Goal: Task Accomplishment & Management: Use online tool/utility

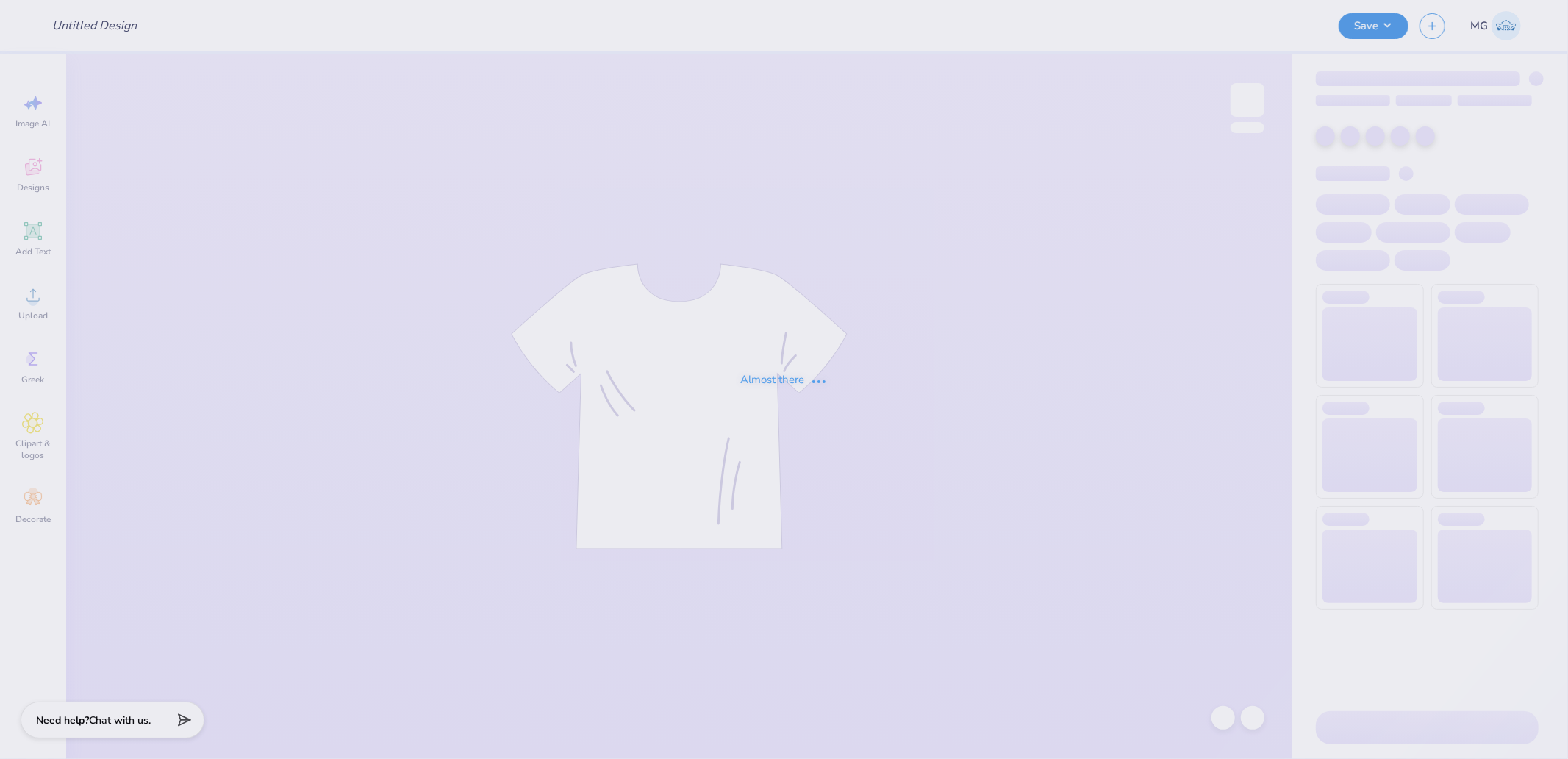
type input "Semi 12"
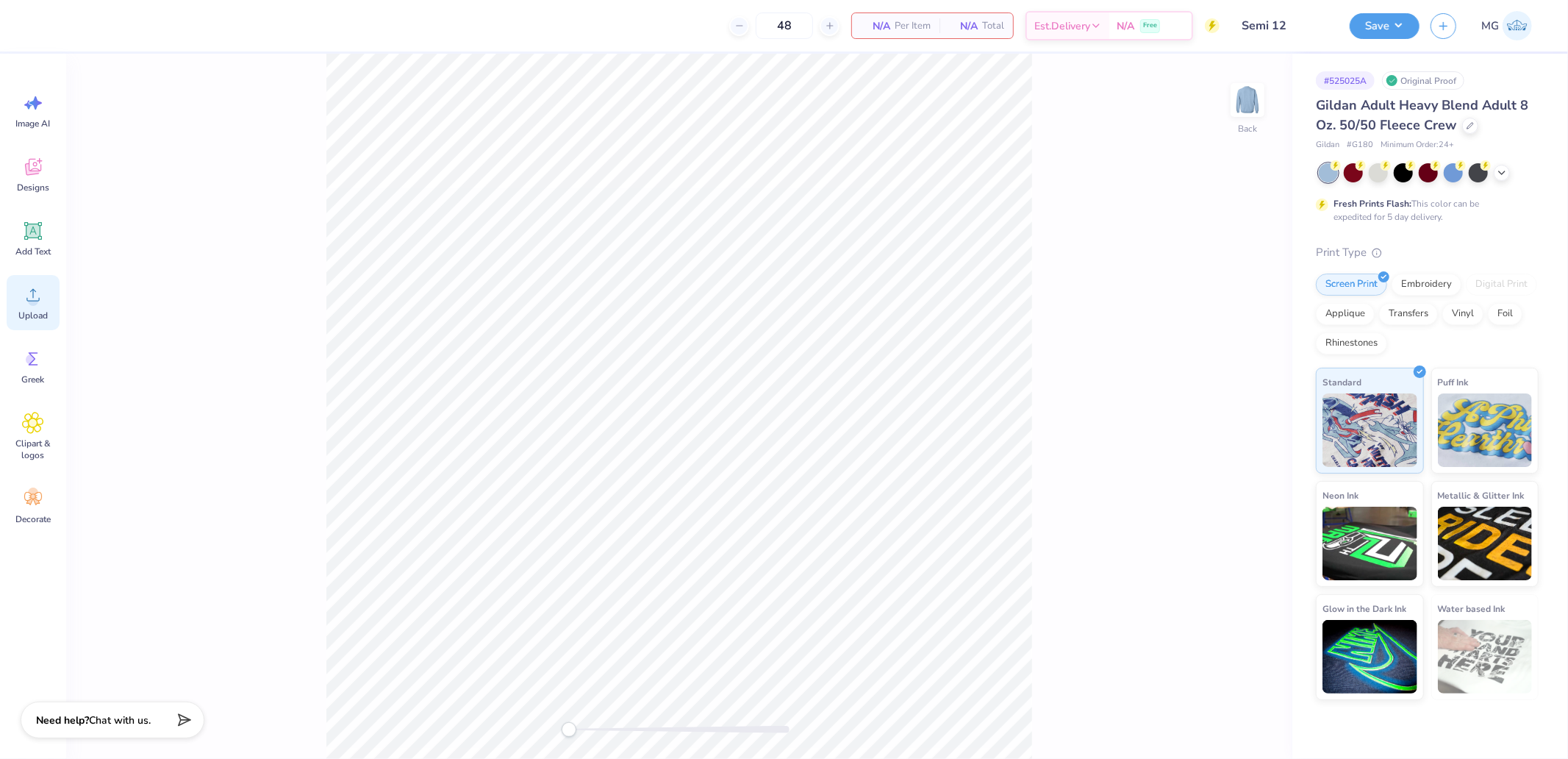
click at [44, 296] on div "Upload" at bounding box center [33, 302] width 53 height 55
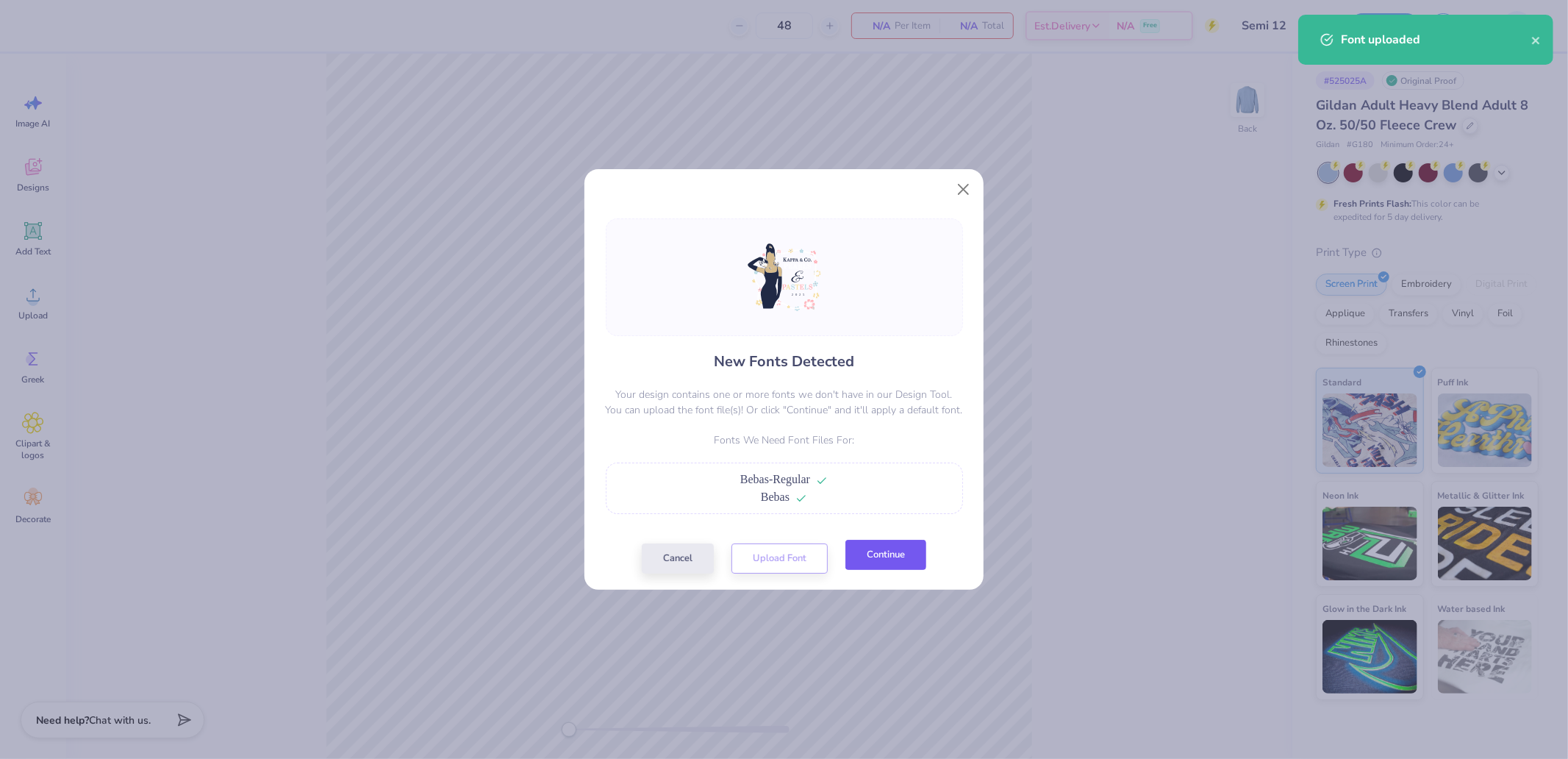
click at [871, 556] on button "Continue" at bounding box center [886, 555] width 81 height 30
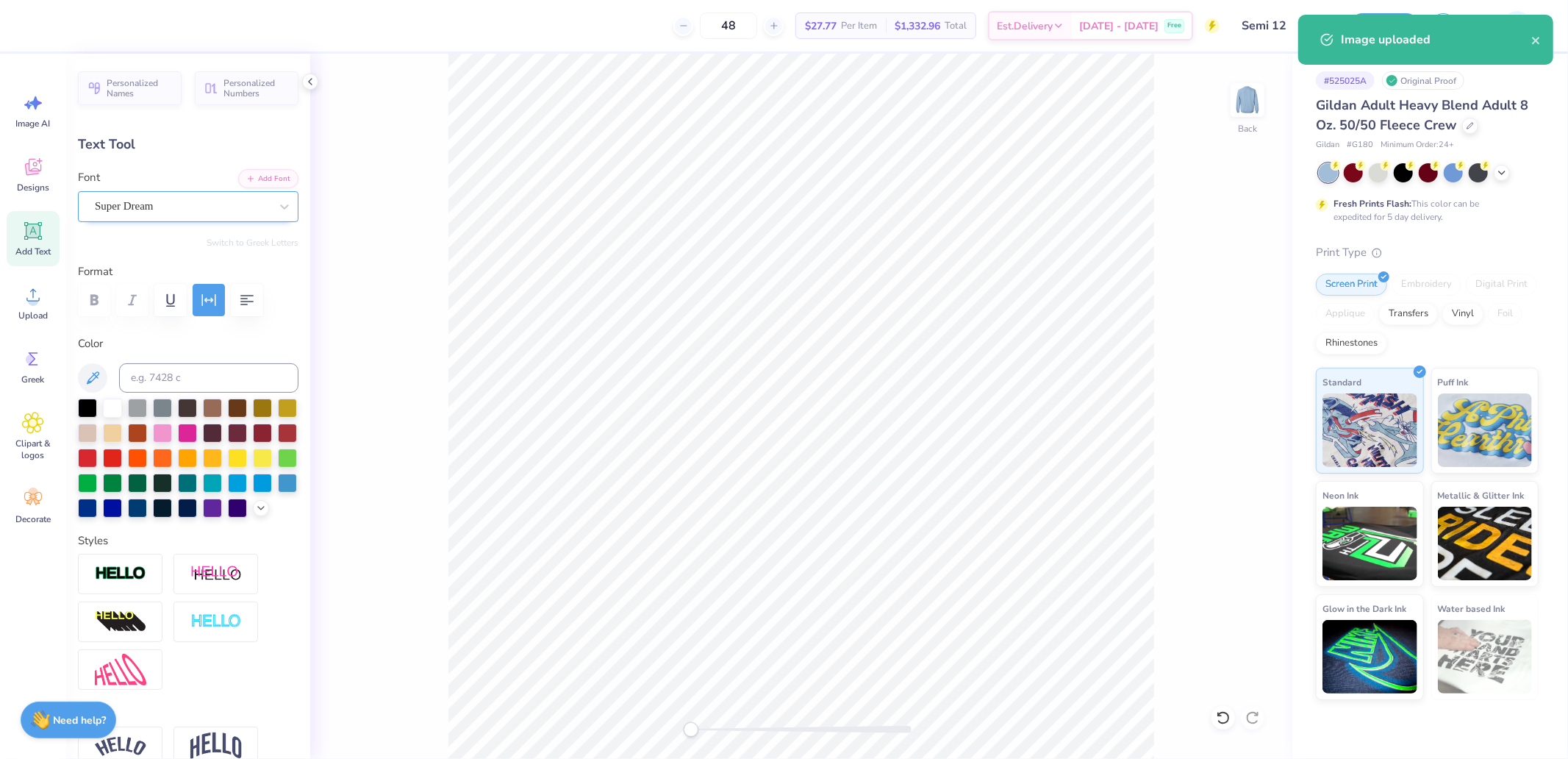
click at [180, 204] on div "Super Dream" at bounding box center [183, 206] width 178 height 23
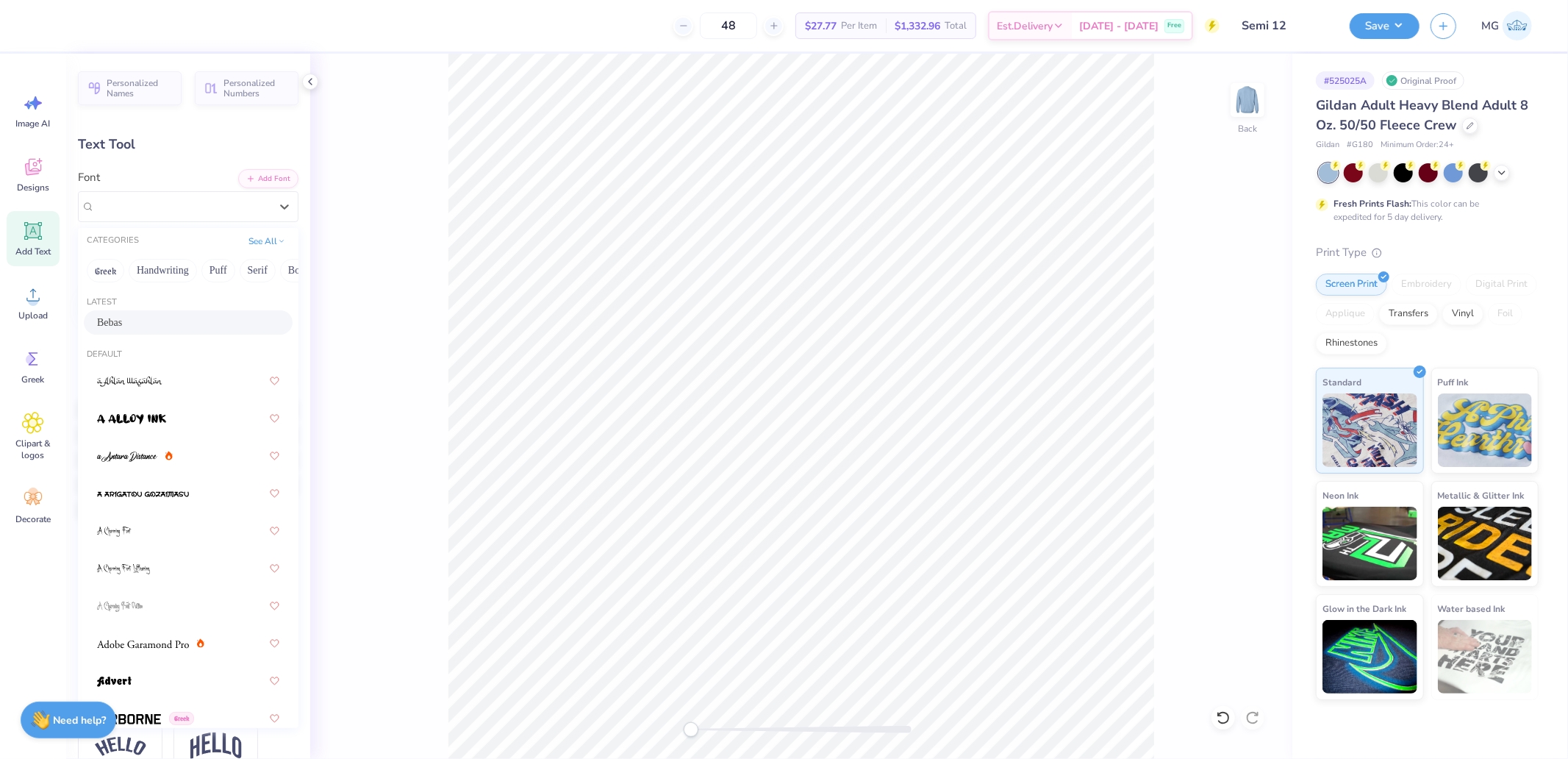
click at [128, 320] on div "Bebas" at bounding box center [189, 322] width 183 height 15
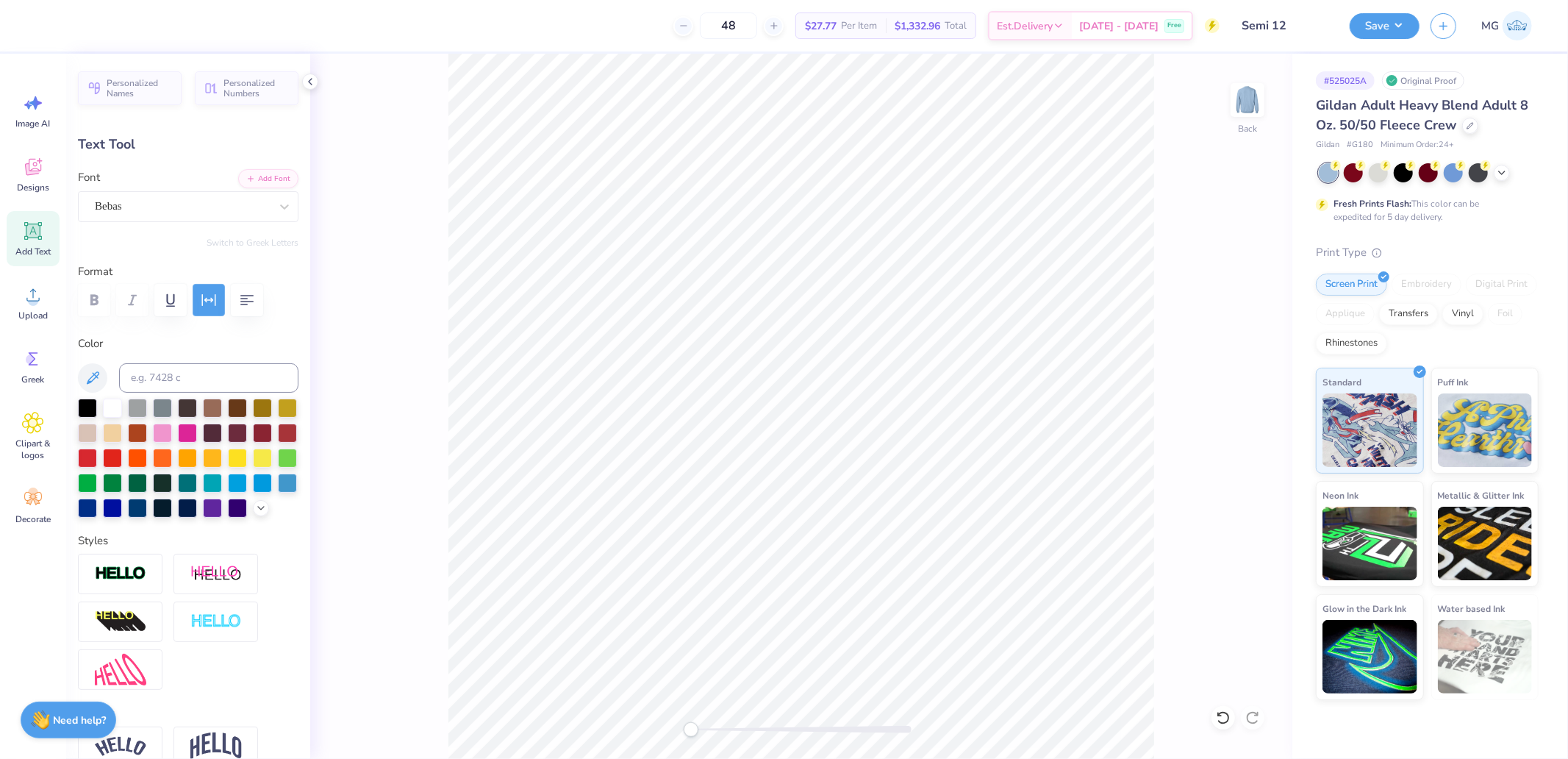
click at [211, 301] on icon "button" at bounding box center [208, 300] width 14 height 12
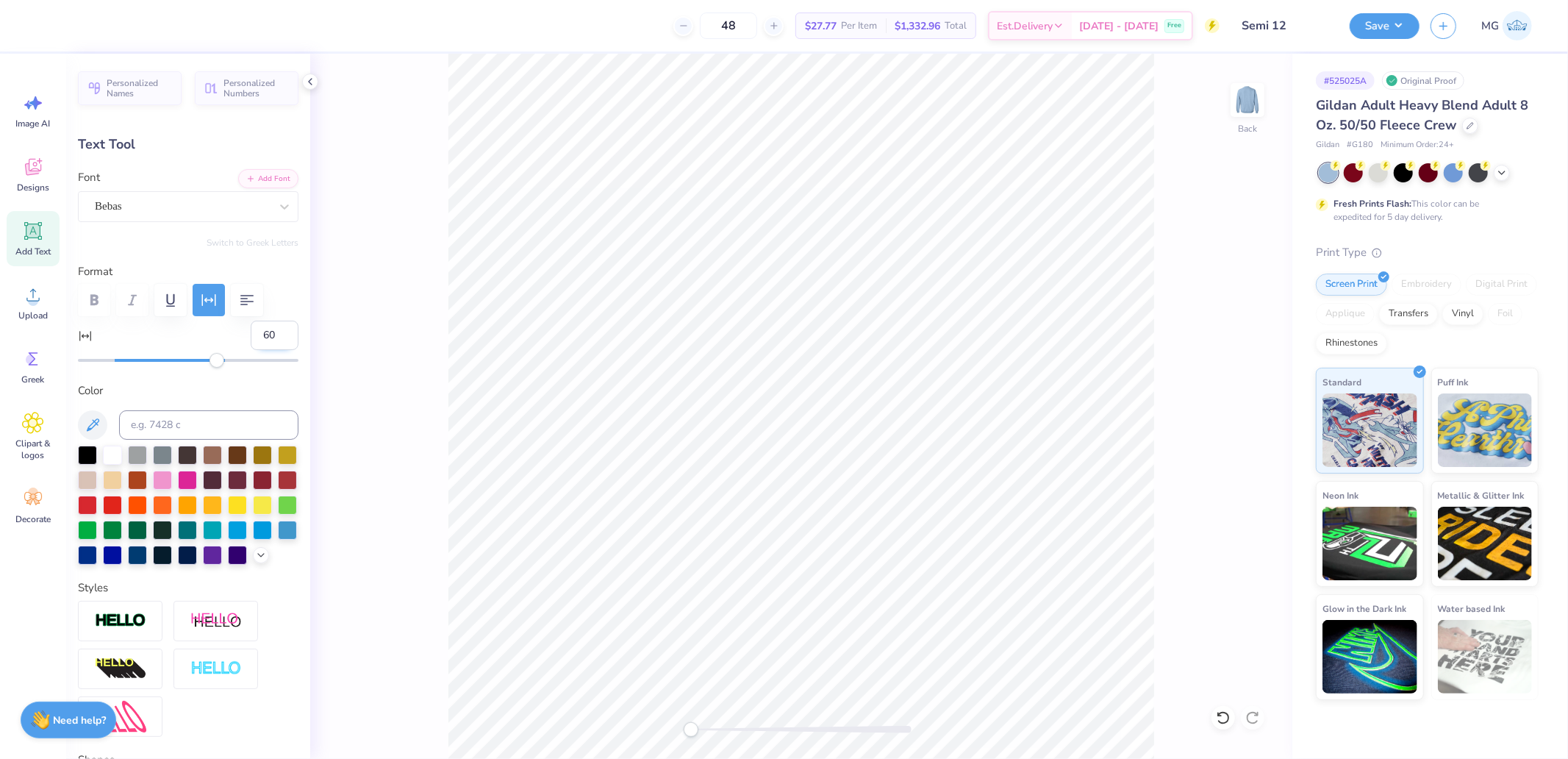
click at [259, 335] on input "60" at bounding box center [274, 335] width 48 height 29
type input "100"
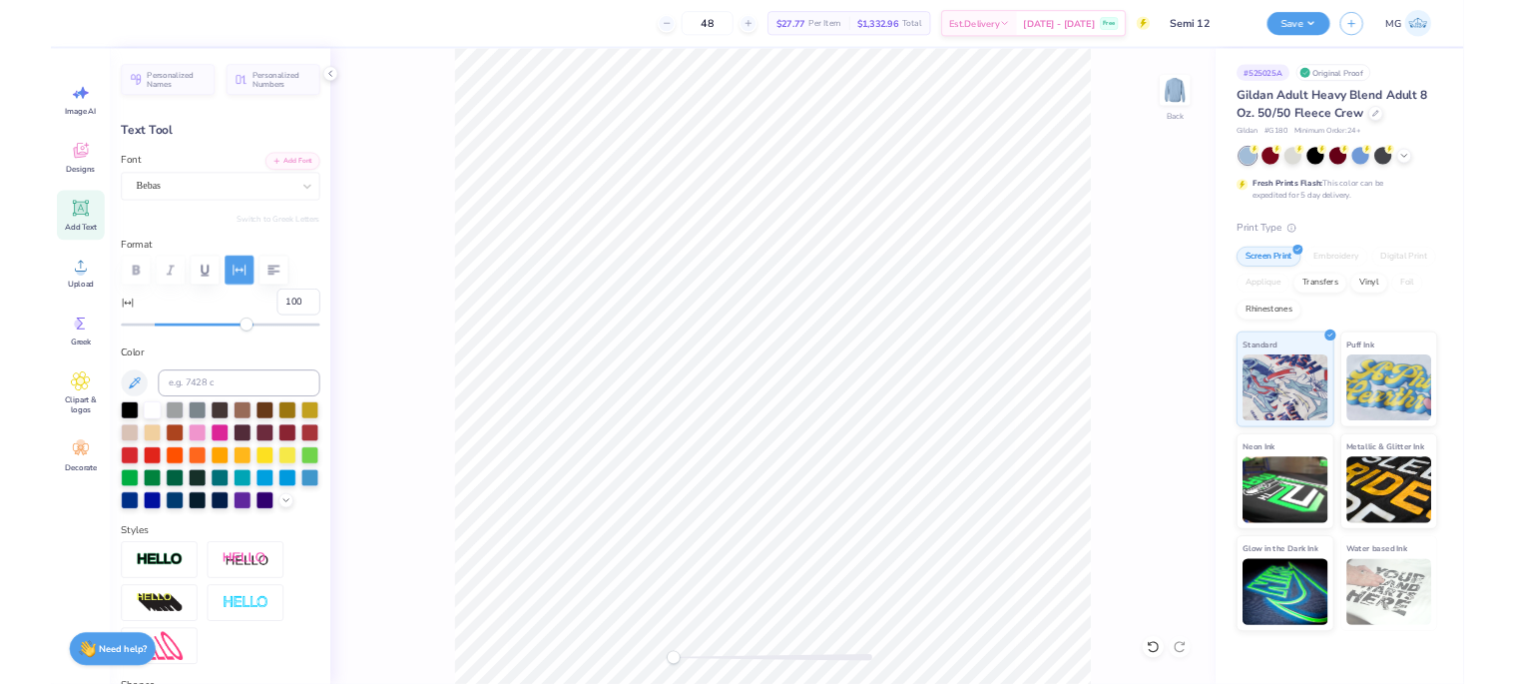
scroll to position [0, 0]
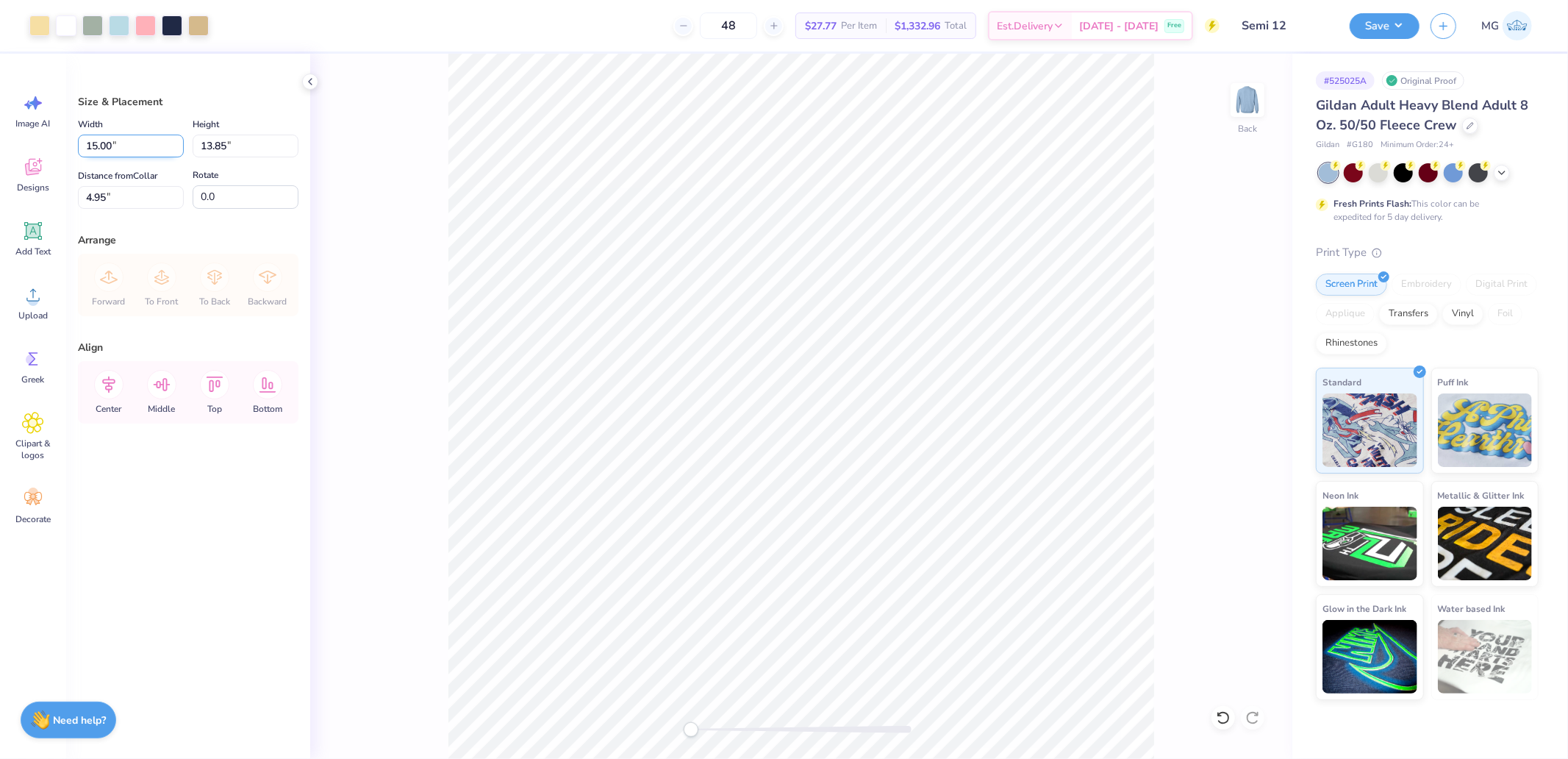
click at [138, 143] on input "15.00" at bounding box center [131, 146] width 106 height 23
type input "12.00"
type input "11.08"
click at [109, 380] on icon at bounding box center [109, 385] width 29 height 29
click at [124, 201] on input "6.33" at bounding box center [131, 197] width 106 height 23
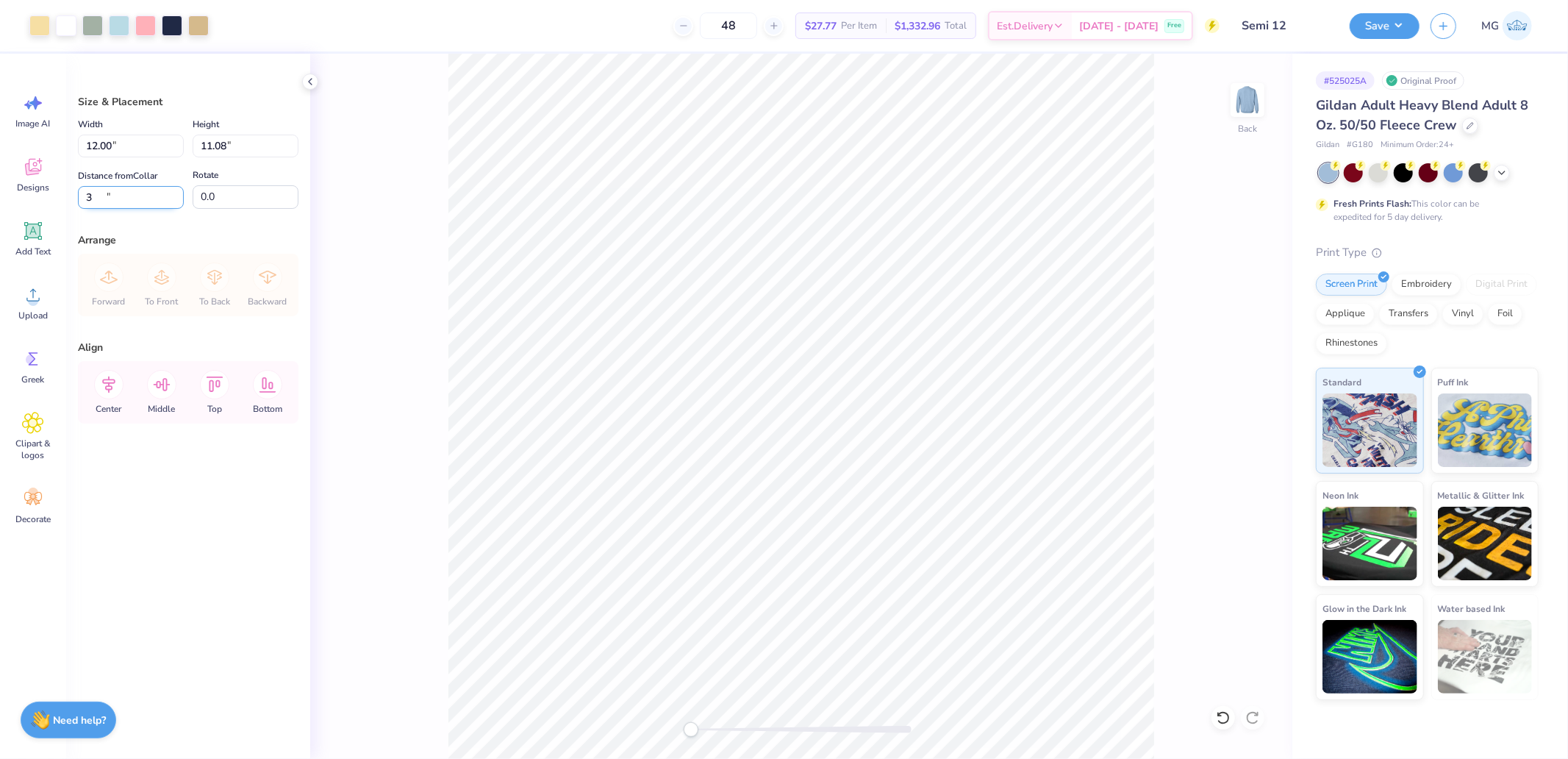
type input "3.00"
click at [1154, 279] on div "Back" at bounding box center [801, 406] width 982 height 705
click at [113, 18] on div at bounding box center [119, 24] width 21 height 21
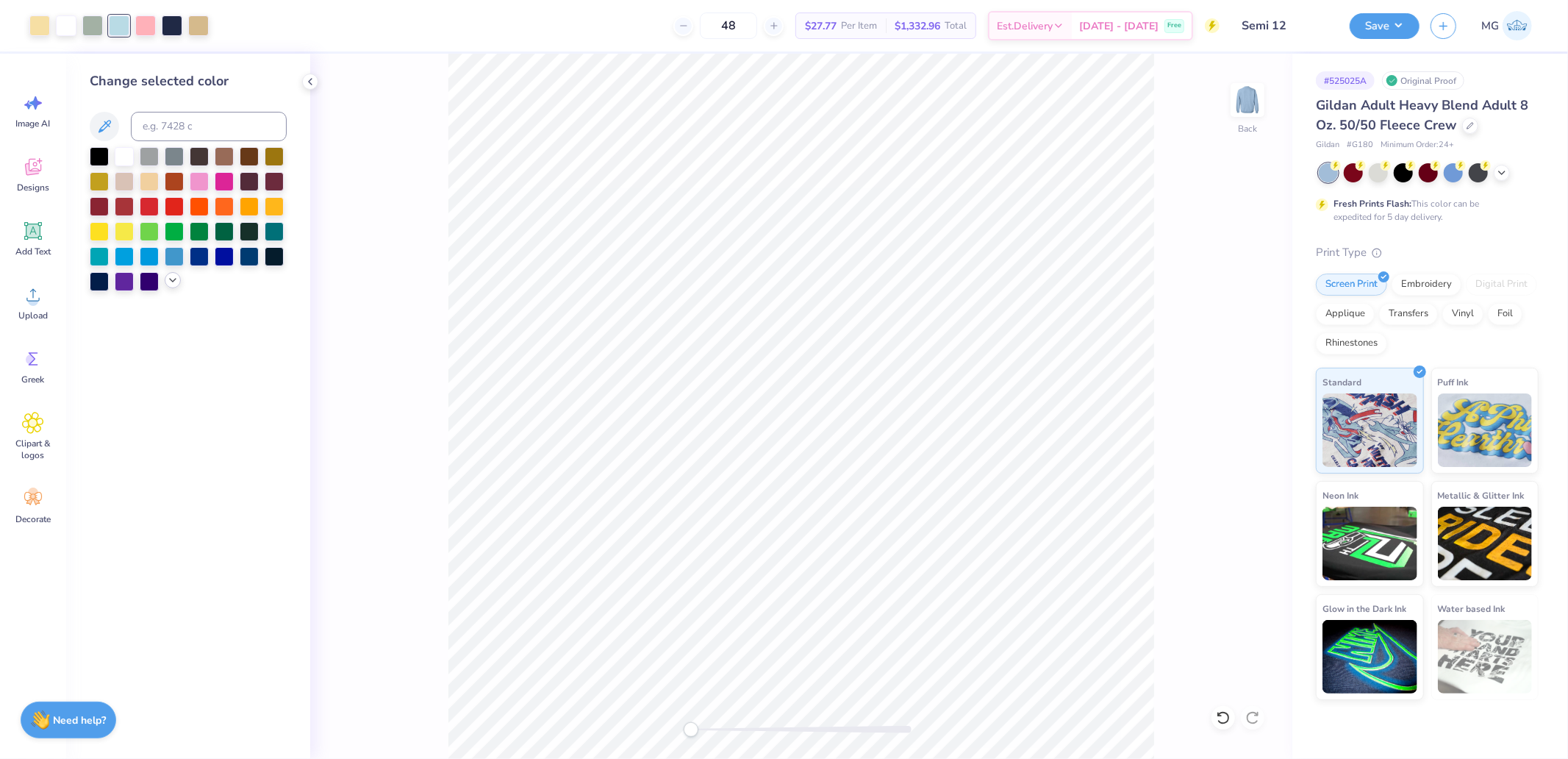
click at [177, 281] on icon at bounding box center [173, 280] width 12 height 12
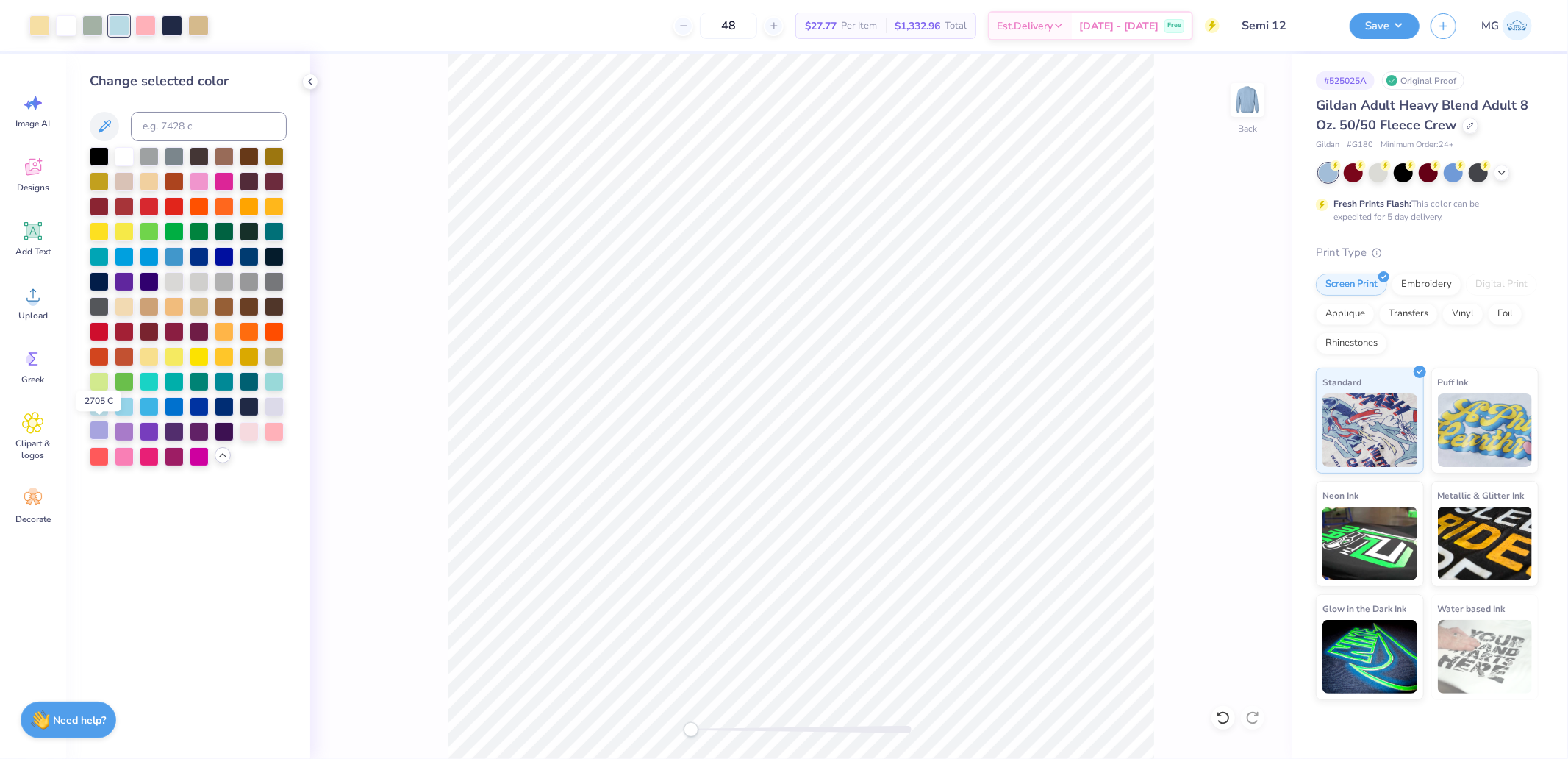
click at [91, 436] on div at bounding box center [99, 430] width 19 height 19
click at [151, 409] on div at bounding box center [150, 405] width 19 height 19
click at [96, 431] on div at bounding box center [99, 430] width 19 height 19
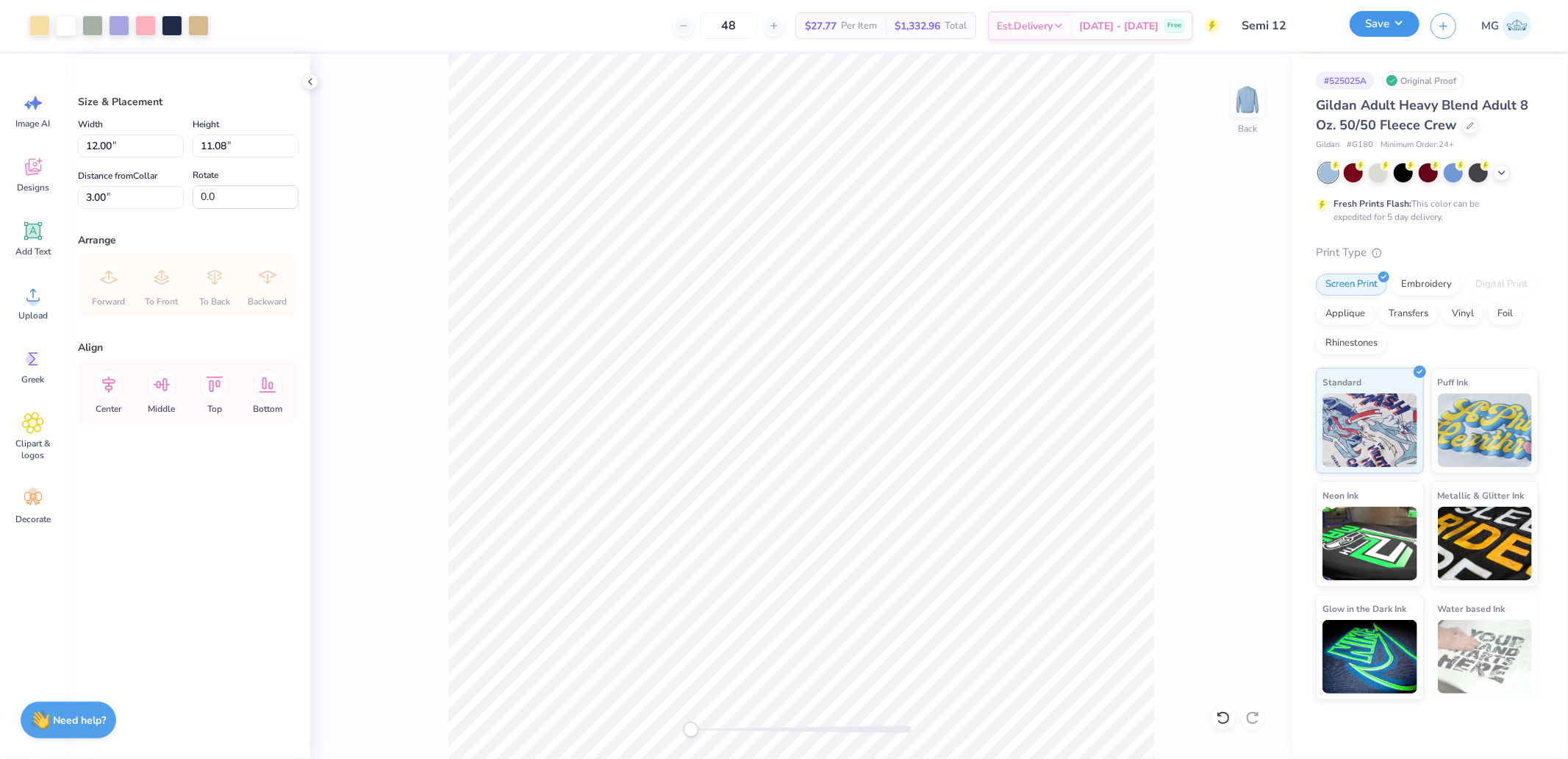
click at [1377, 28] on button "Save" at bounding box center [1385, 24] width 70 height 26
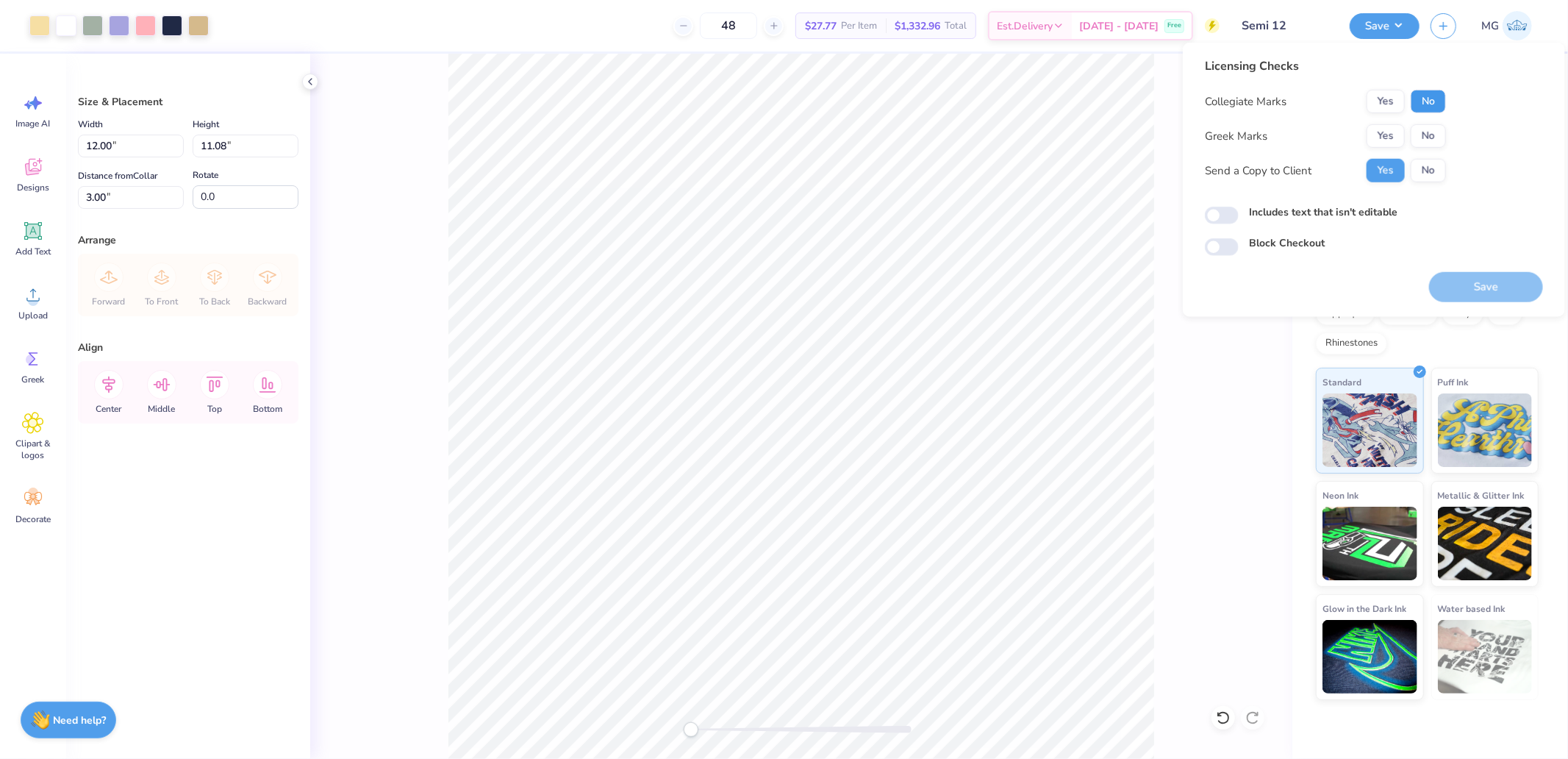
click at [1411, 98] on button "No" at bounding box center [1428, 102] width 35 height 24
click at [1387, 127] on button "Yes" at bounding box center [1385, 136] width 38 height 24
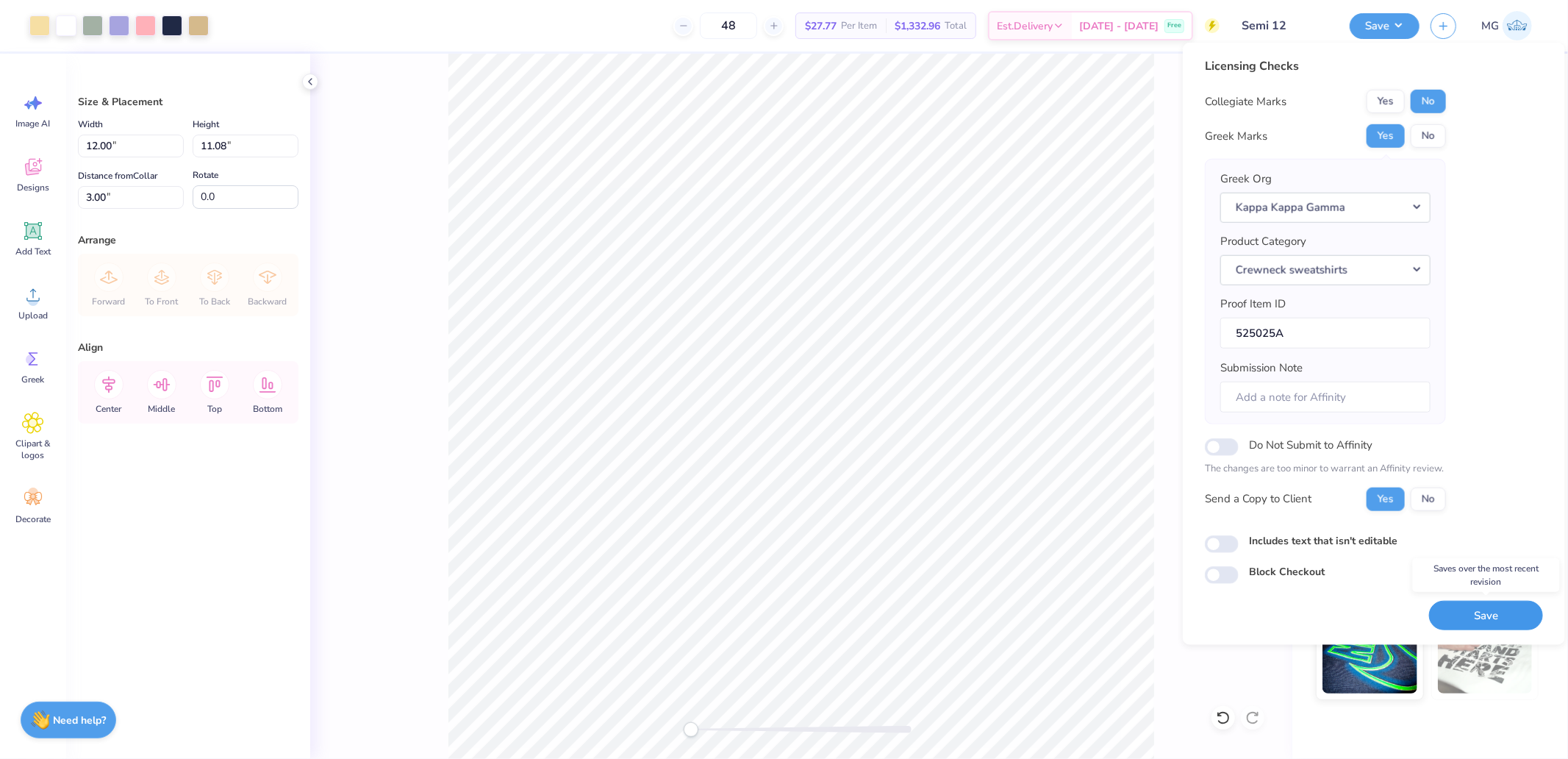
click at [1486, 615] on button "Save" at bounding box center [1486, 615] width 114 height 30
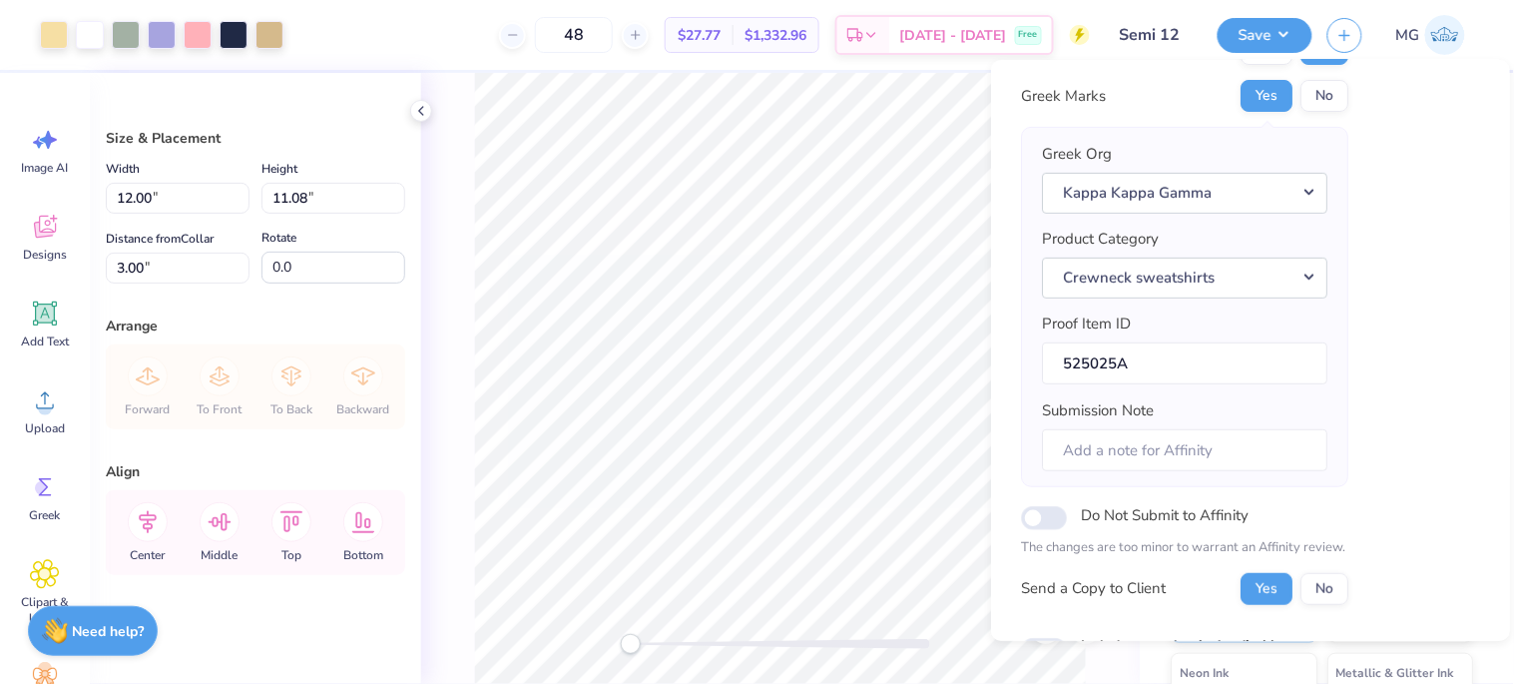
scroll to position [237, 0]
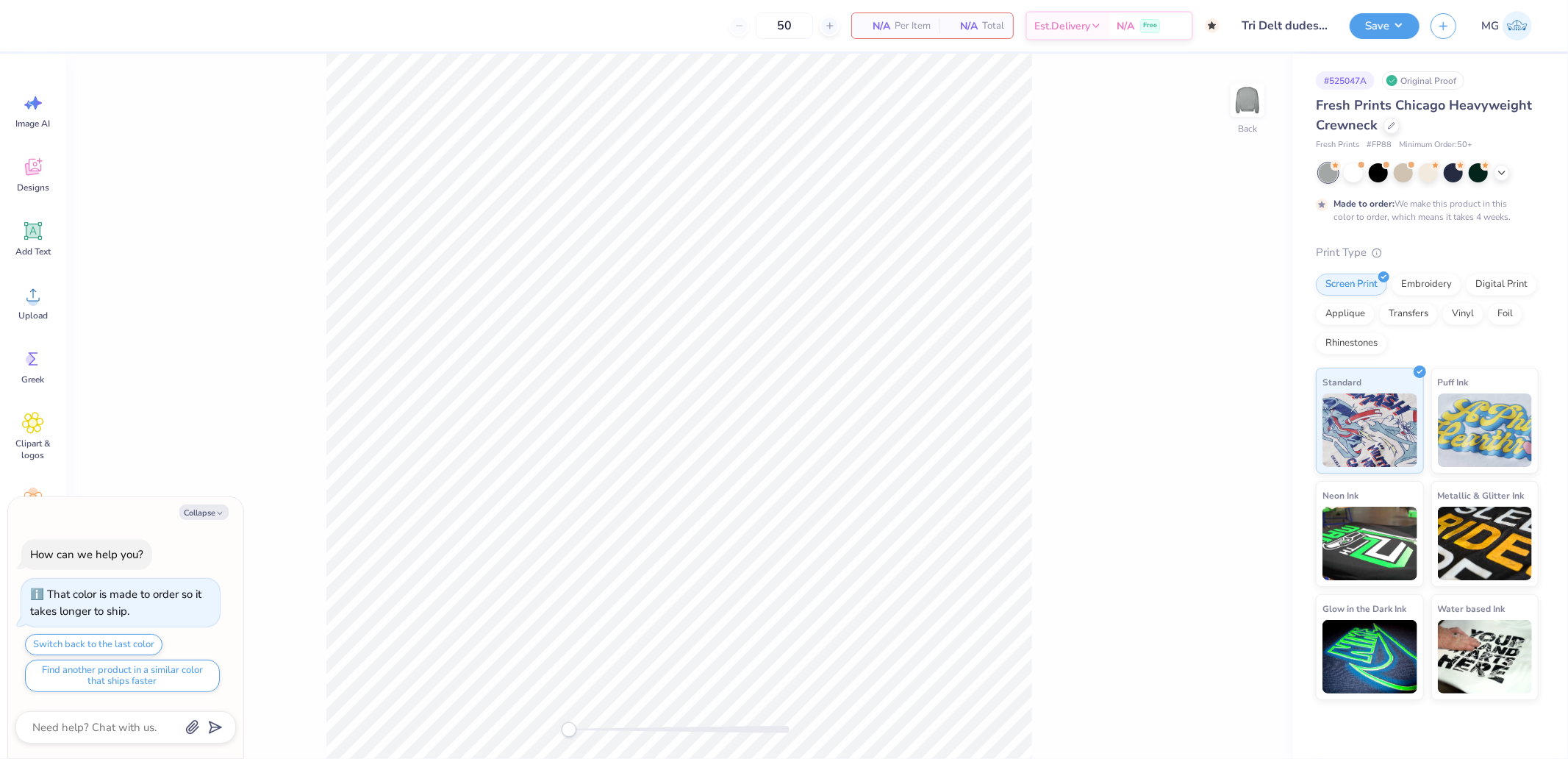
click at [66, 295] on div "Back" at bounding box center [679, 406] width 1226 height 705
click at [46, 295] on div "Upload" at bounding box center [33, 302] width 53 height 55
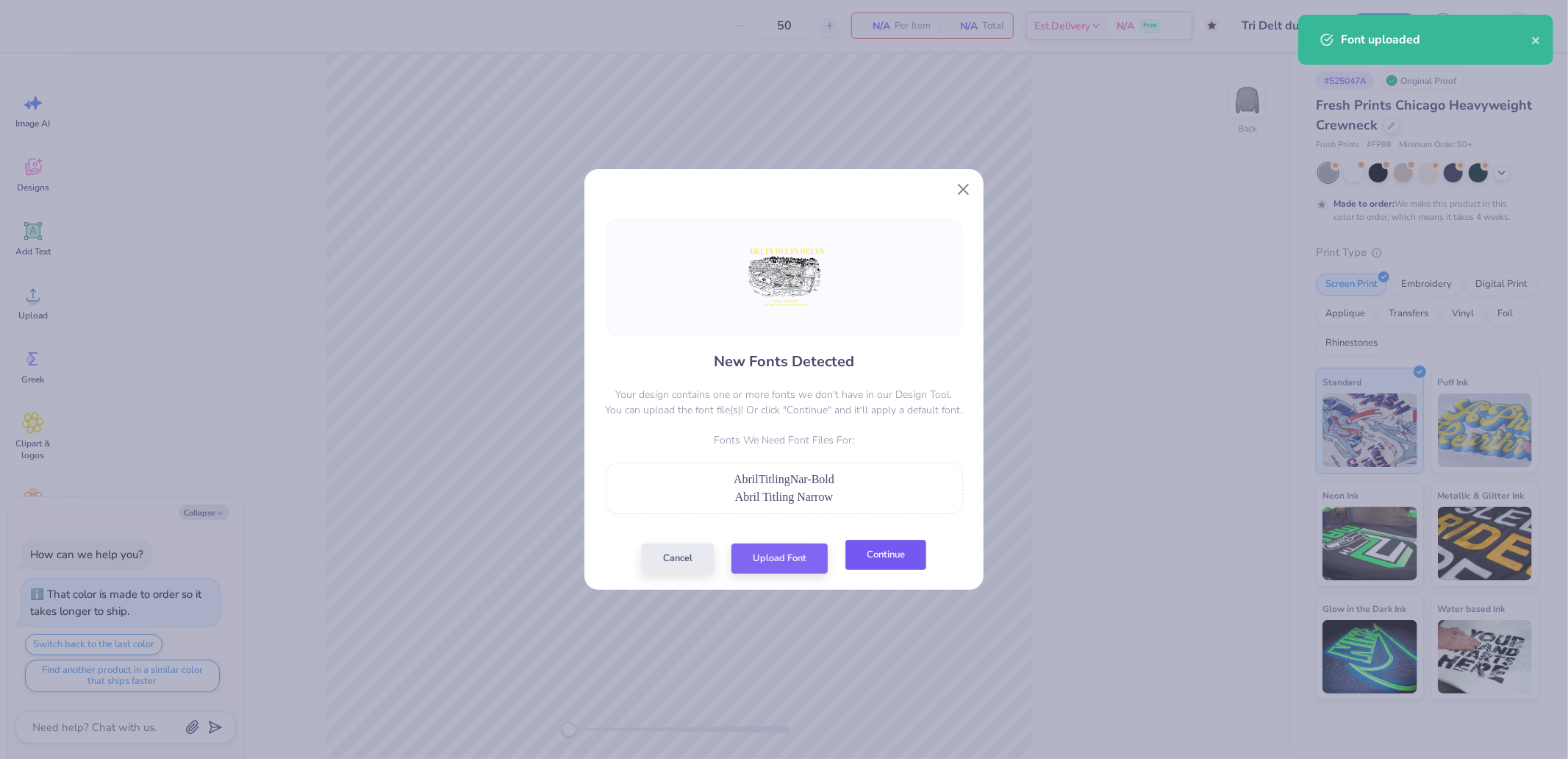
click at [880, 564] on button "Continue" at bounding box center [886, 555] width 81 height 30
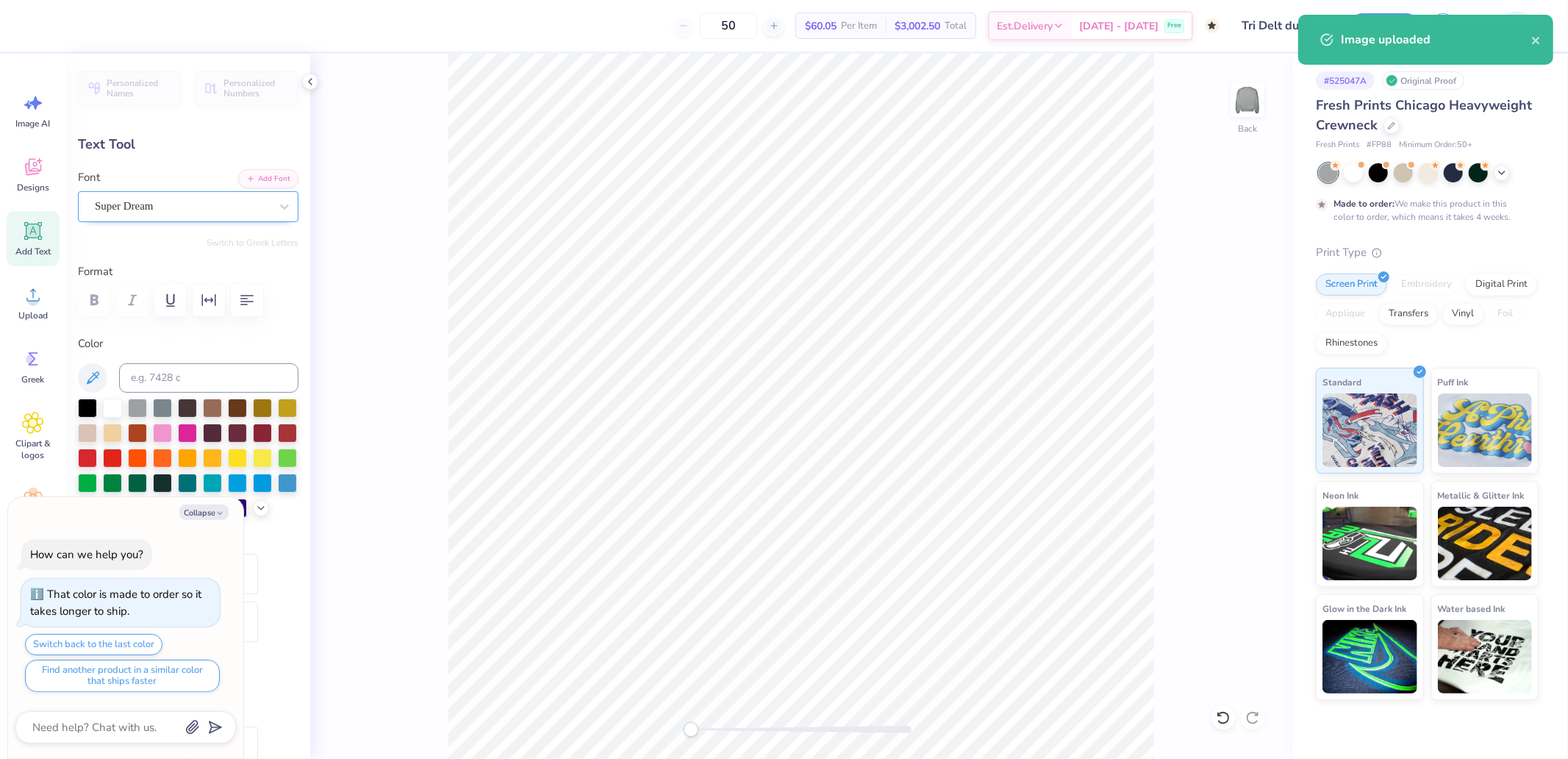
click at [152, 207] on div "Super Dream" at bounding box center [183, 206] width 178 height 23
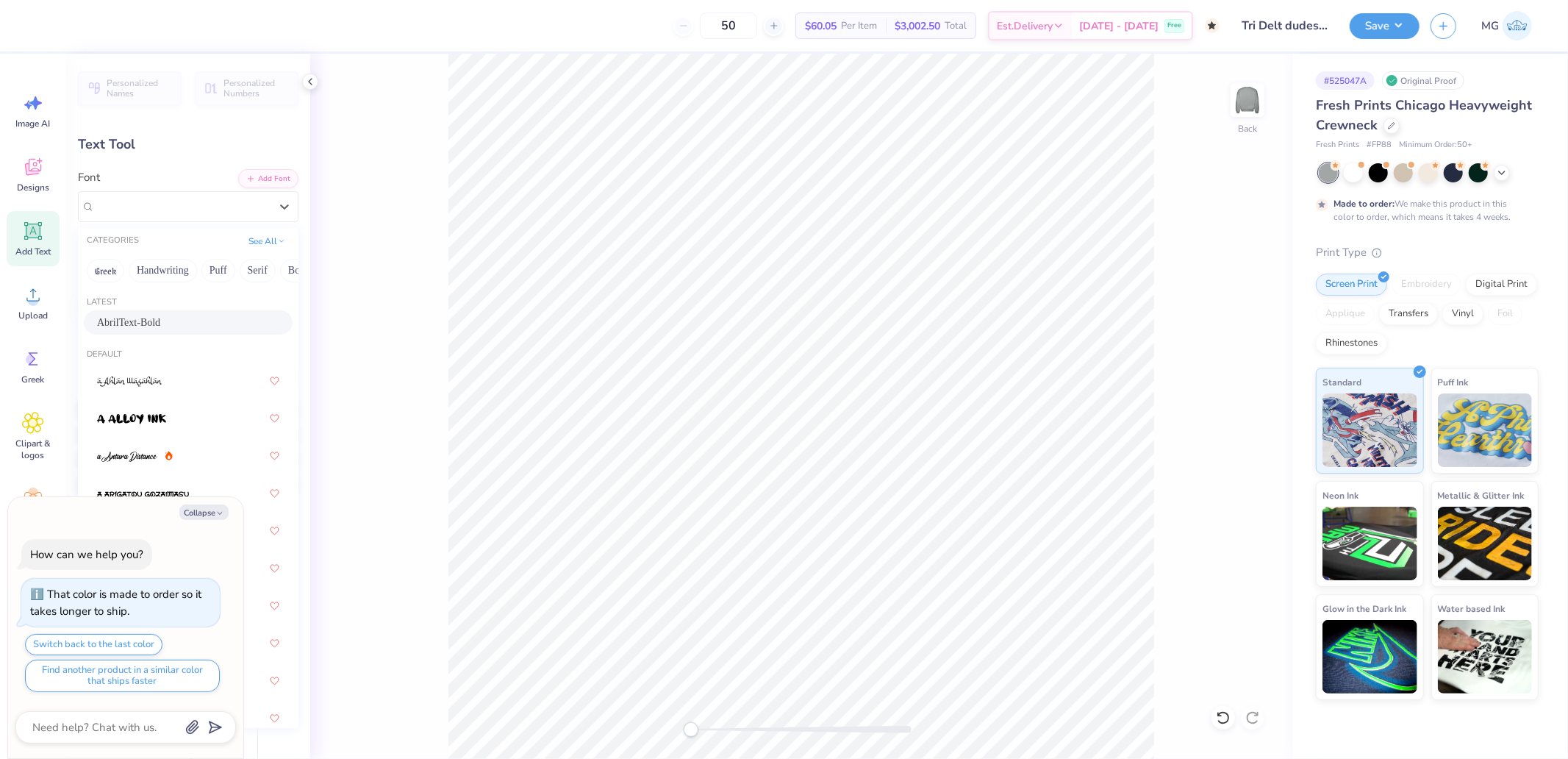
click at [146, 317] on span "AbrilText-Bold" at bounding box center [129, 322] width 63 height 15
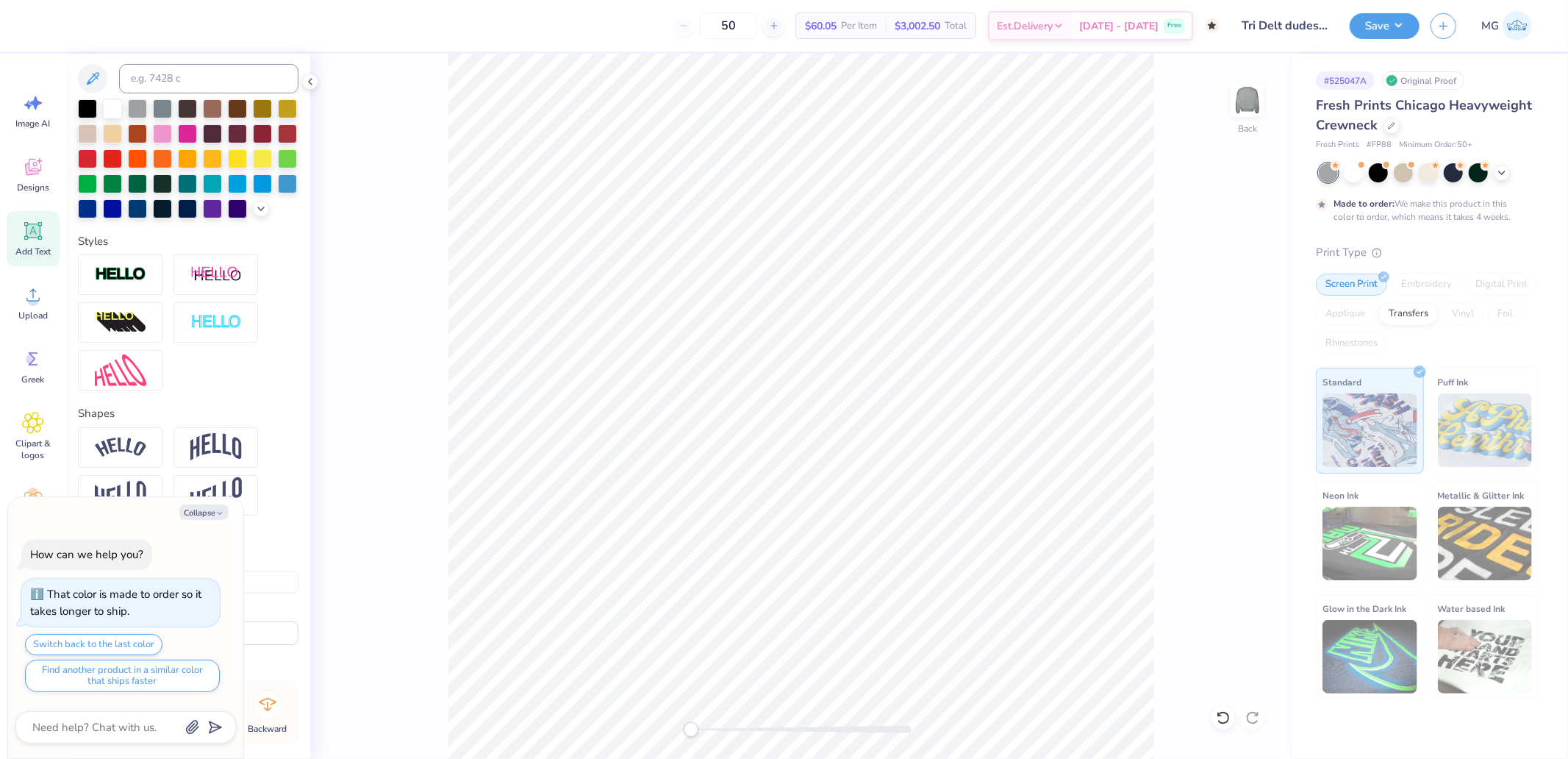
scroll to position [480, 0]
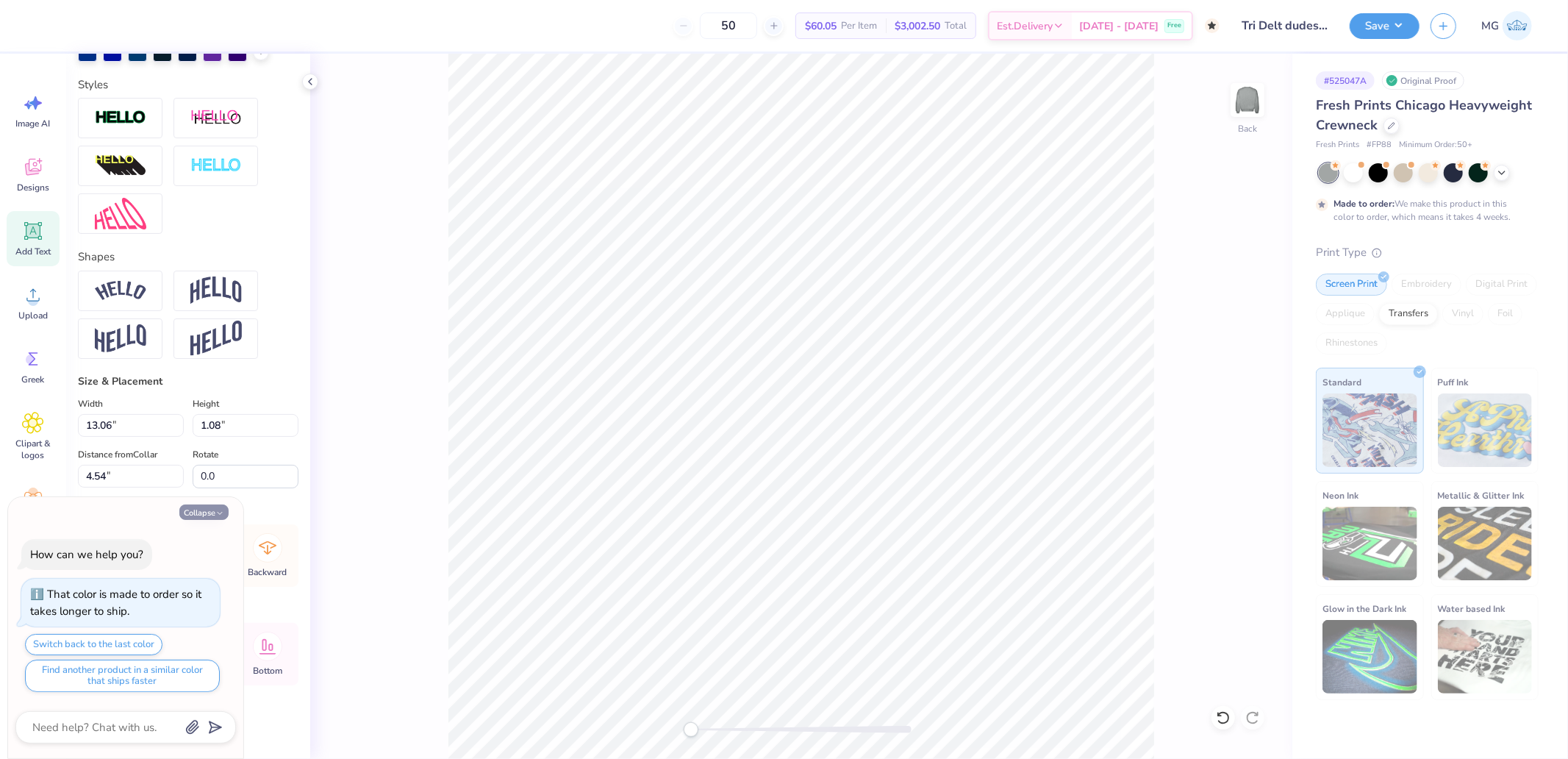
click at [215, 511] on icon "button" at bounding box center [219, 514] width 9 height 9
type textarea "x"
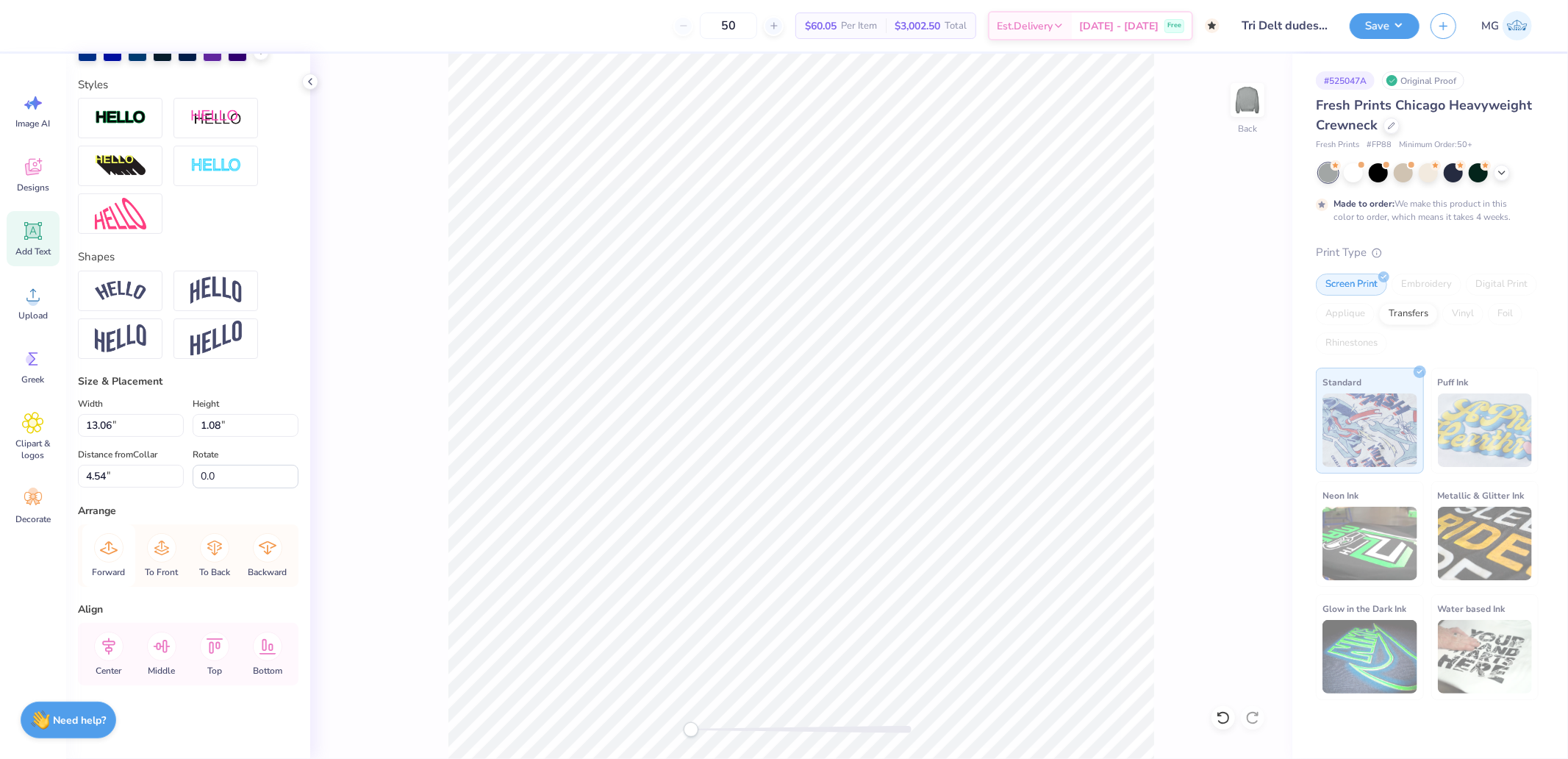
click at [112, 555] on icon at bounding box center [109, 548] width 29 height 29
type input "15.07"
type input "1.06"
type input "4.66"
click at [101, 653] on icon at bounding box center [109, 646] width 29 height 29
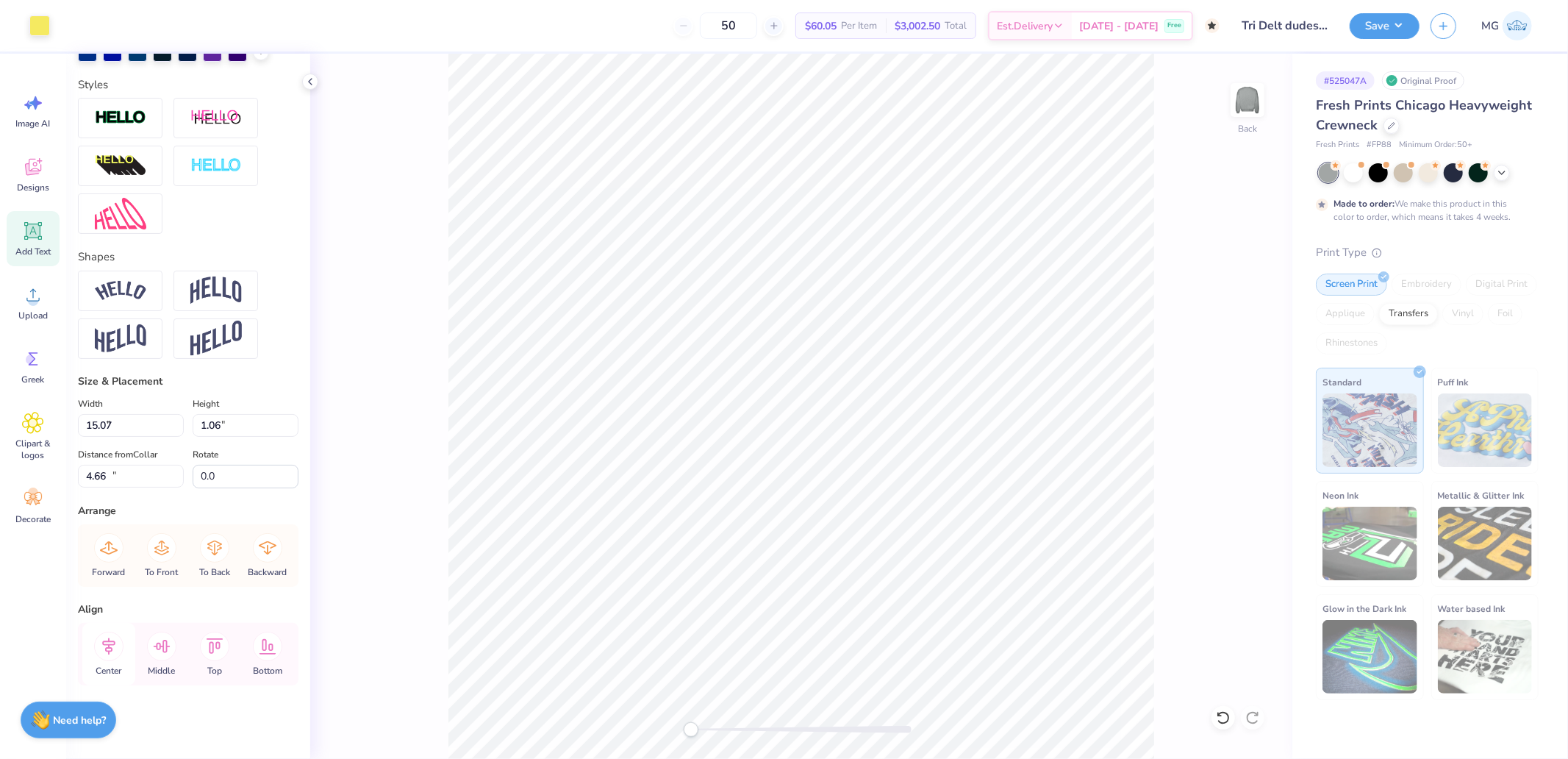
type input "4.58"
type input "0.47"
type input "15.19"
click at [101, 651] on icon at bounding box center [109, 646] width 29 height 29
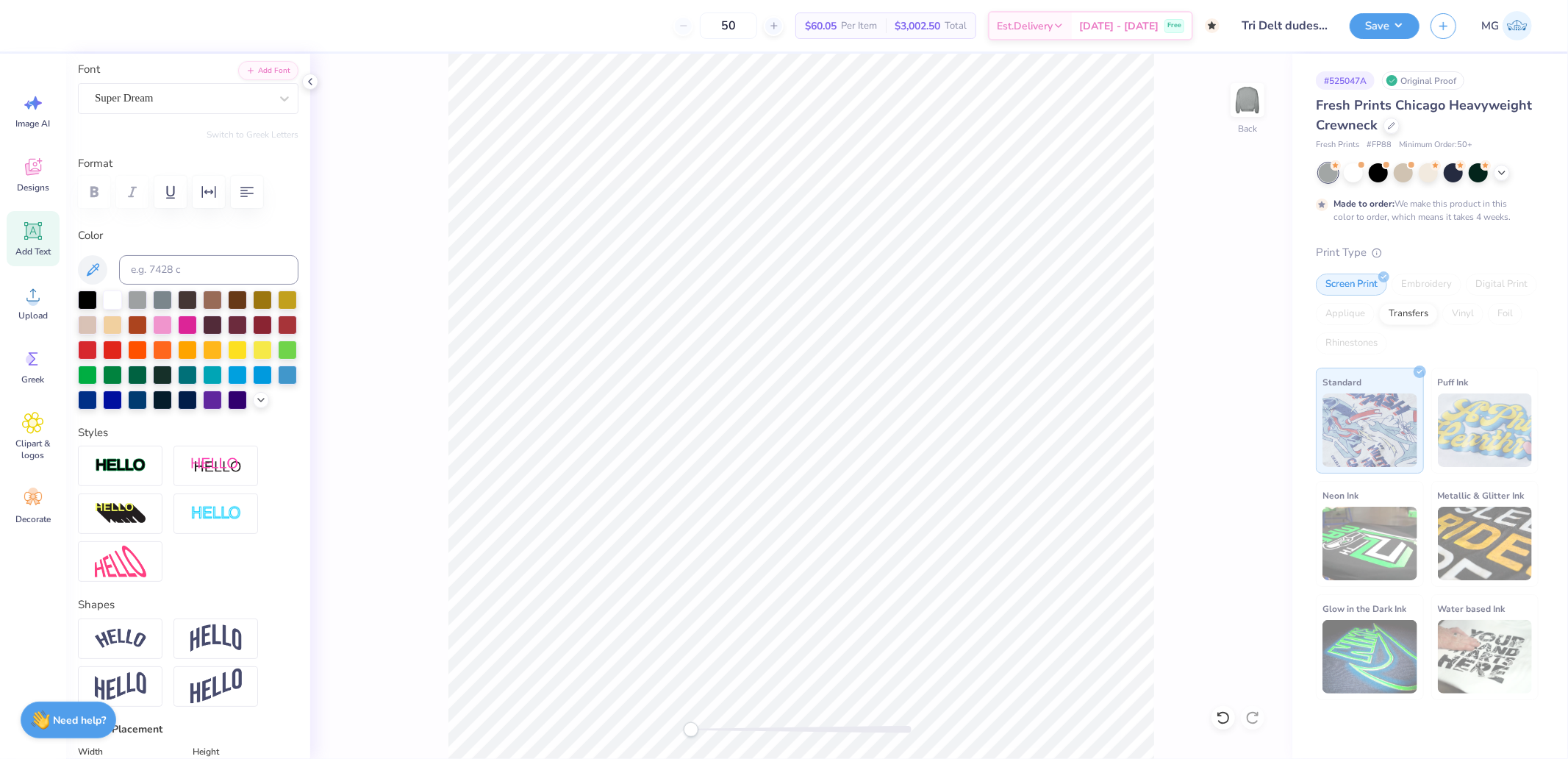
scroll to position [71, 0]
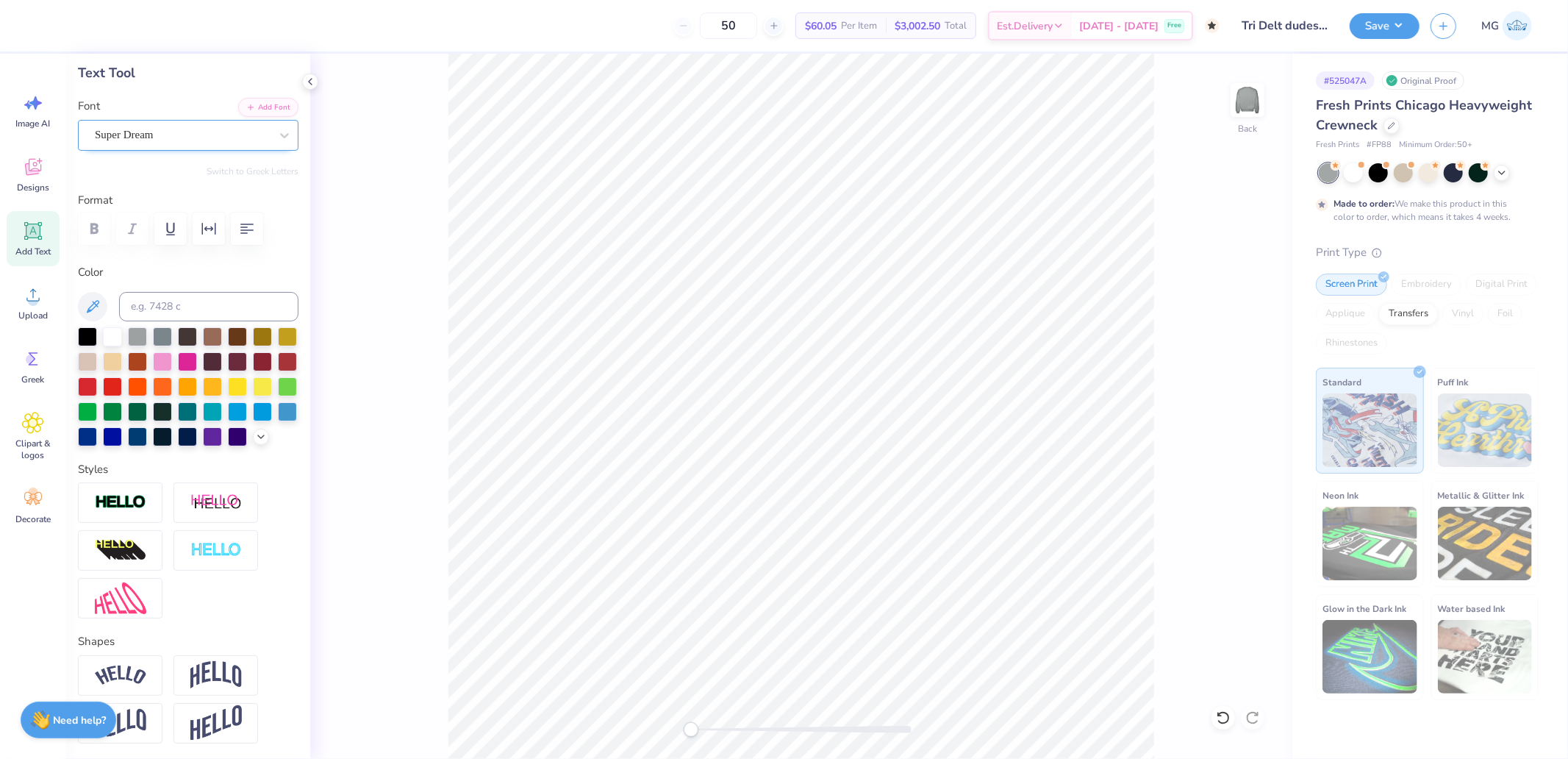
click at [175, 147] on div "Super Dream" at bounding box center [188, 136] width 220 height 31
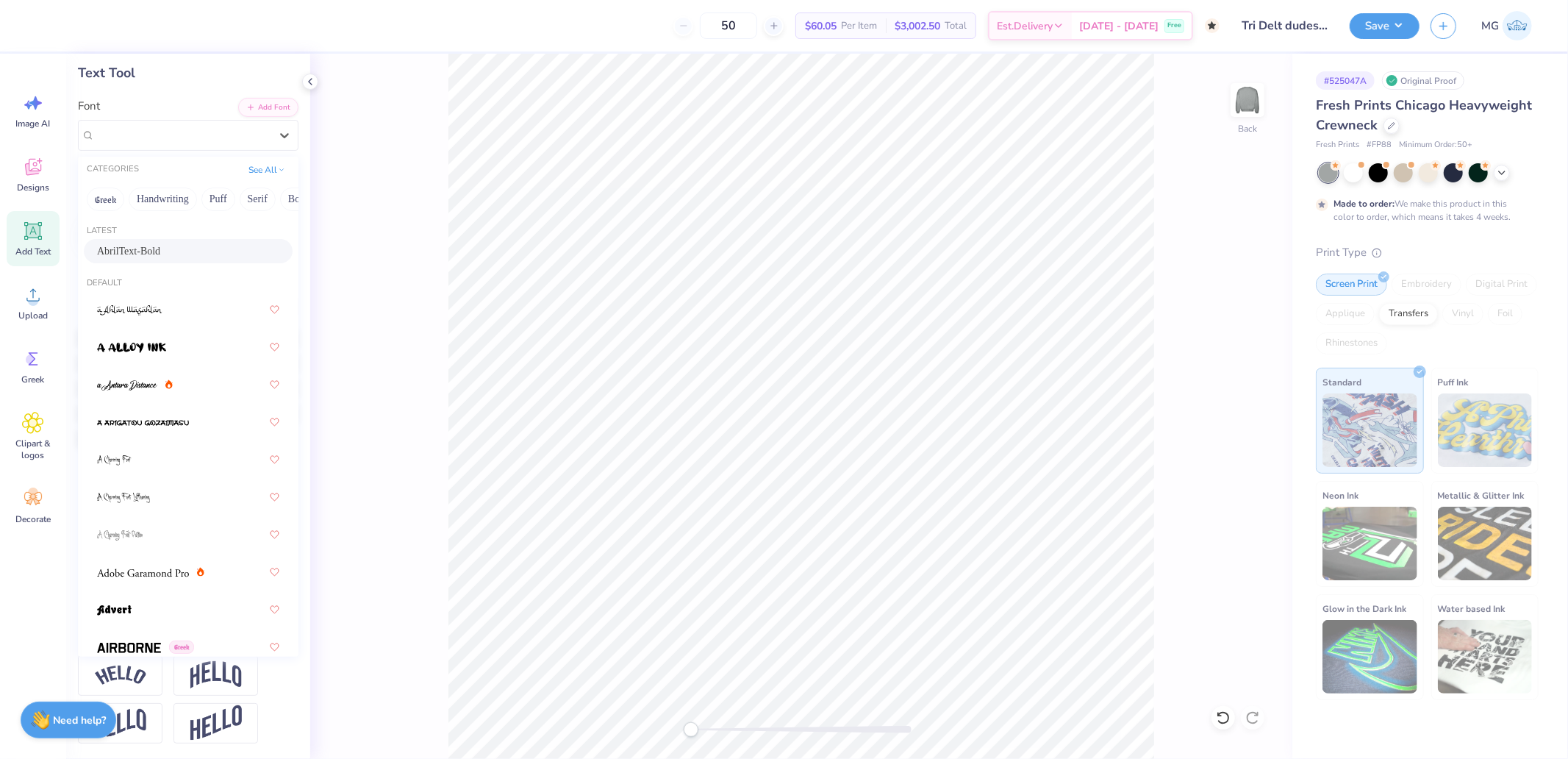
click at [144, 245] on span "AbrilText-Bold" at bounding box center [129, 251] width 63 height 15
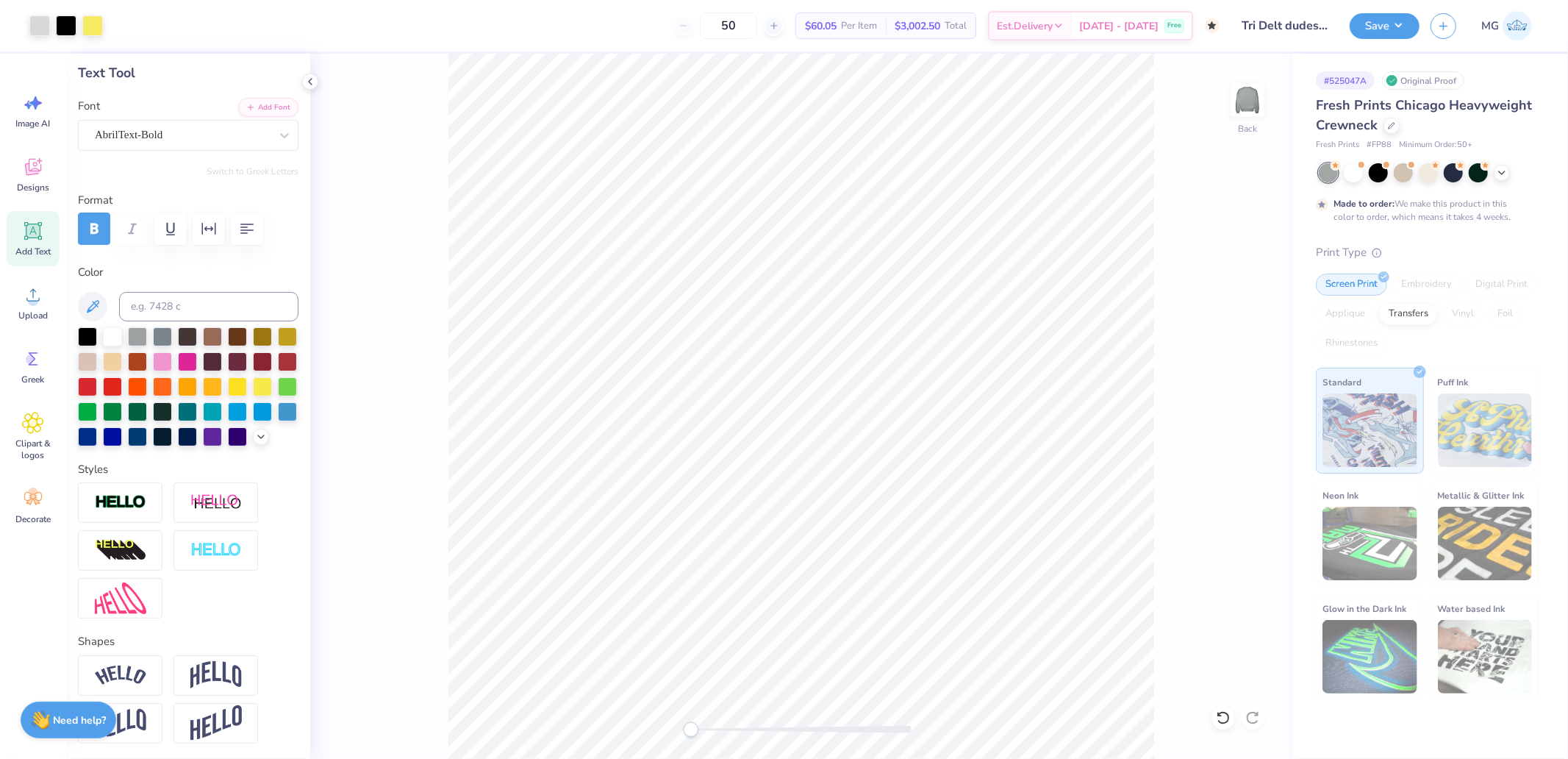
type input "7.70"
type input "15.99"
click at [156, 125] on div at bounding box center [183, 135] width 175 height 20
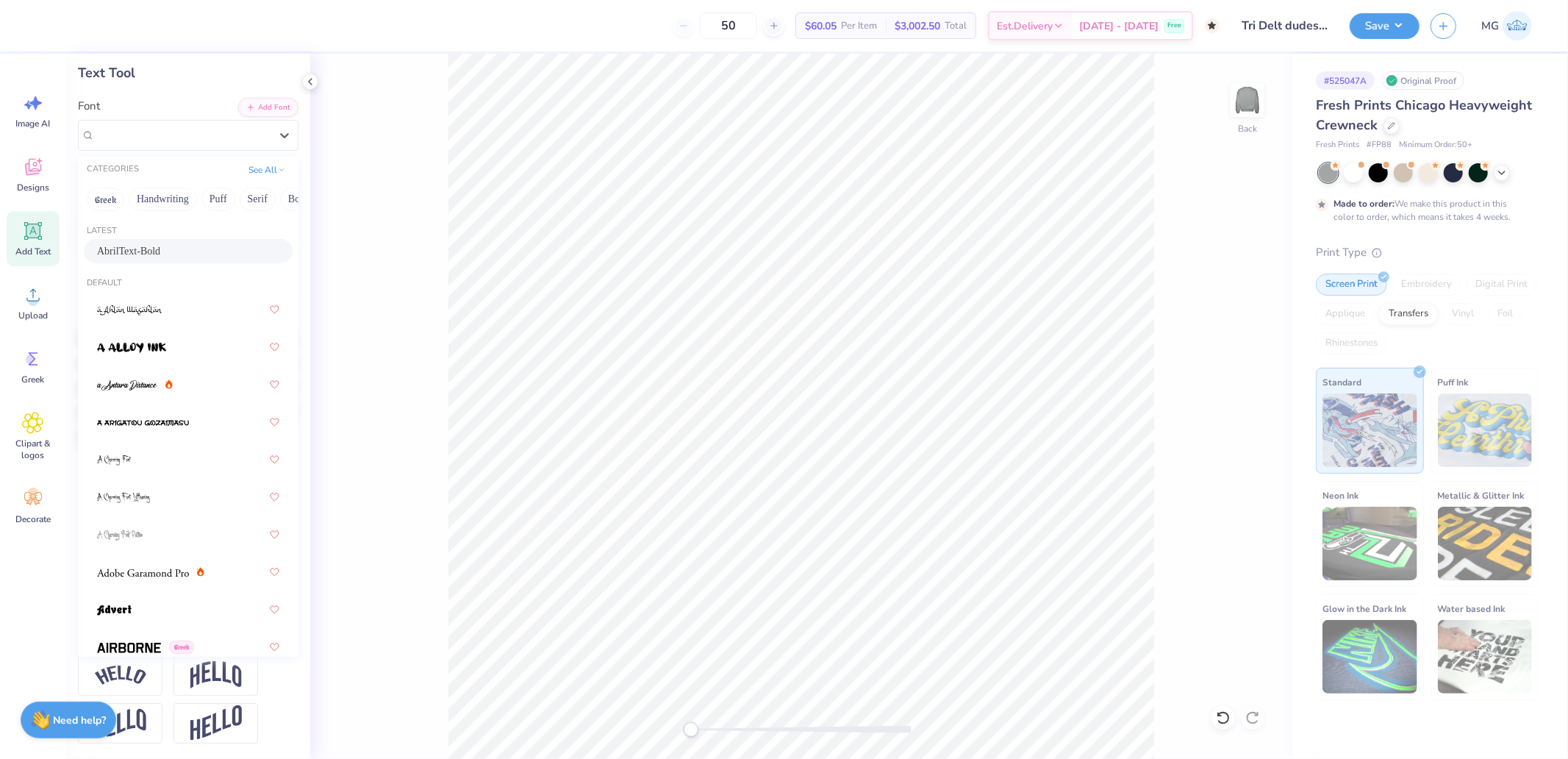
click at [136, 244] on span "AbrilText-Bold" at bounding box center [129, 251] width 63 height 15
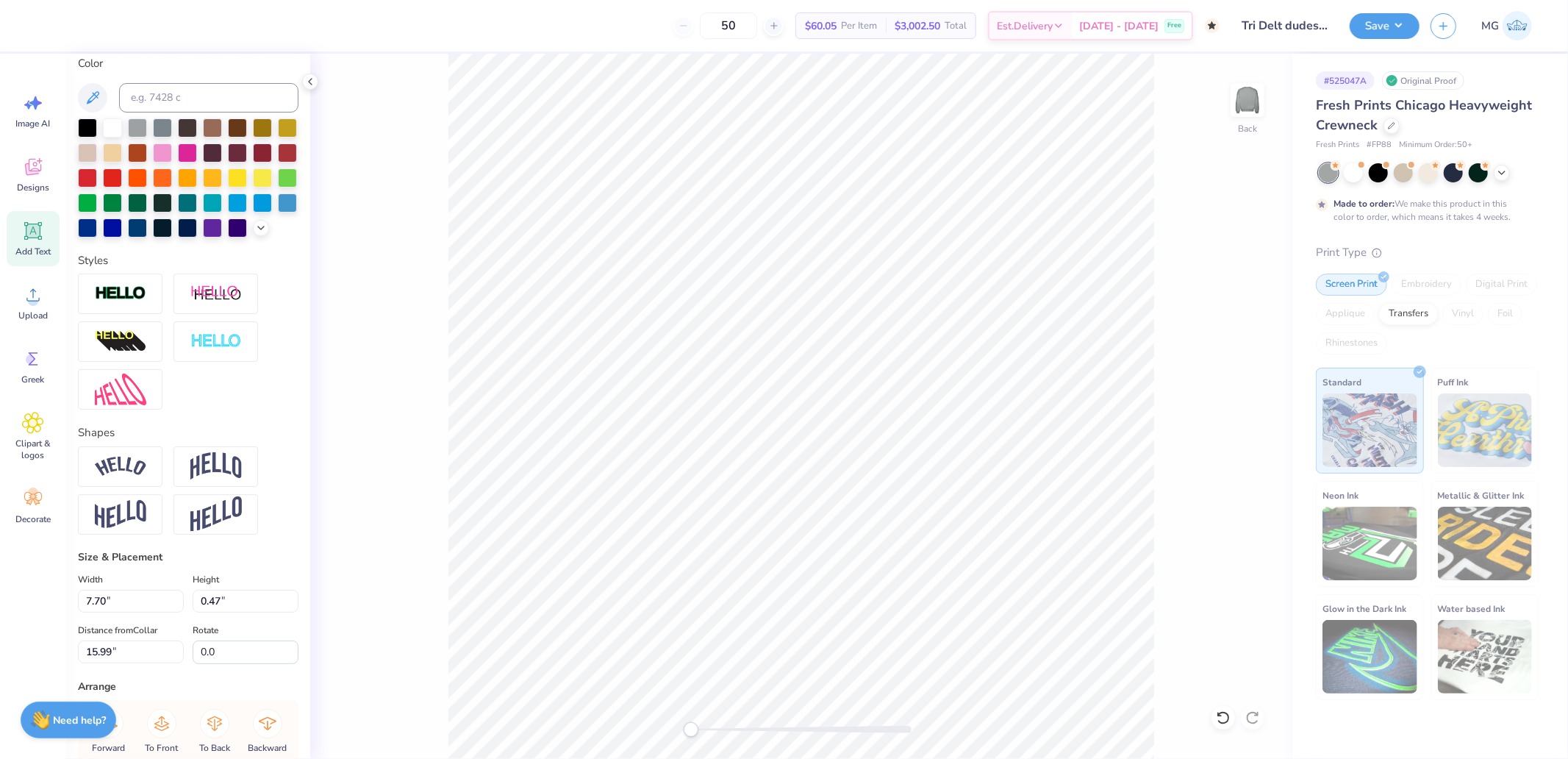
scroll to position [480, 0]
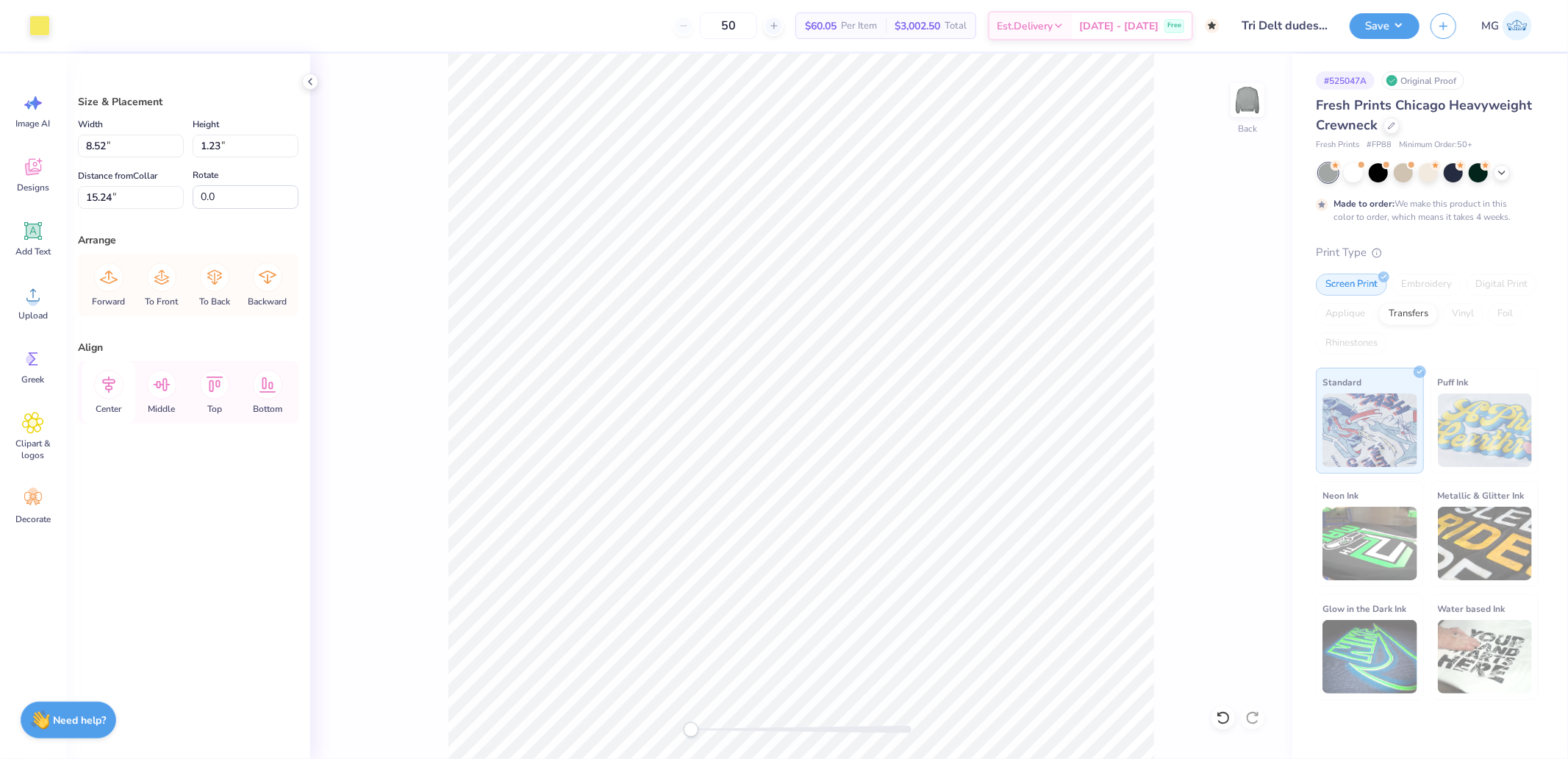
click at [113, 385] on icon at bounding box center [109, 385] width 29 height 29
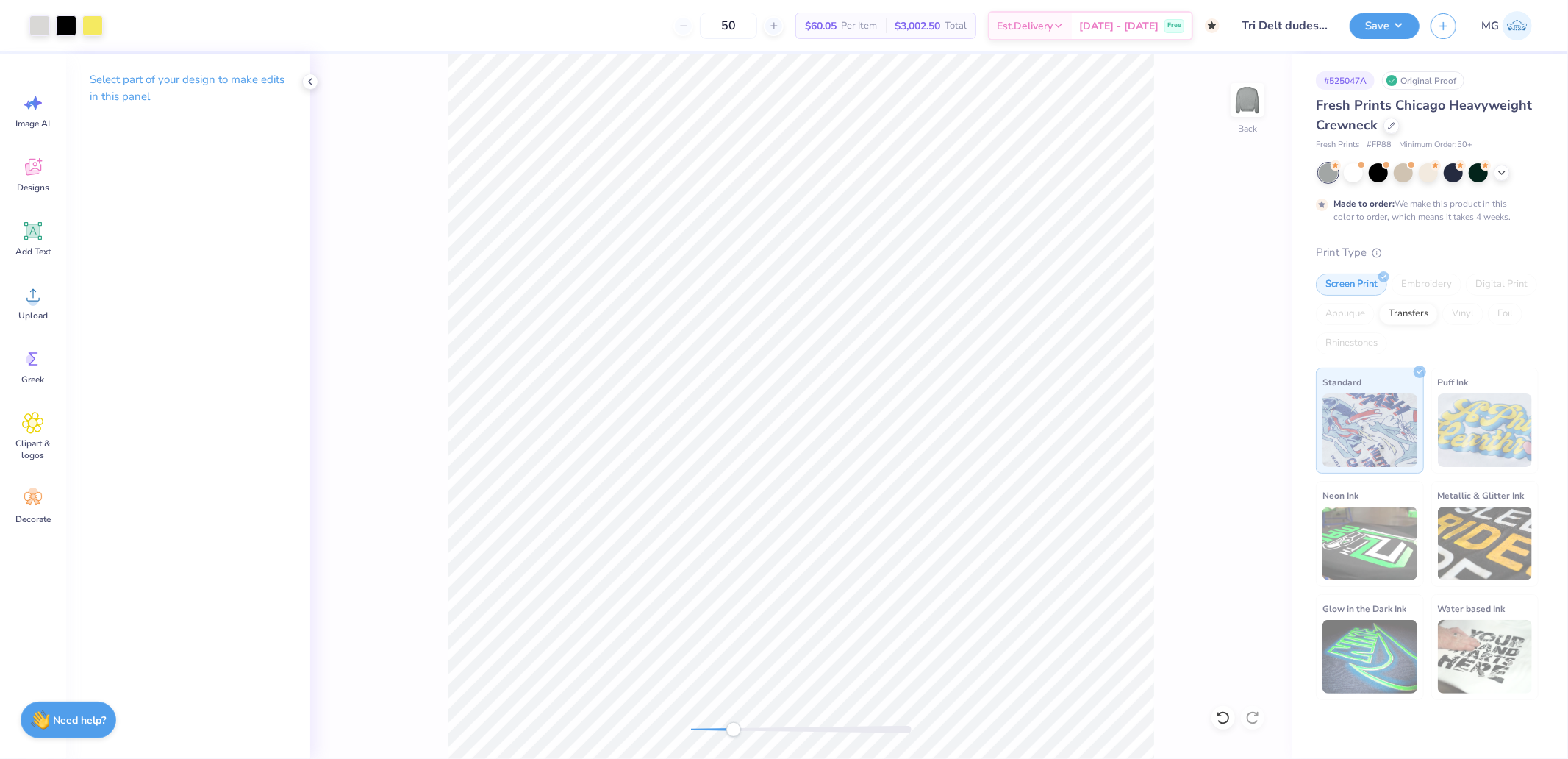
click at [734, 738] on div "Back" at bounding box center [801, 406] width 982 height 705
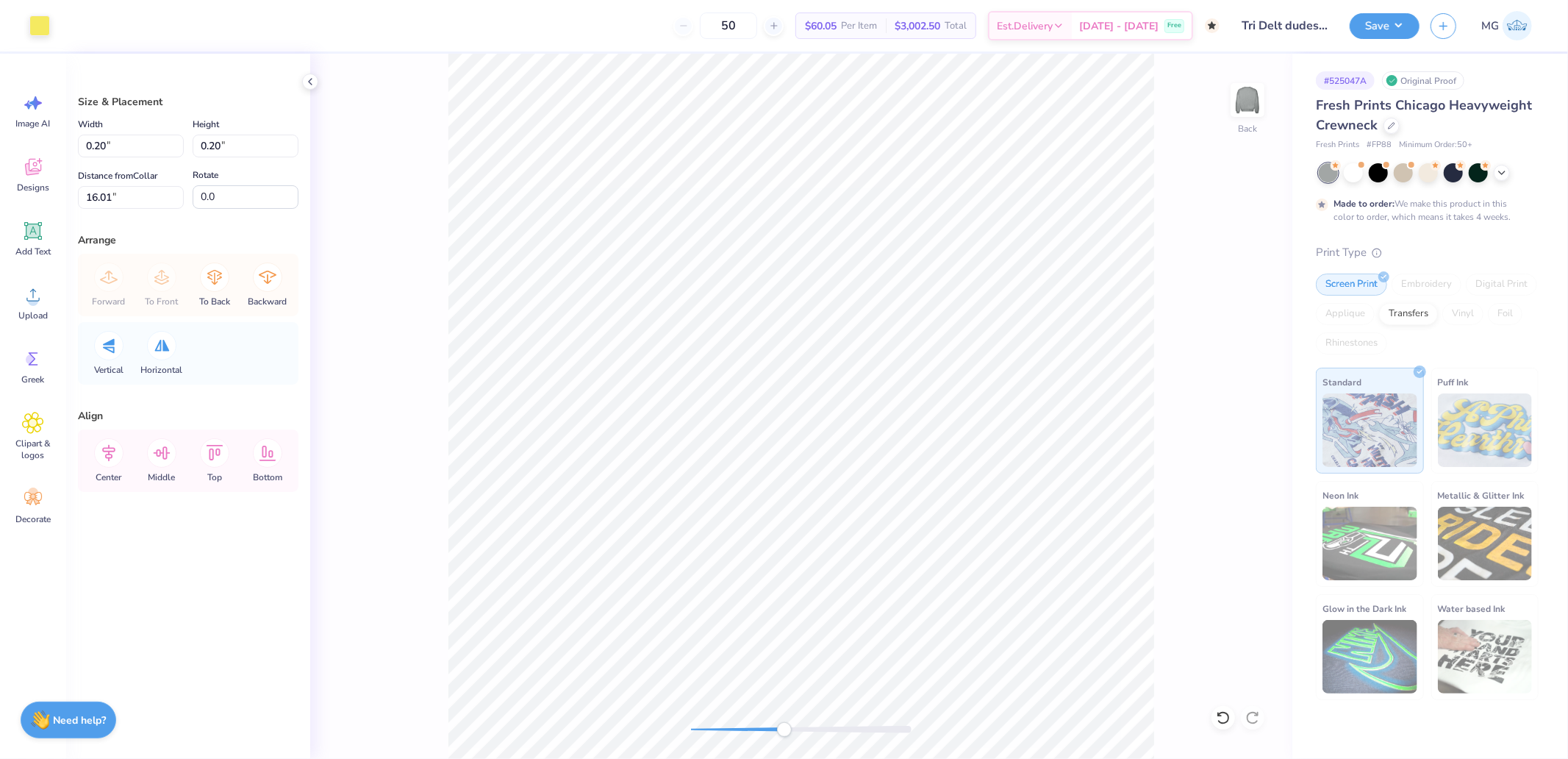
drag, startPoint x: 754, startPoint y: 730, endPoint x: 776, endPoint y: 725, distance: 22.6
click at [776, 726] on div at bounding box center [801, 730] width 220 height 7
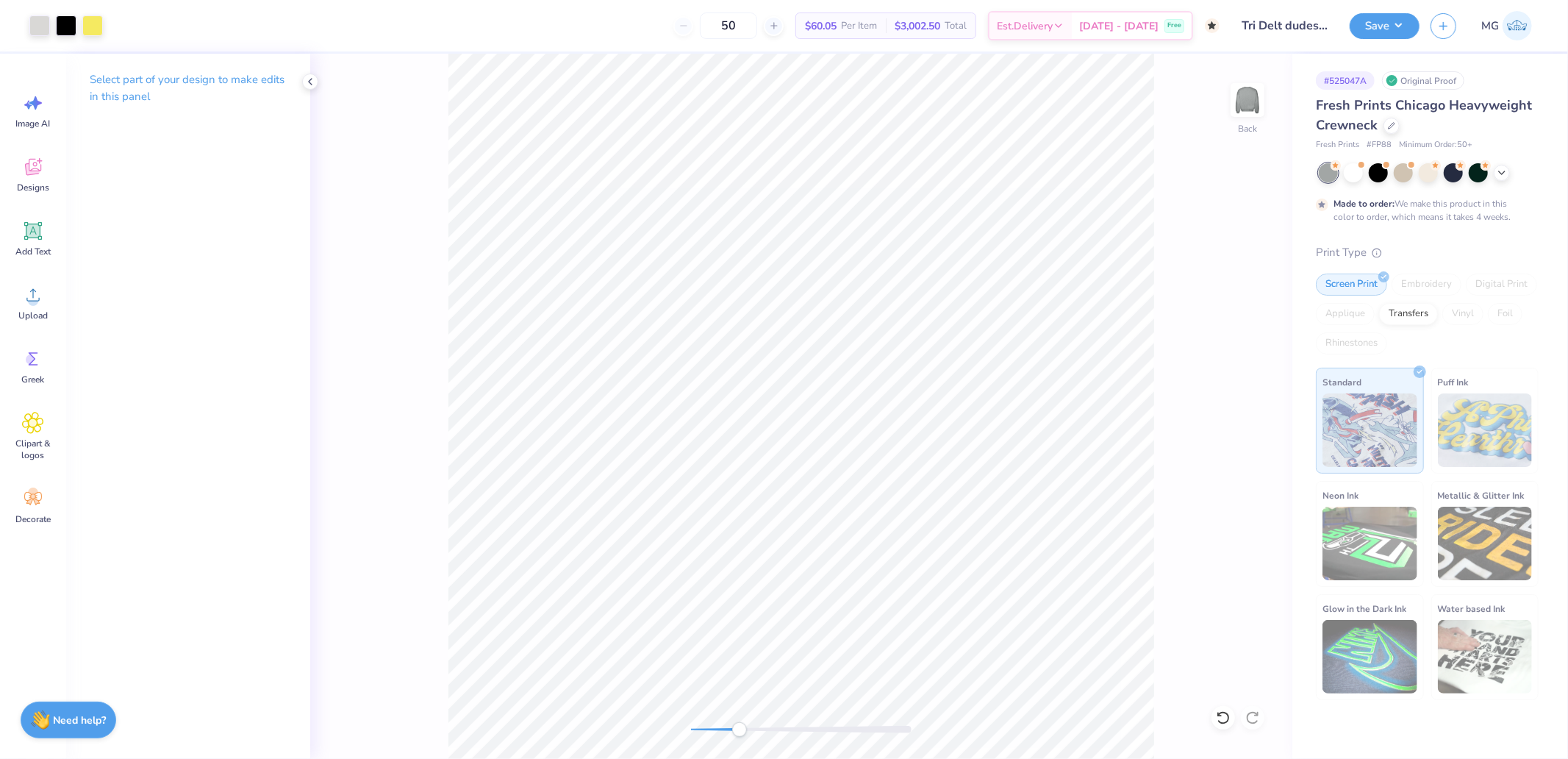
drag, startPoint x: 761, startPoint y: 728, endPoint x: 739, endPoint y: 726, distance: 22.1
click at [739, 726] on div "Accessibility label" at bounding box center [739, 730] width 15 height 15
click at [1156, 576] on div "Back" at bounding box center [801, 406] width 982 height 705
click at [649, 732] on div "Back" at bounding box center [801, 406] width 982 height 705
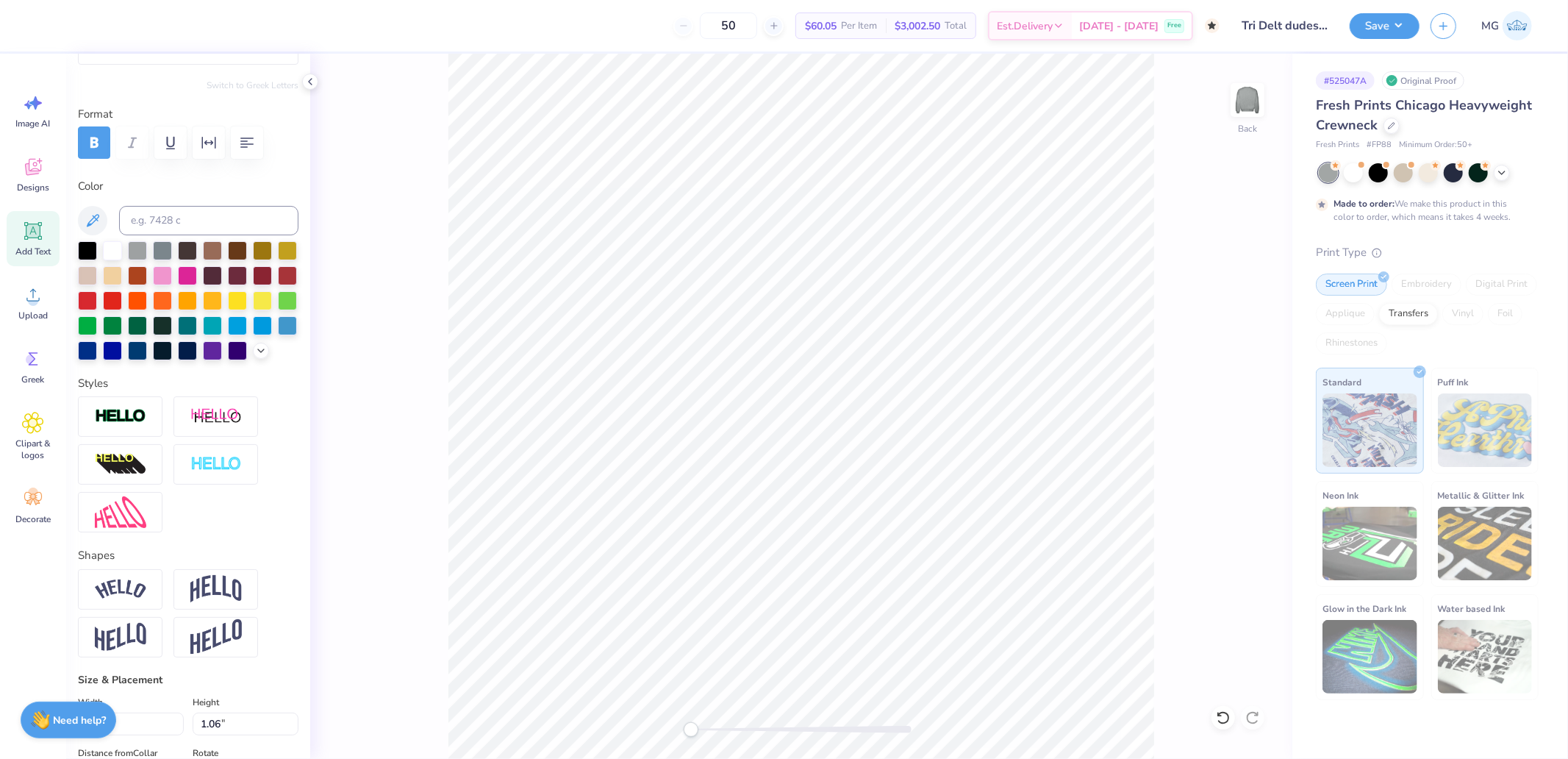
scroll to position [326, 0]
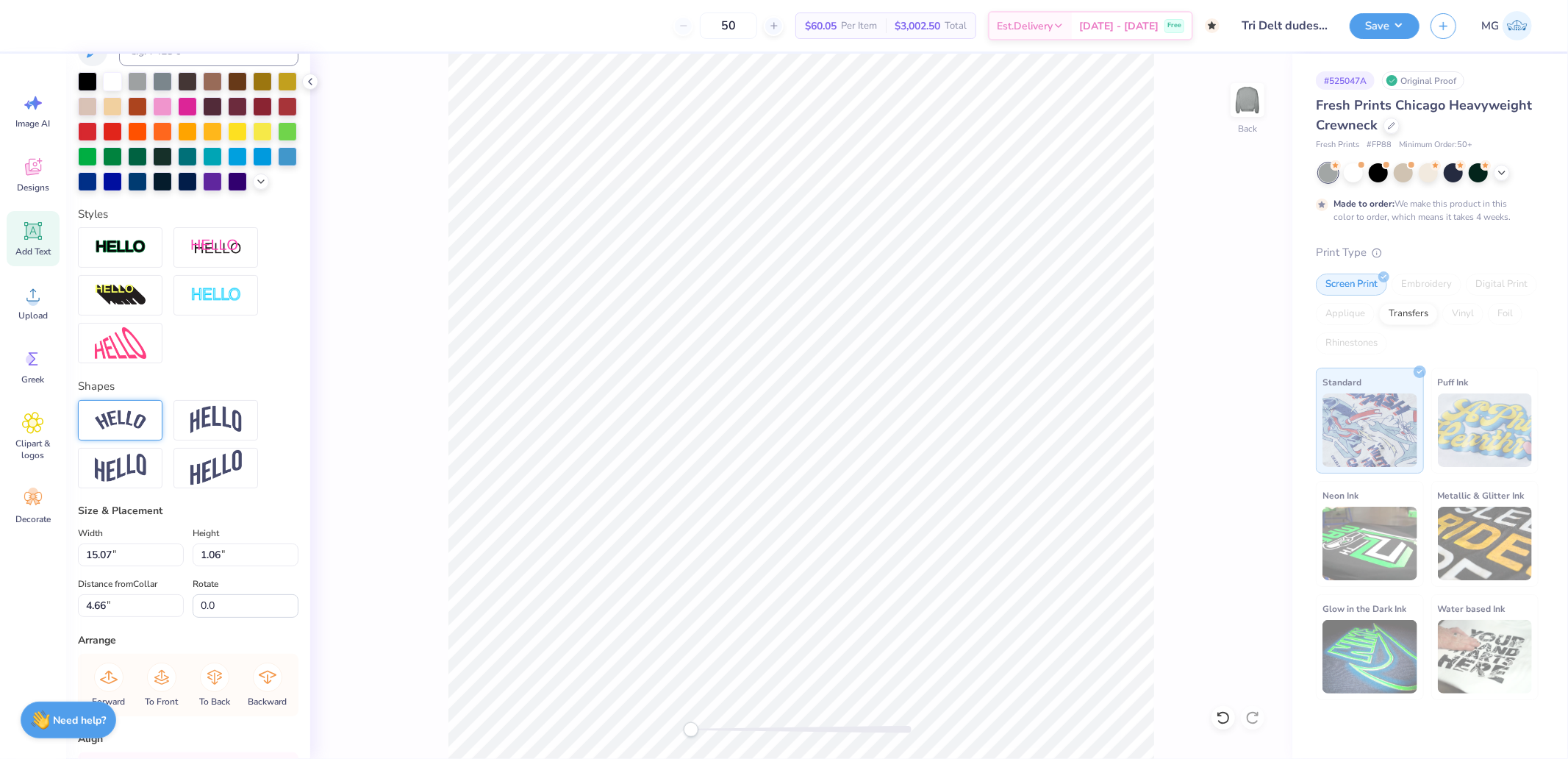
click at [125, 430] on img at bounding box center [121, 420] width 52 height 20
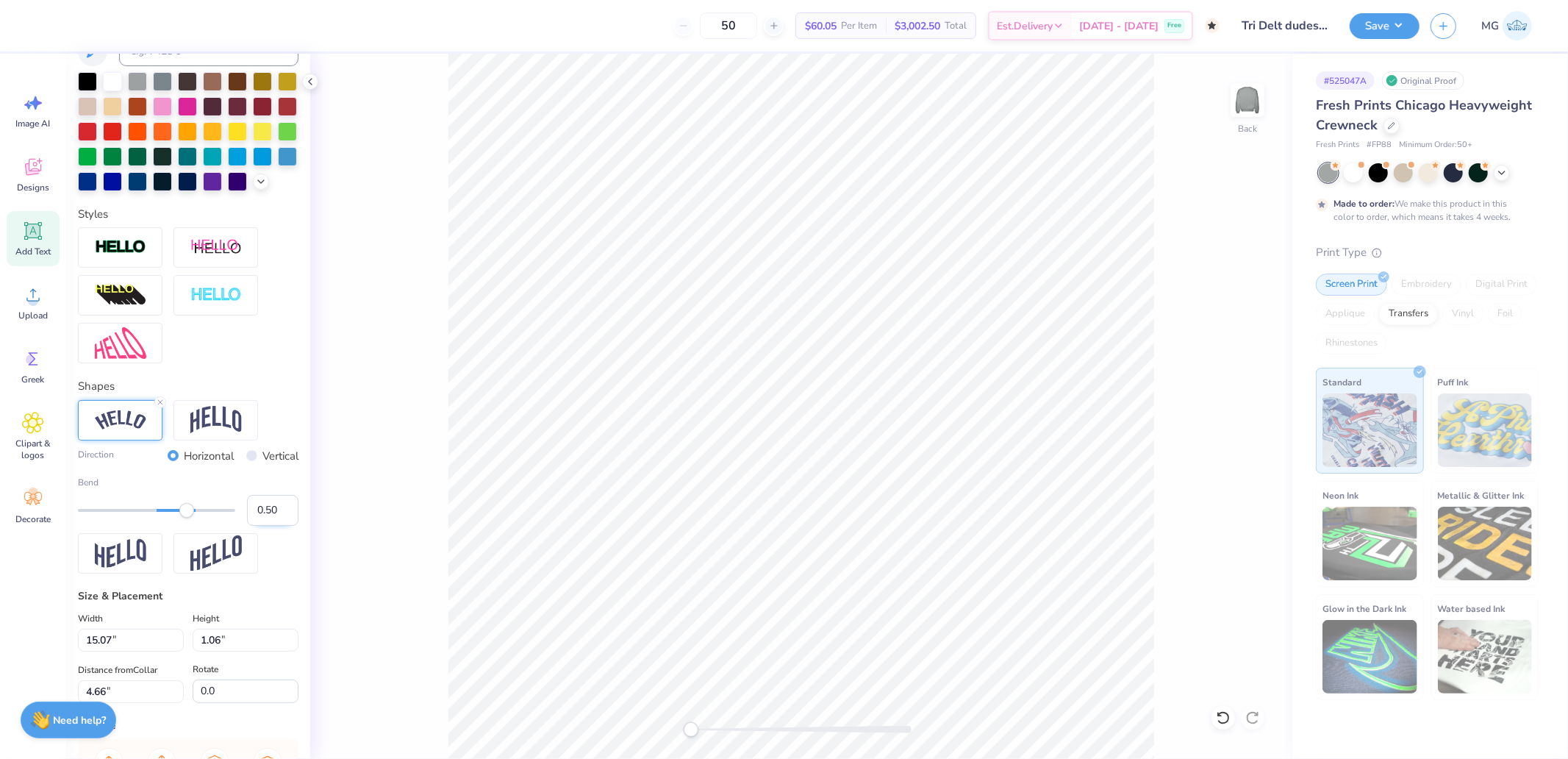
click at [265, 526] on input "0.50" at bounding box center [273, 511] width 52 height 31
type input ".3"
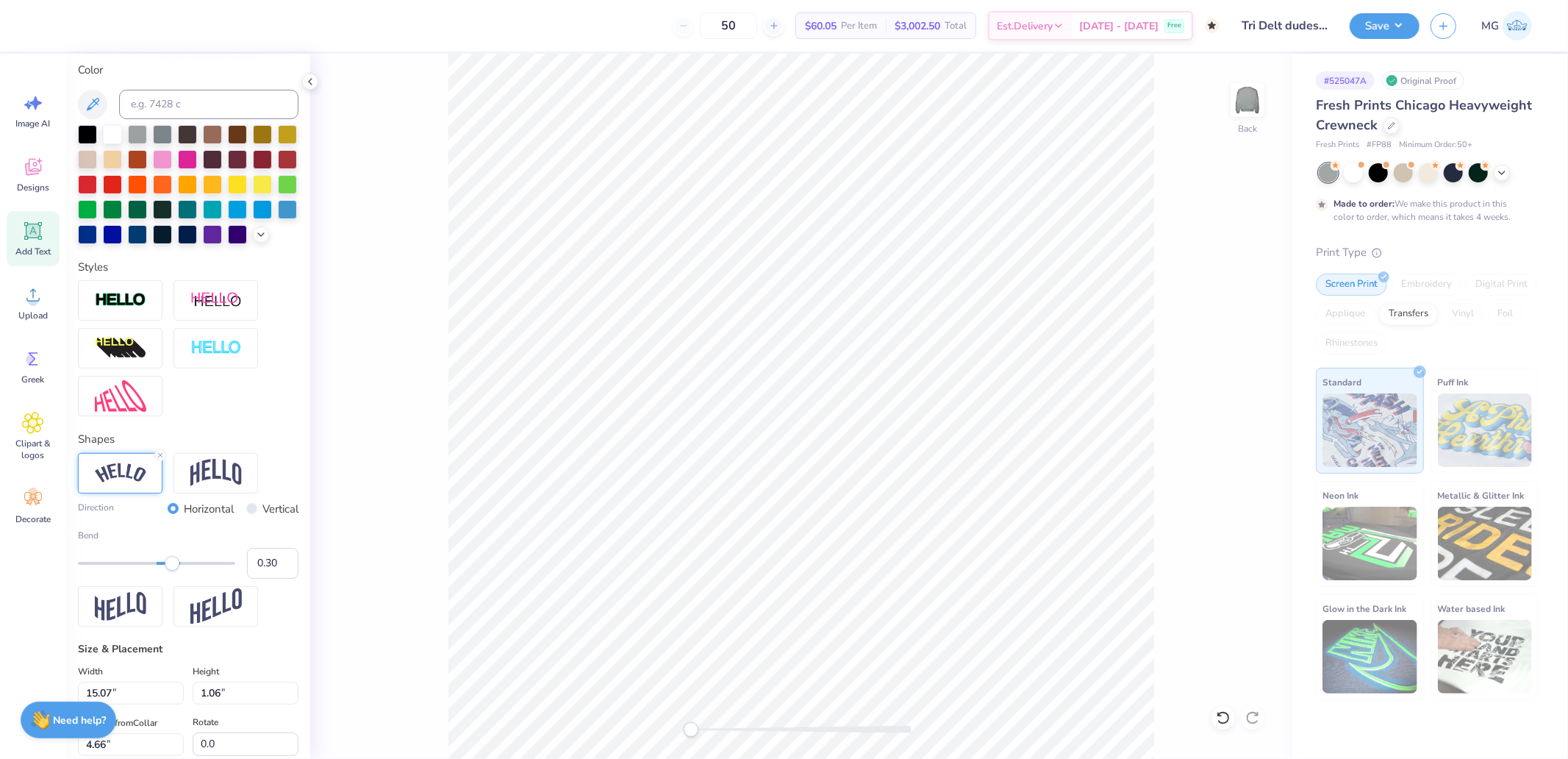
scroll to position [245, 0]
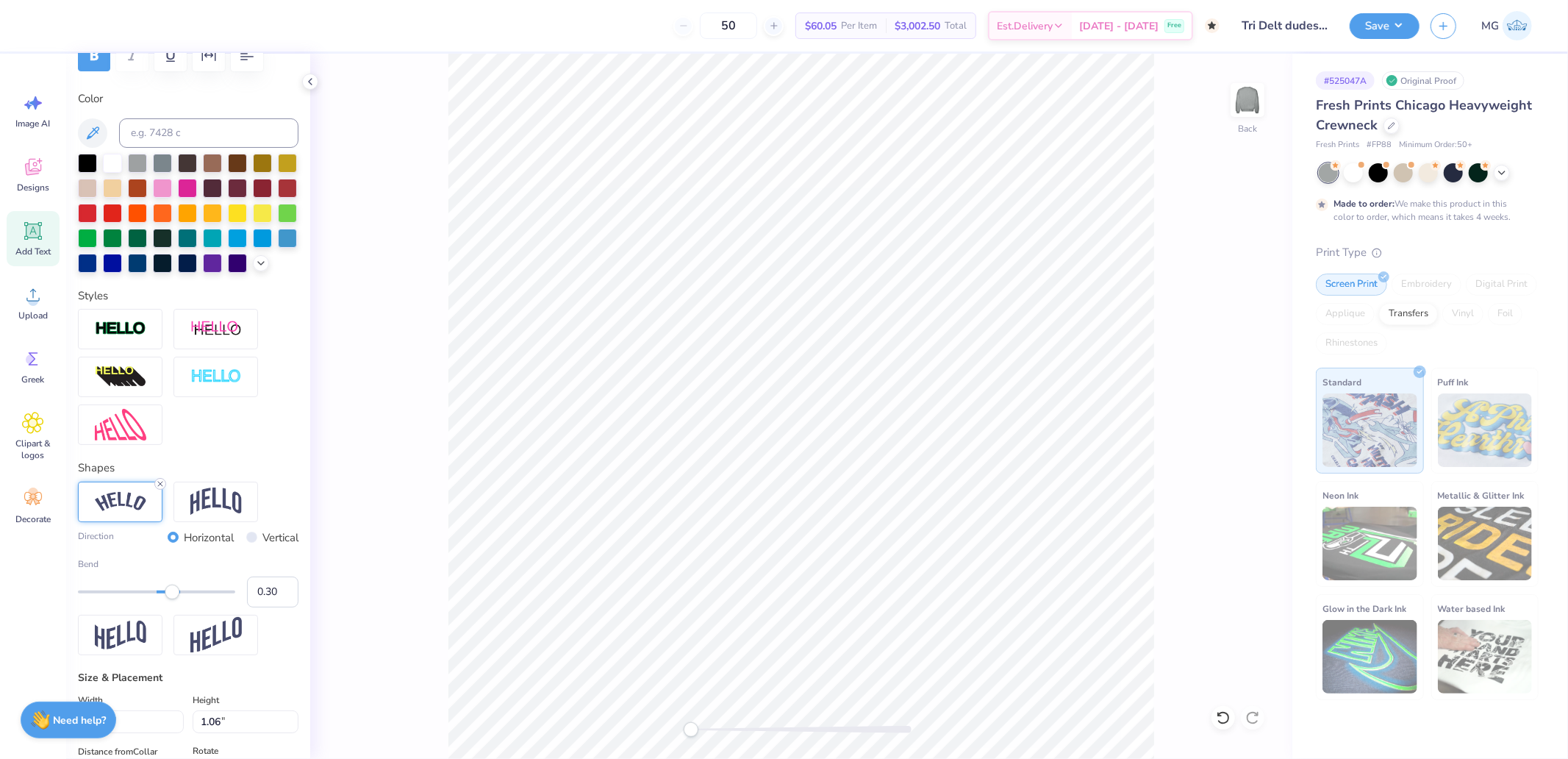
click at [162, 489] on icon at bounding box center [161, 484] width 9 height 9
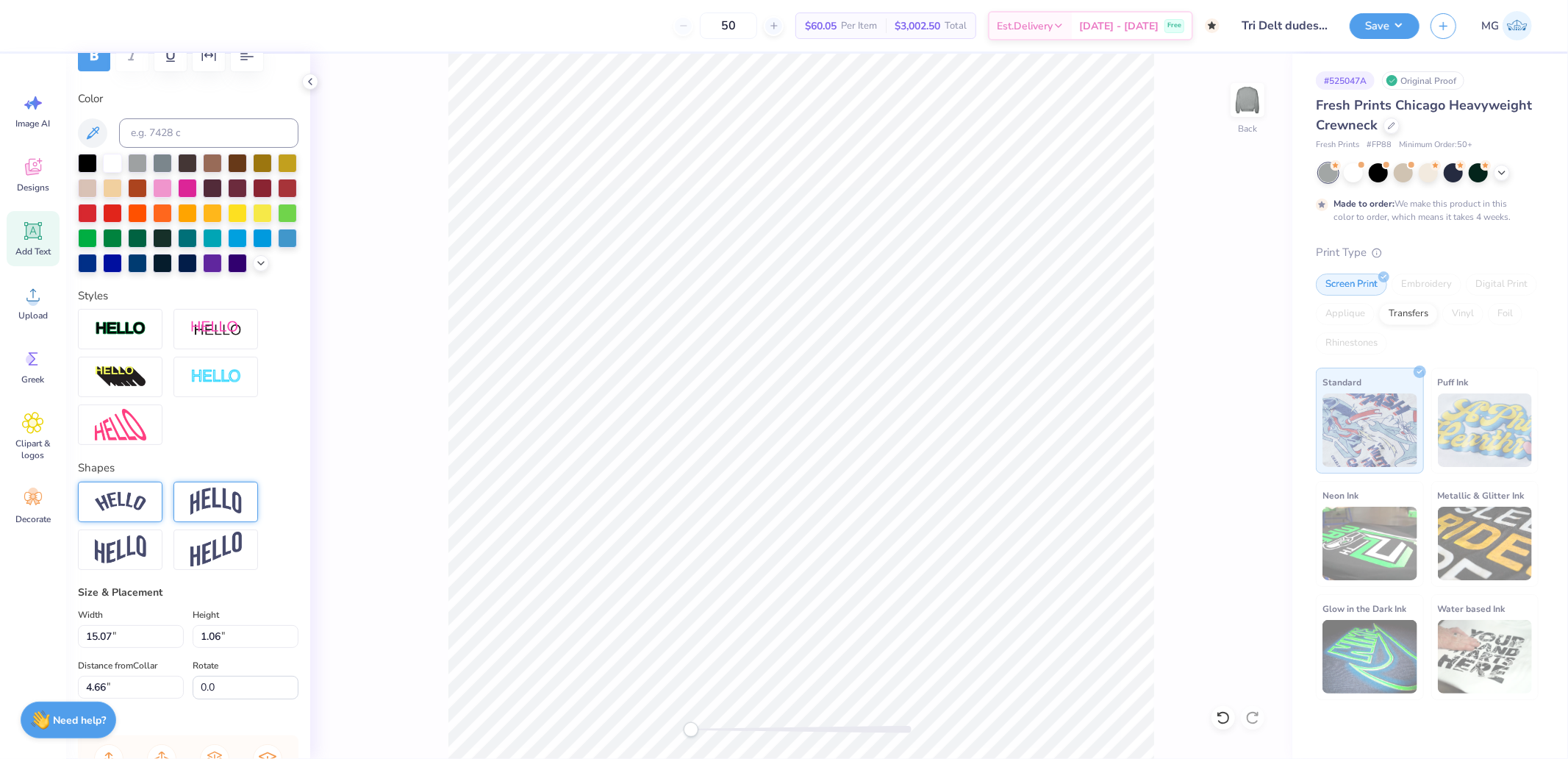
click at [200, 516] on img at bounding box center [217, 502] width 52 height 28
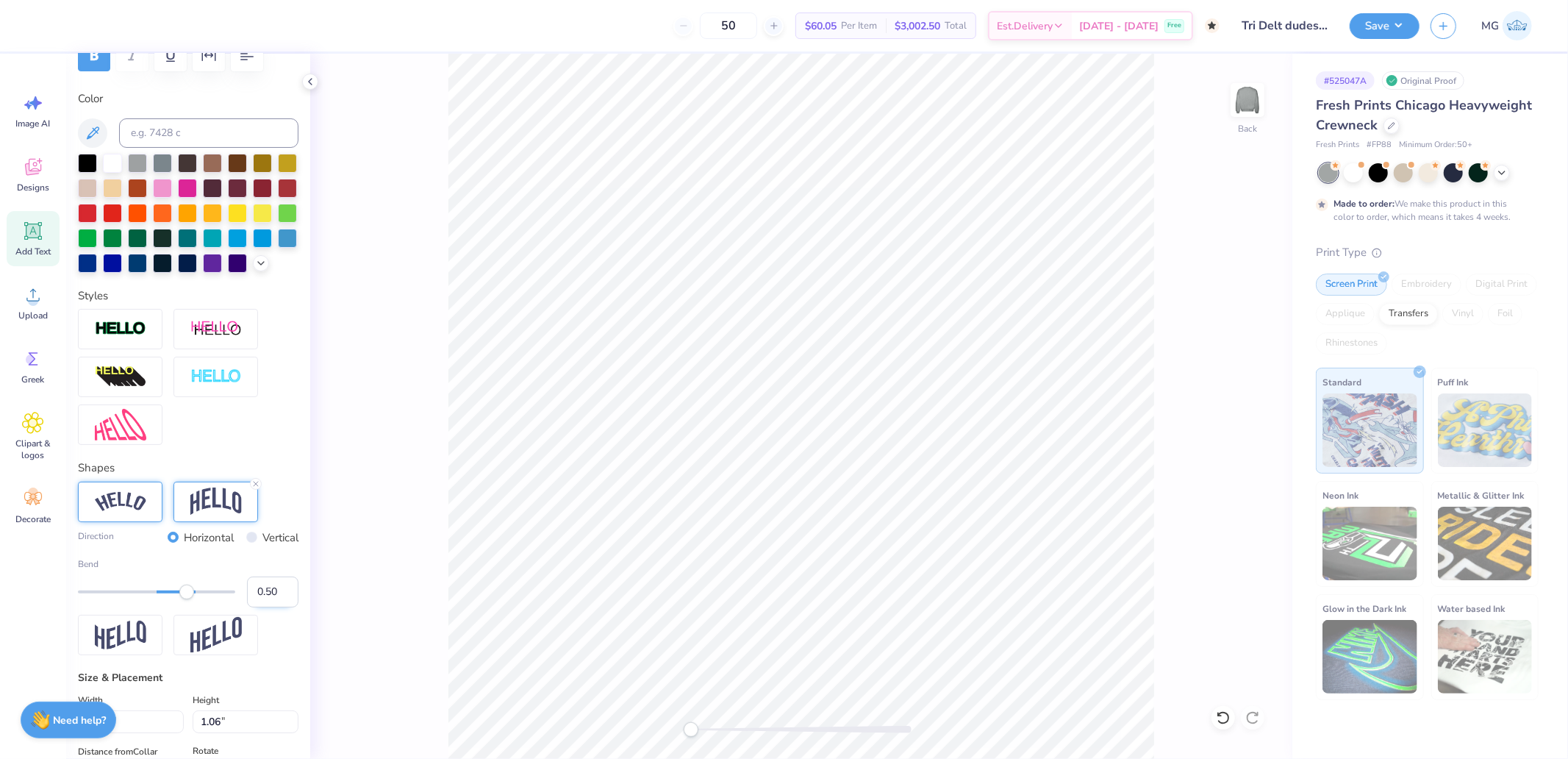
click at [259, 607] on input "0.50" at bounding box center [273, 592] width 52 height 31
type input "0.2"
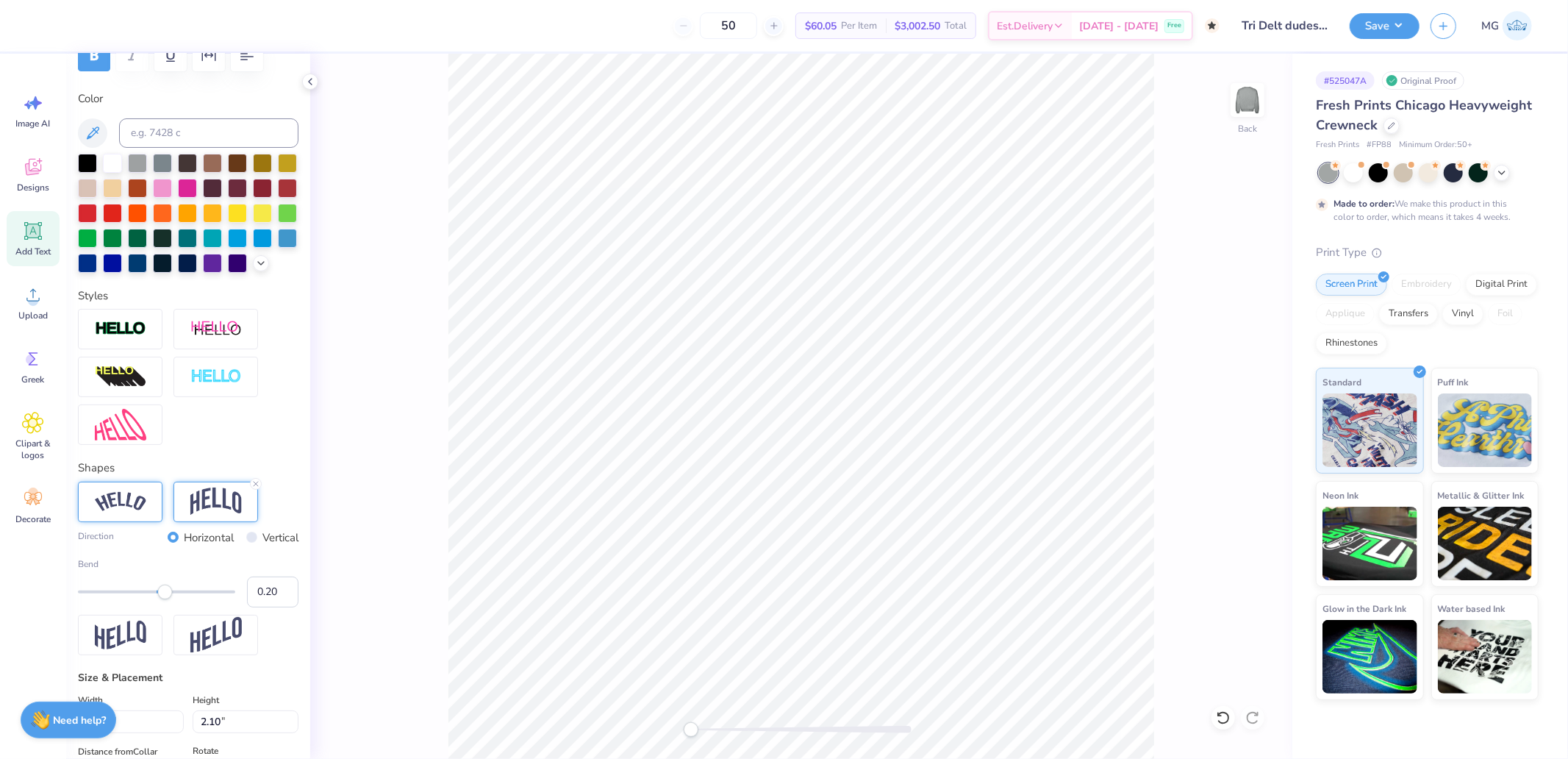
type input "14.11"
type input "2.10"
type input "4.06"
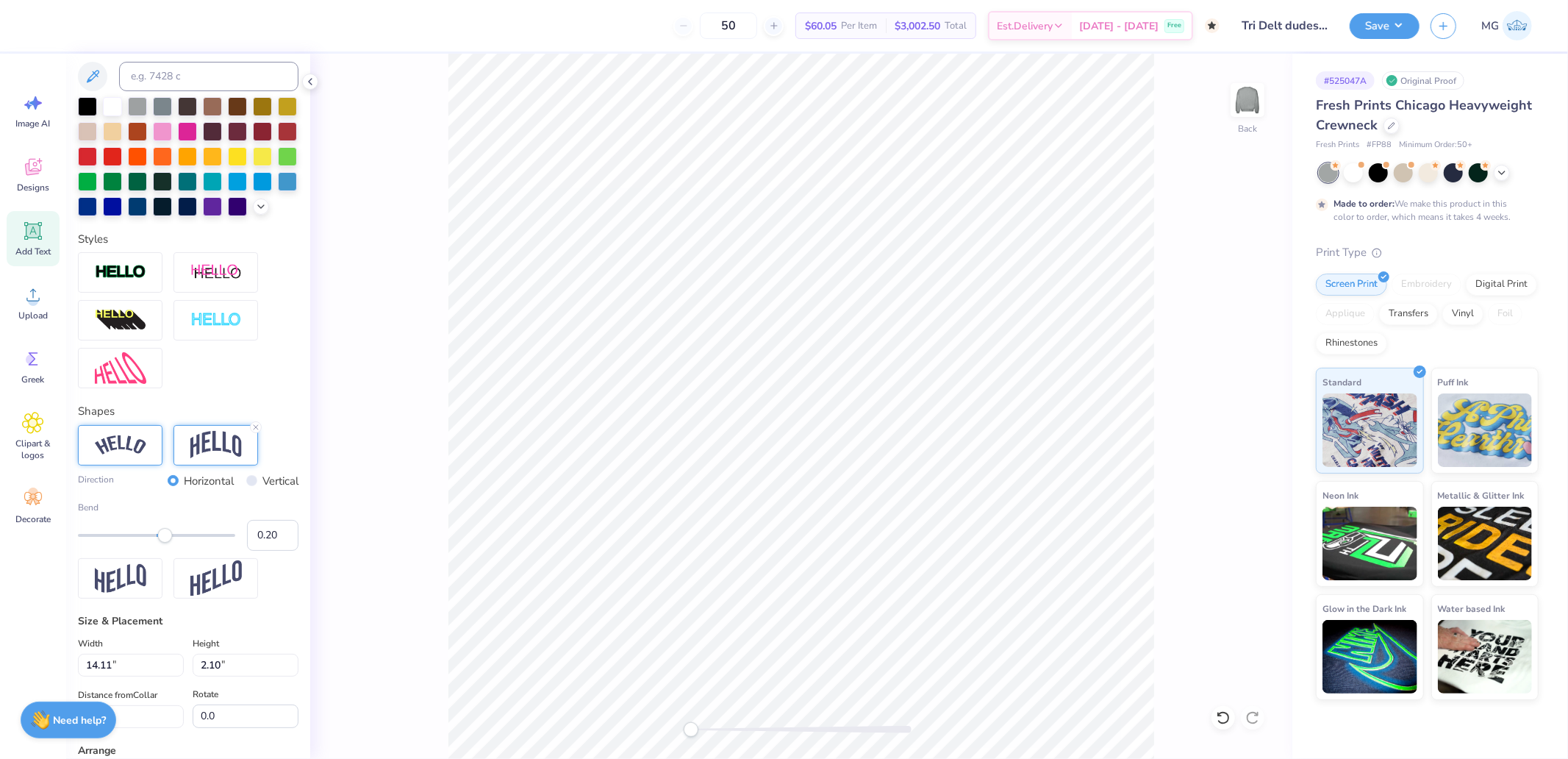
scroll to position [567, 0]
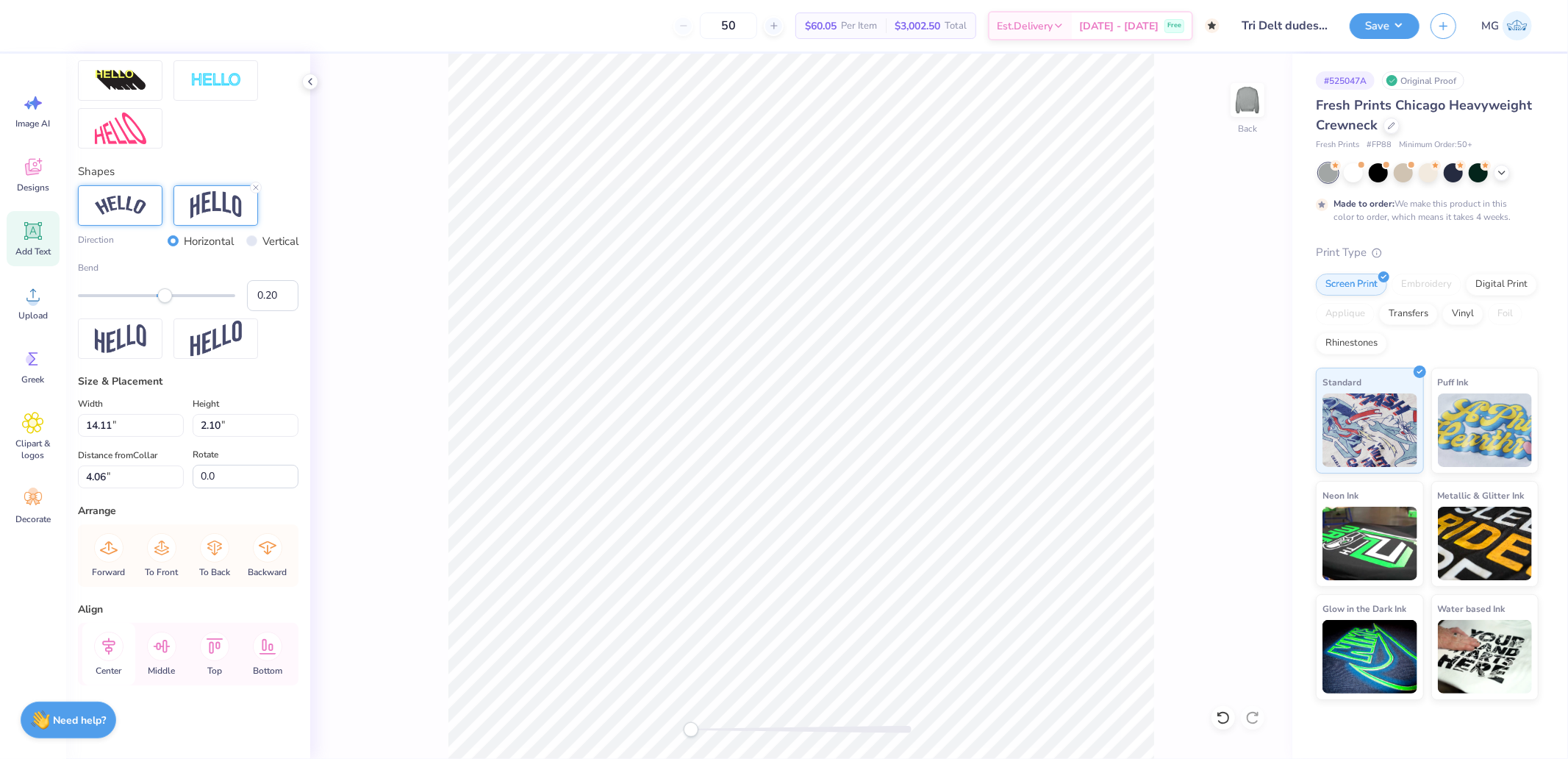
click at [107, 647] on icon at bounding box center [109, 646] width 29 height 29
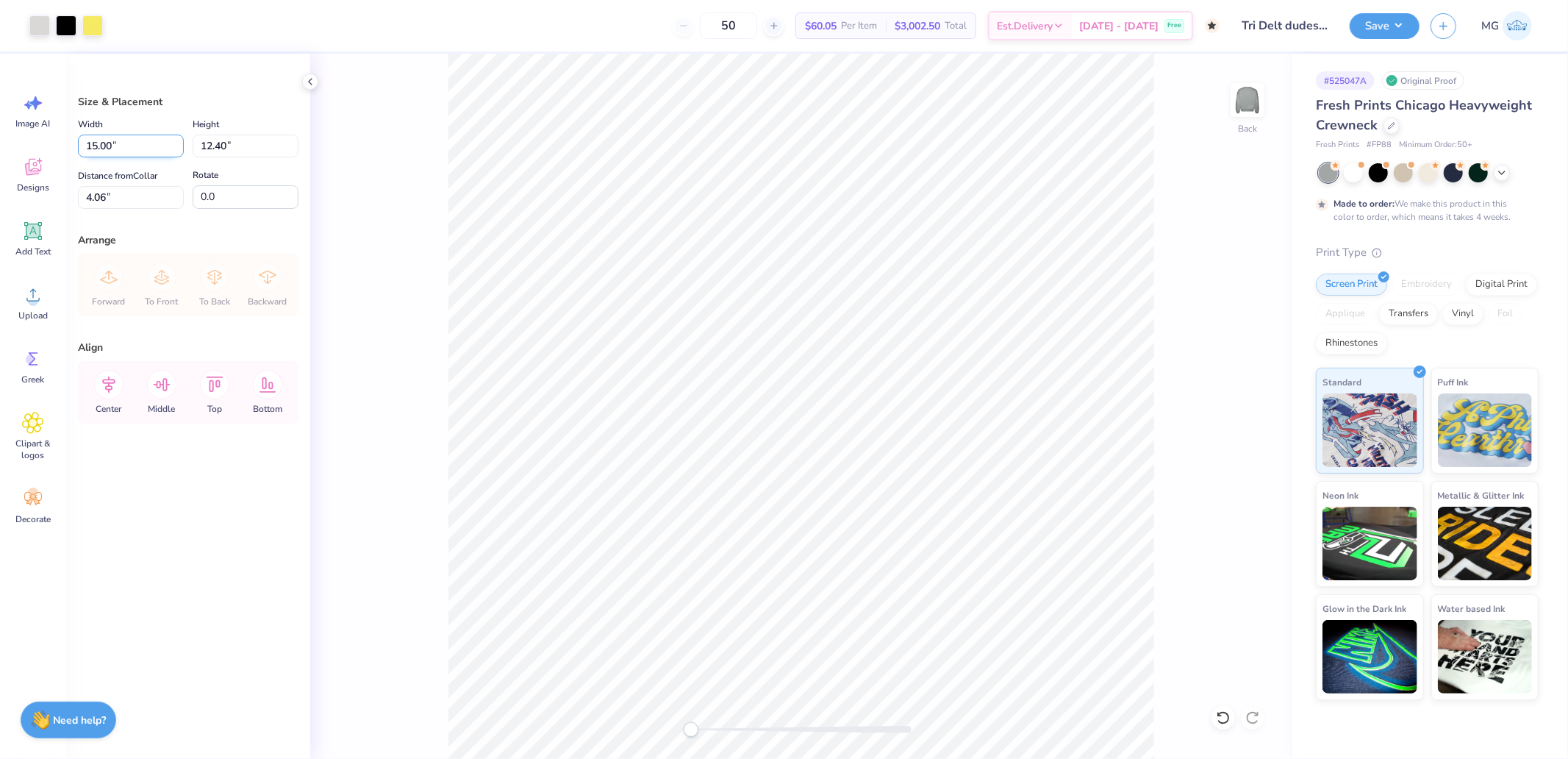
click at [141, 155] on input "15.00" at bounding box center [131, 146] width 106 height 23
type input "12.00"
type input "9.92"
click at [123, 200] on input "5.30" at bounding box center [131, 197] width 106 height 23
type input "3.00"
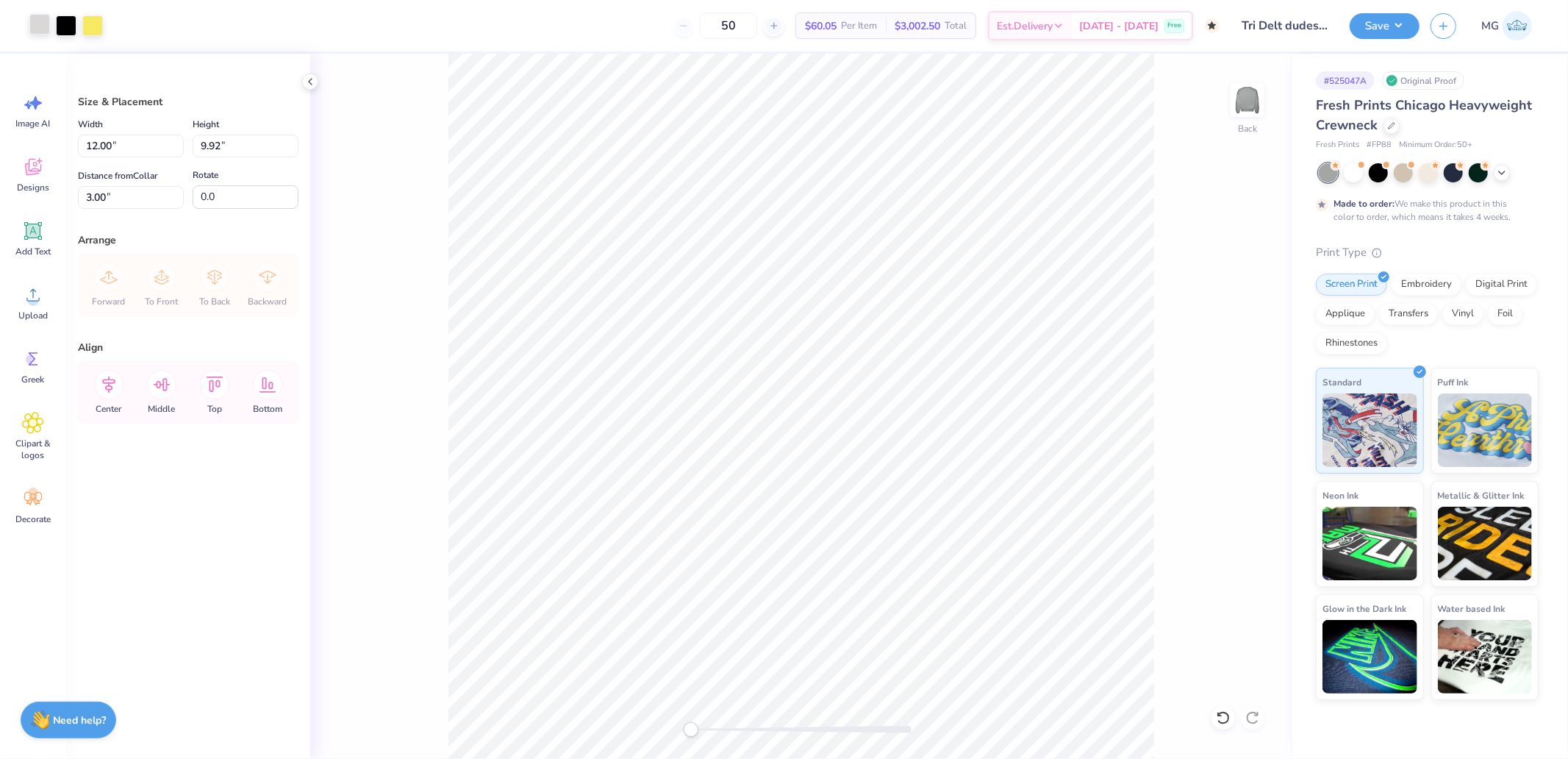
click at [49, 24] on div at bounding box center [40, 24] width 21 height 21
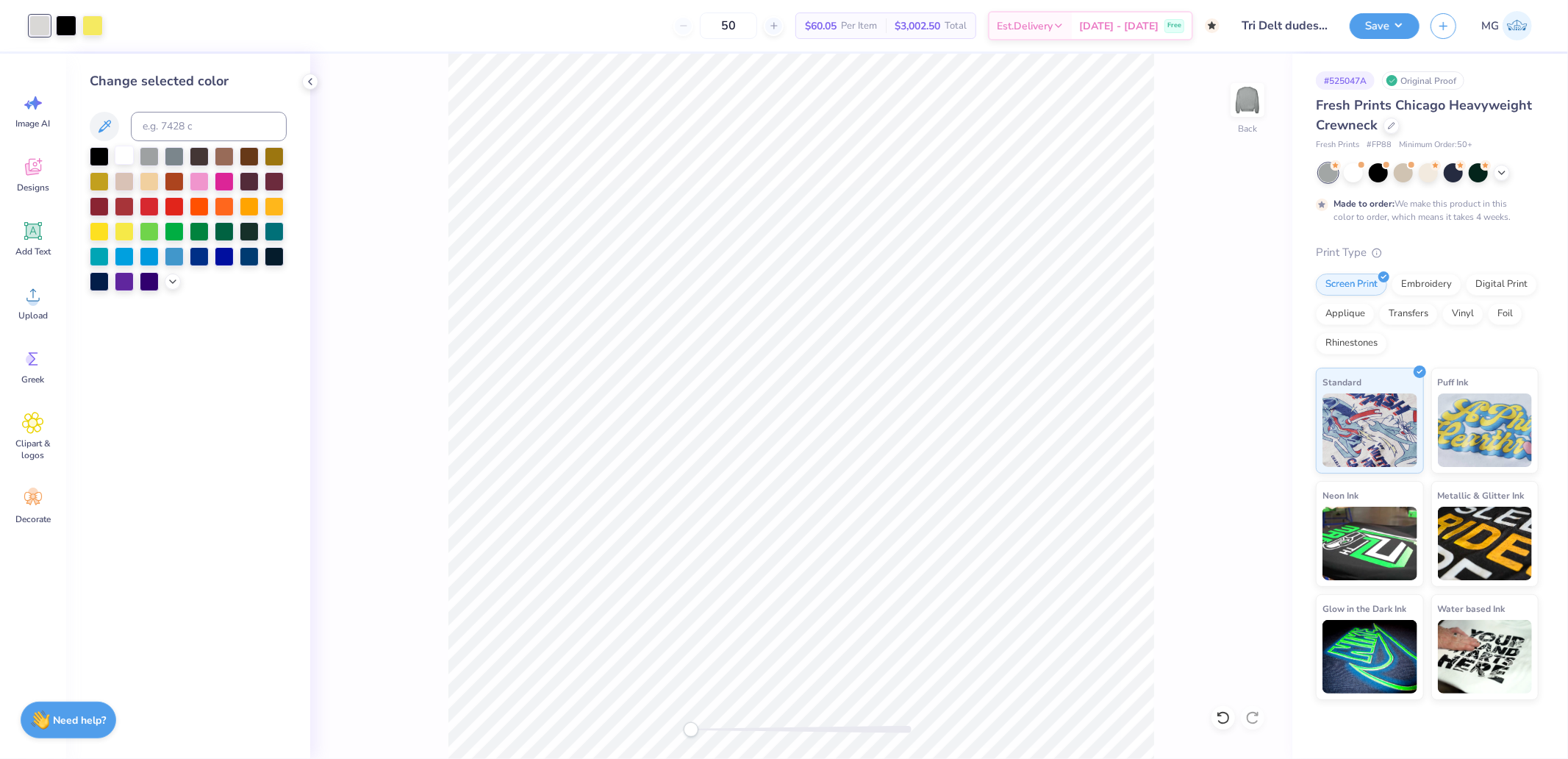
click at [133, 156] on div at bounding box center [124, 155] width 19 height 19
click at [149, 151] on div at bounding box center [150, 155] width 19 height 19
click at [107, 155] on div at bounding box center [99, 155] width 19 height 19
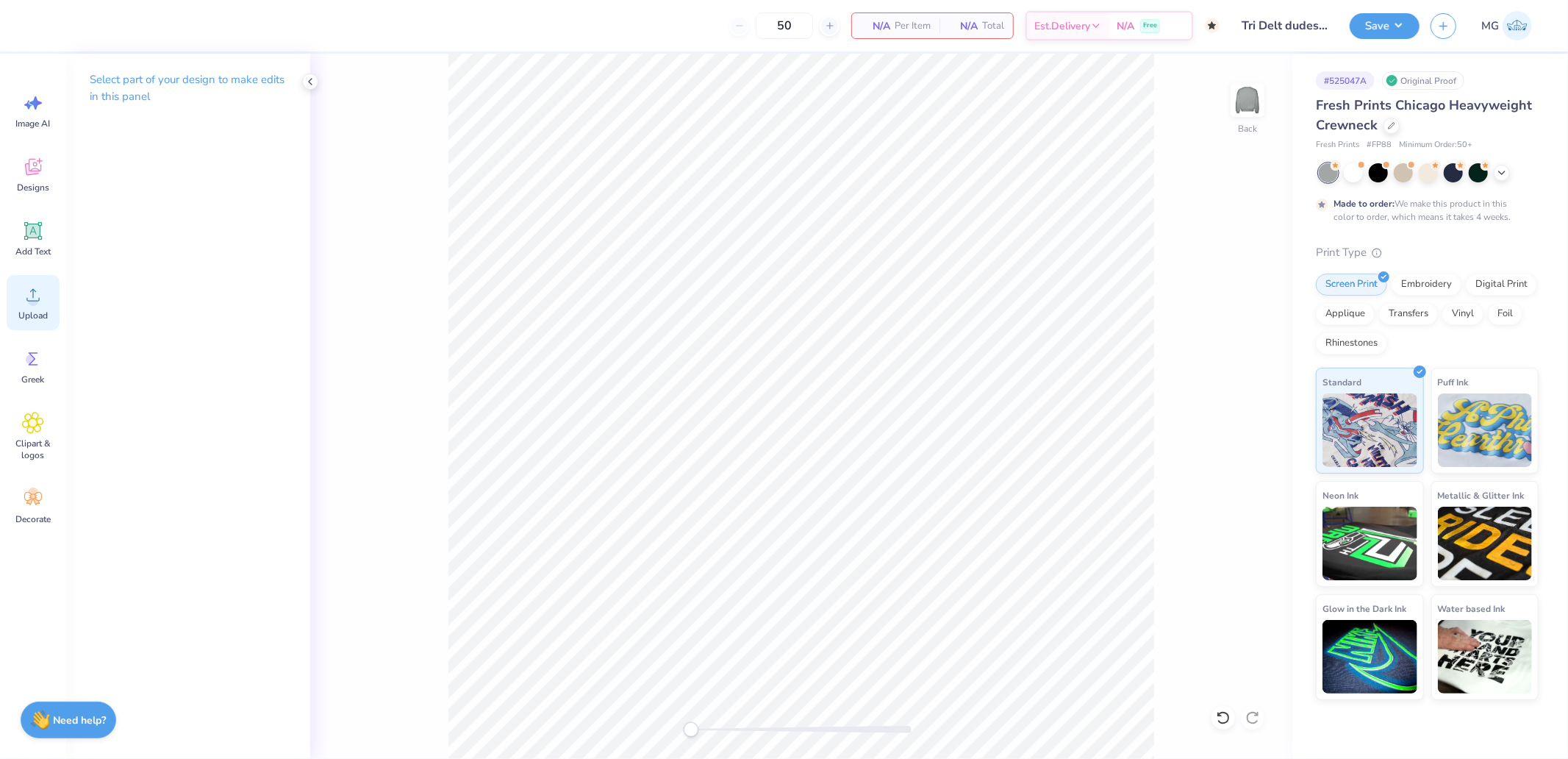
click at [46, 292] on div "Upload" at bounding box center [33, 302] width 53 height 55
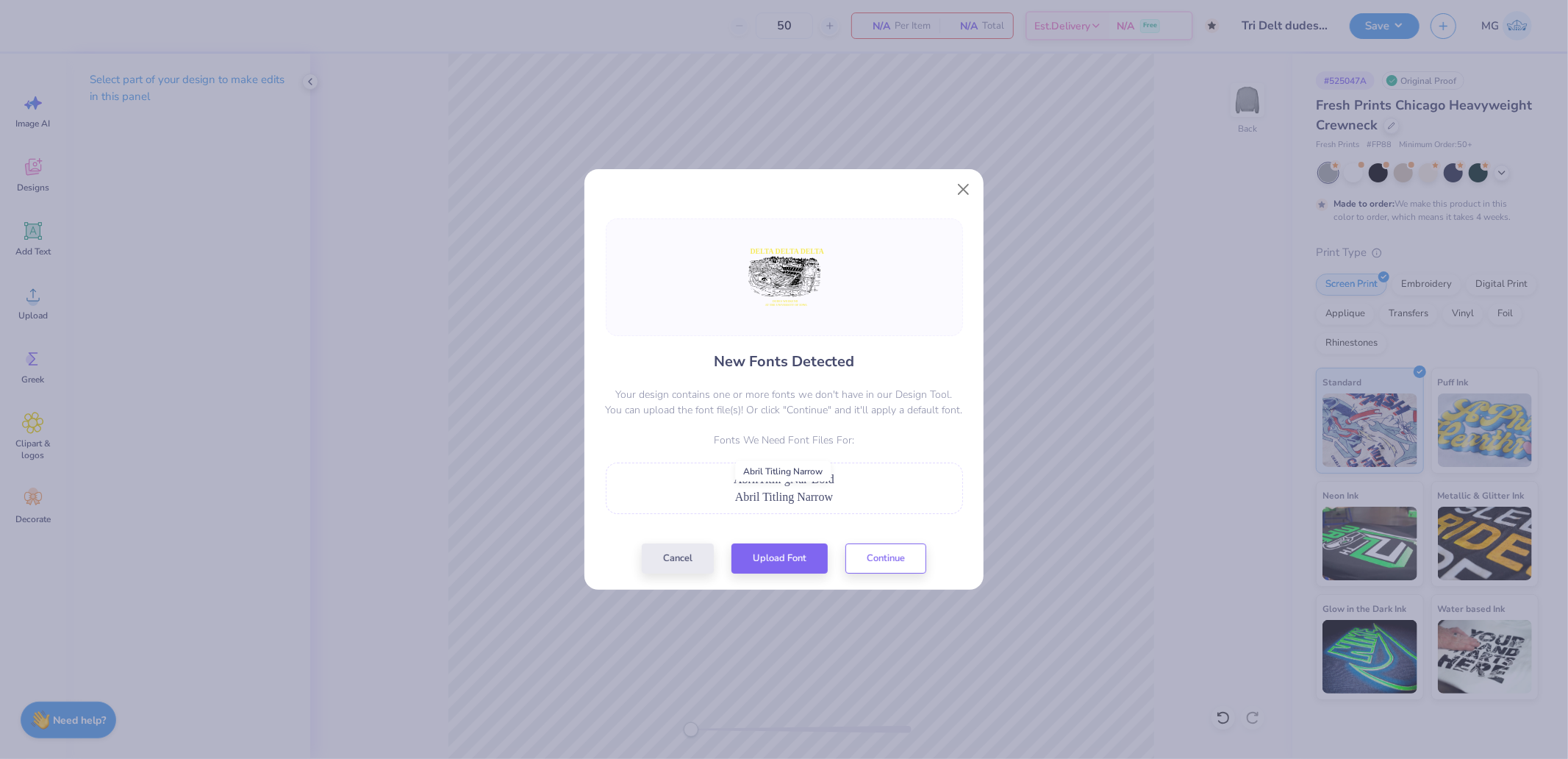
click at [829, 495] on span "Abril Titling Narrow" at bounding box center [784, 497] width 98 height 13
click at [893, 561] on button "Continue" at bounding box center [886, 555] width 81 height 30
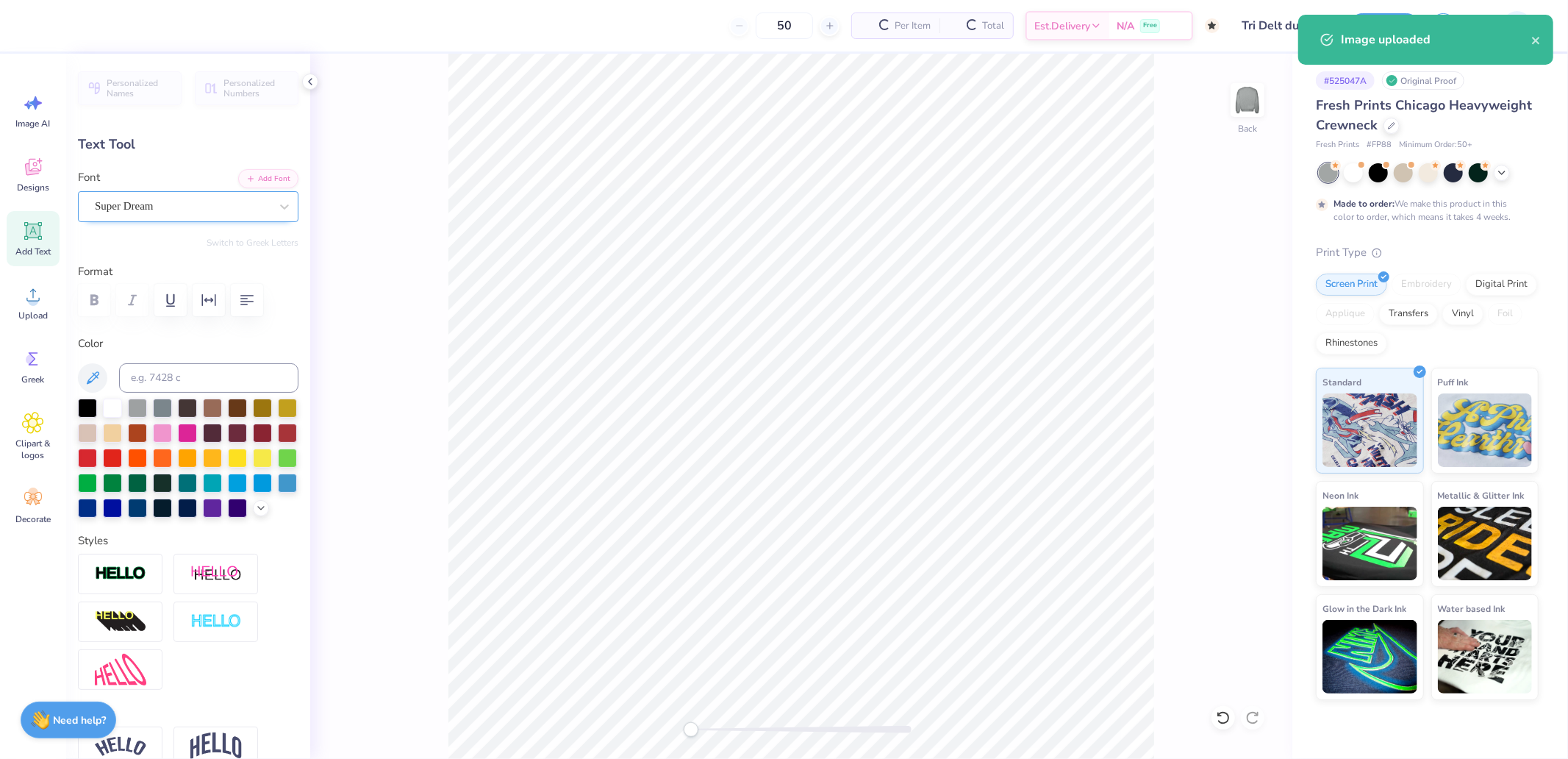
click at [233, 209] on div "Super Dream" at bounding box center [183, 206] width 178 height 23
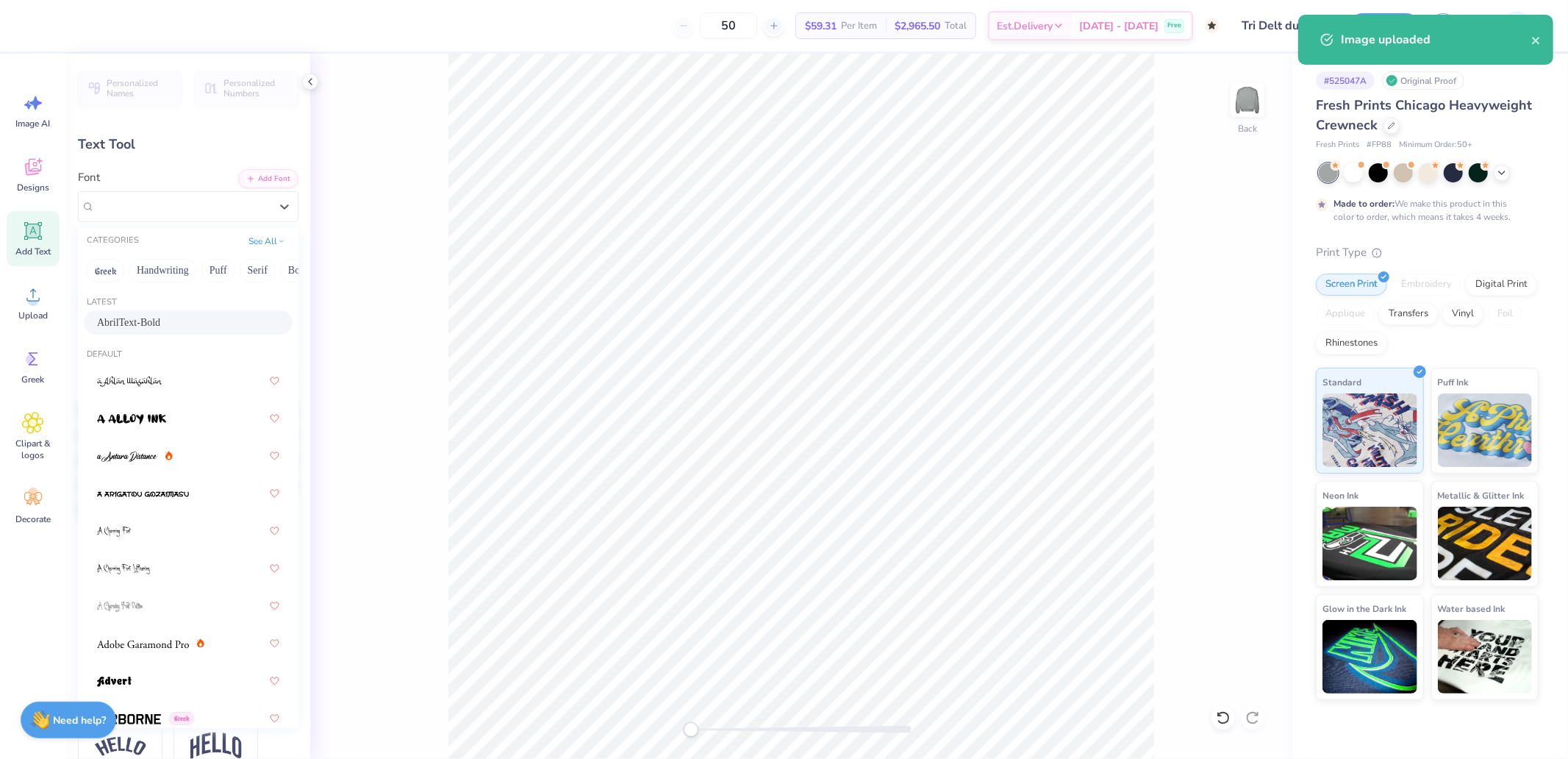
click at [164, 312] on div "AbrilText-Bold" at bounding box center [188, 322] width 208 height 24
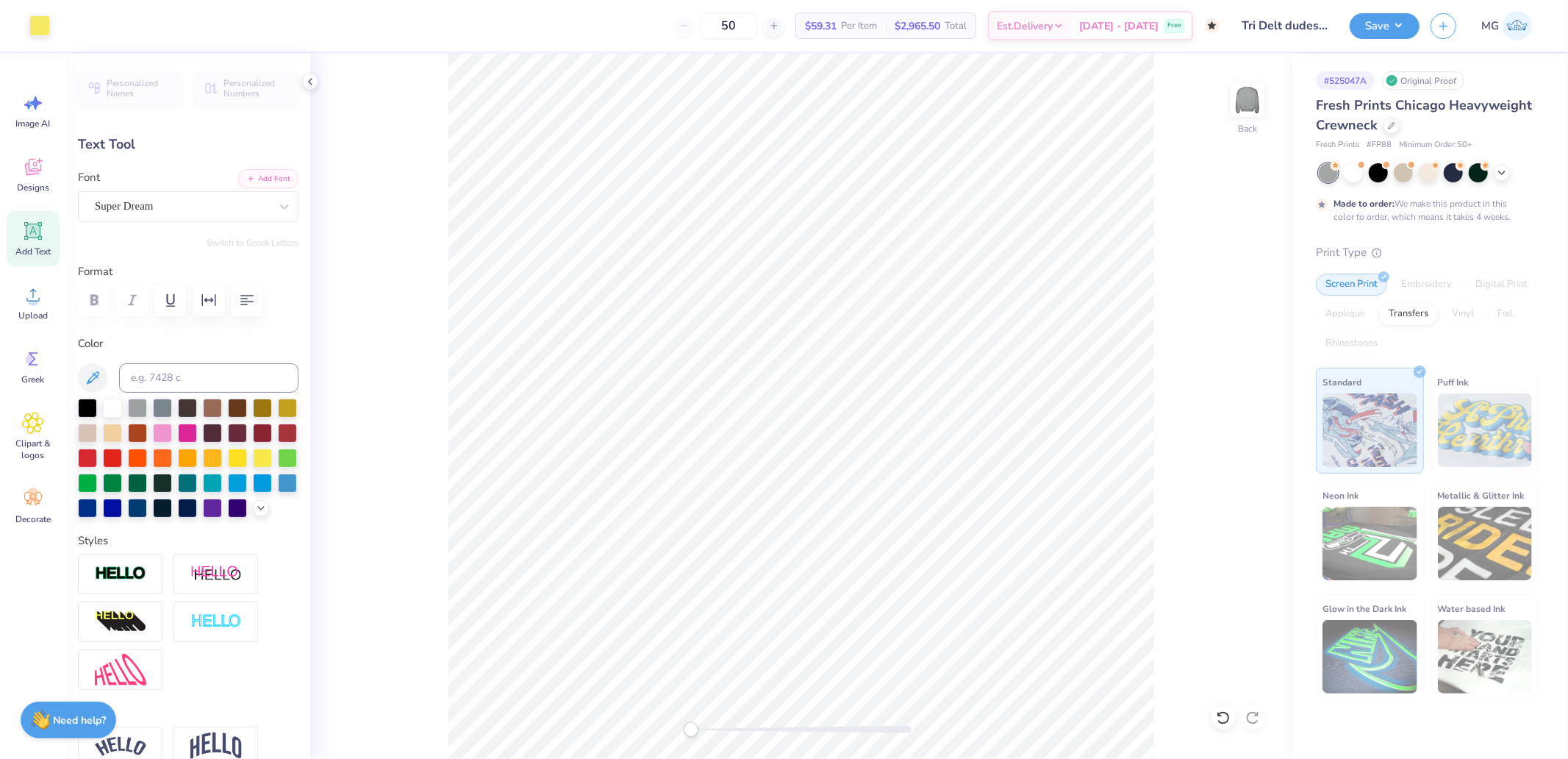
type input "4.58"
type input "0.47"
type input "15.19"
click at [155, 204] on div "Super Dream" at bounding box center [183, 206] width 178 height 23
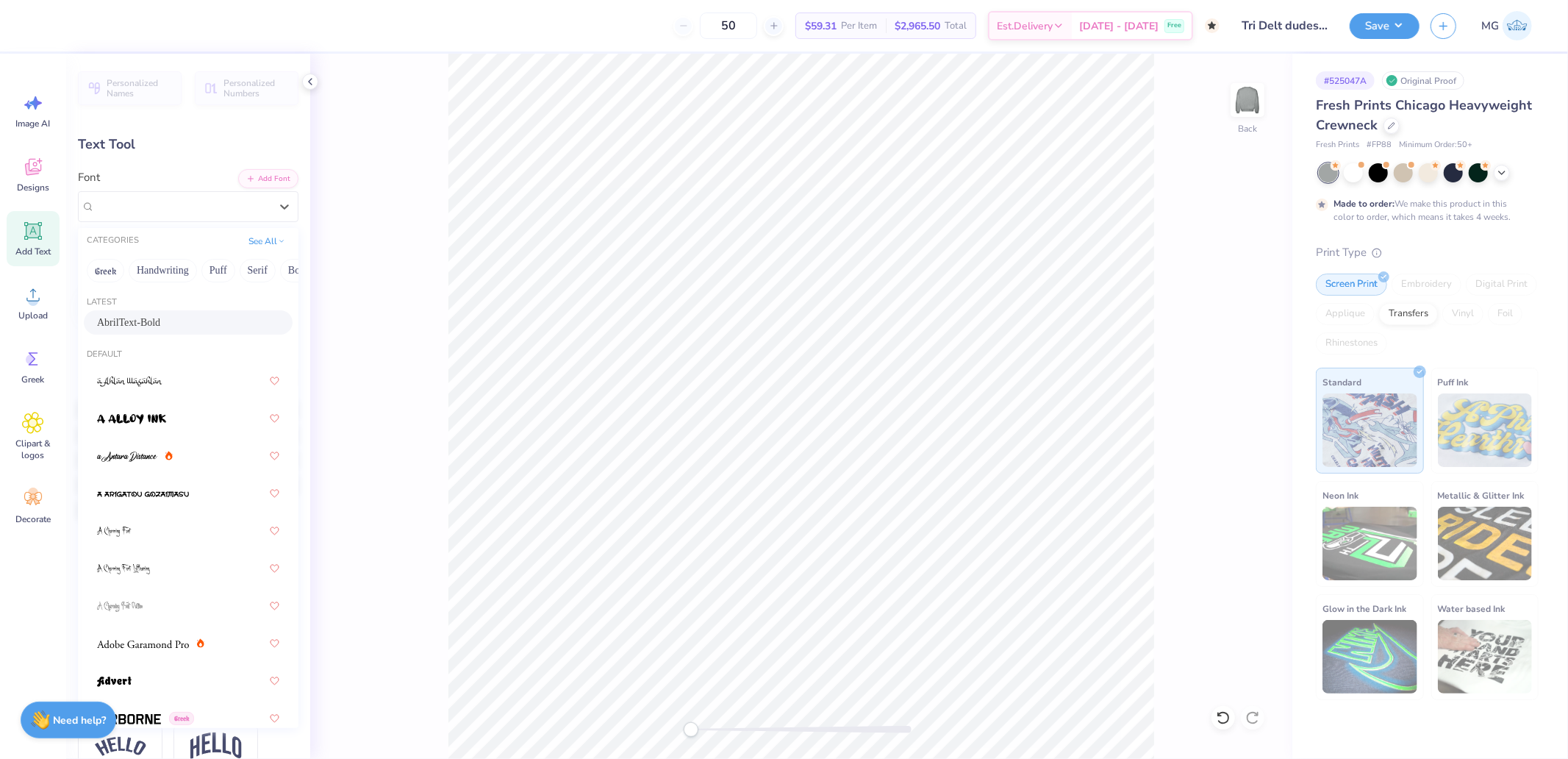
click at [130, 316] on span "AbrilText-Bold" at bounding box center [129, 322] width 63 height 15
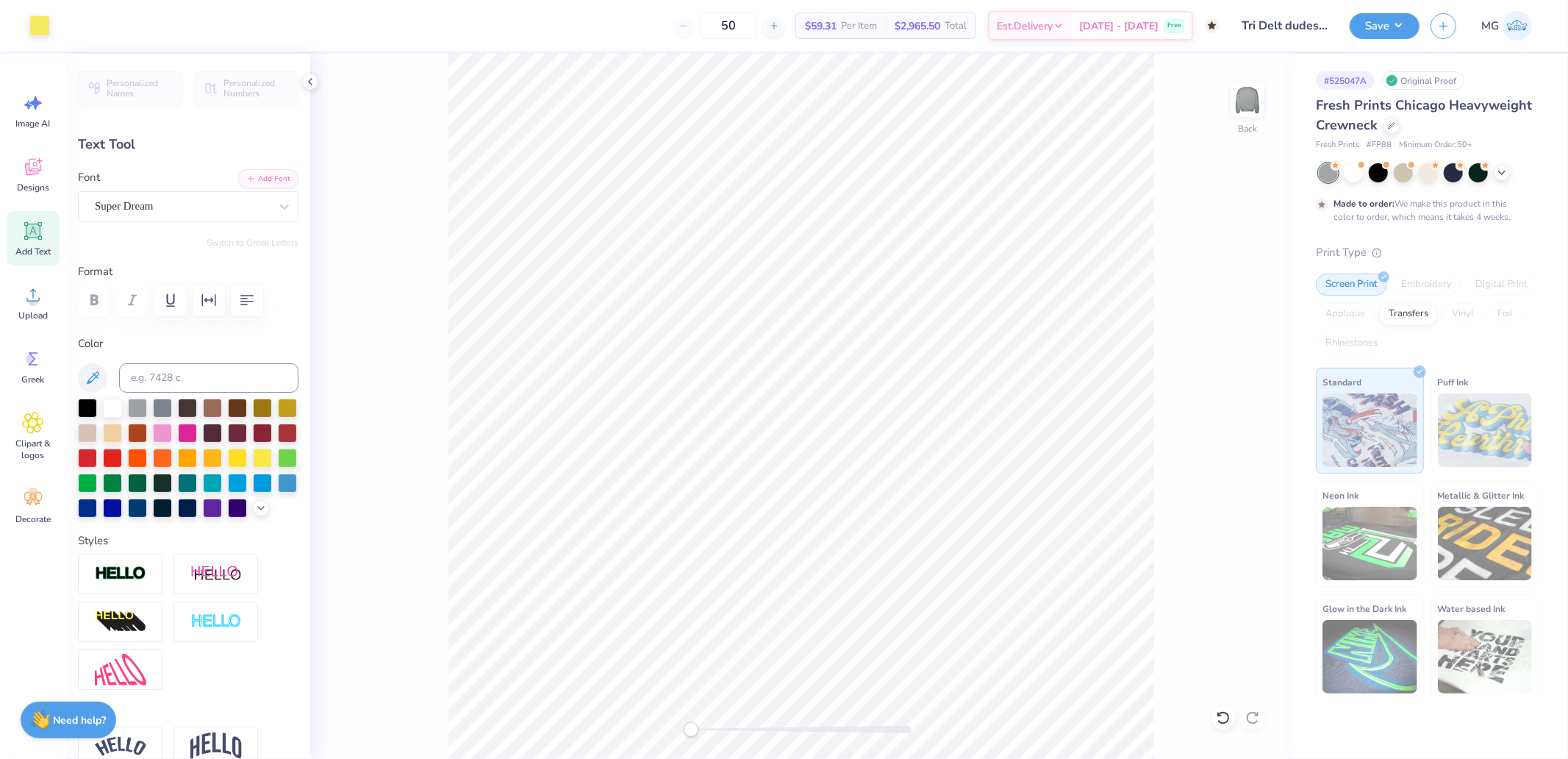
type input "7.70"
type input "15.99"
click at [172, 202] on div "Super Dream" at bounding box center [183, 206] width 178 height 23
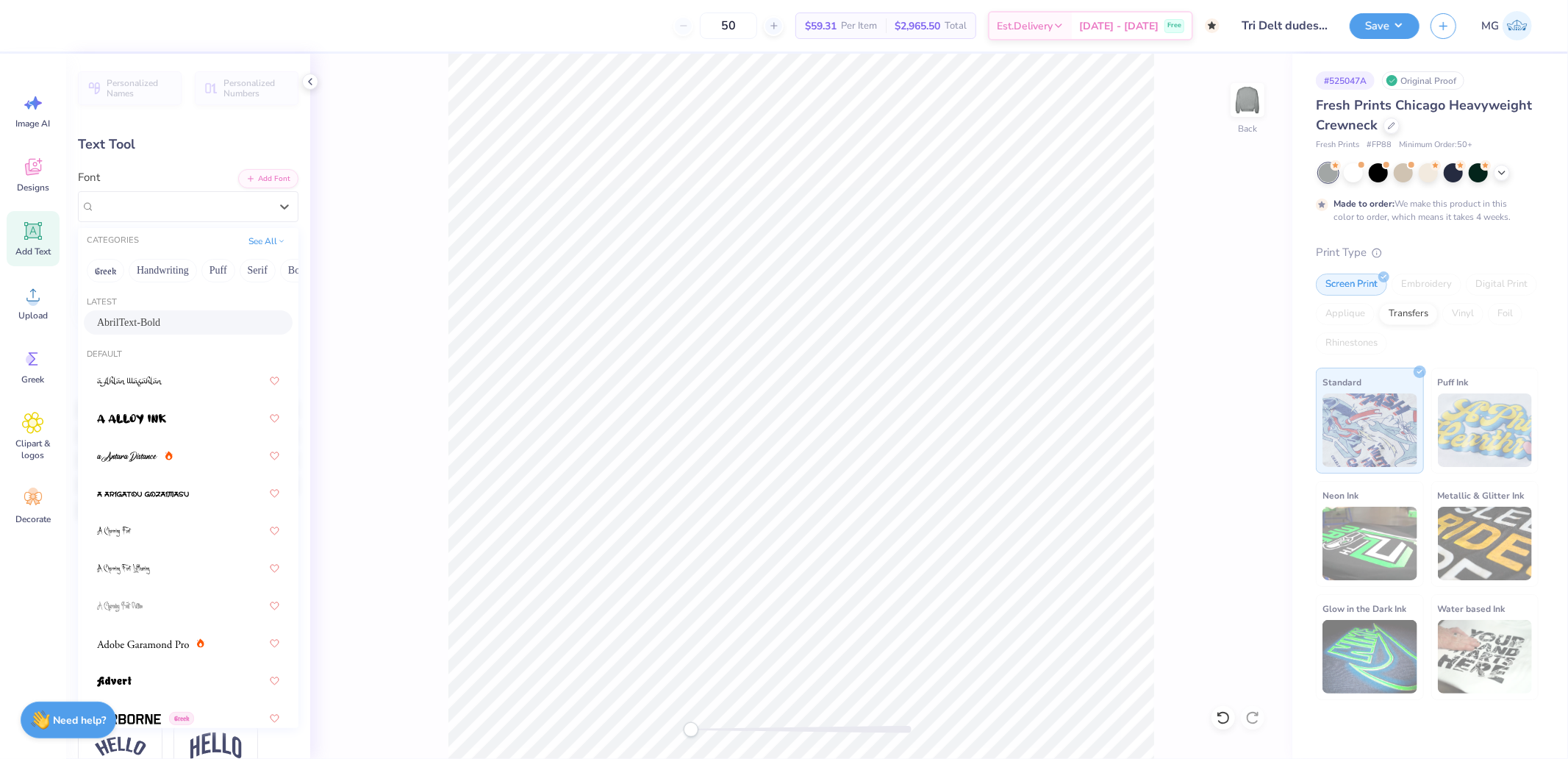
click at [147, 321] on span "AbrilText-Bold" at bounding box center [129, 322] width 63 height 15
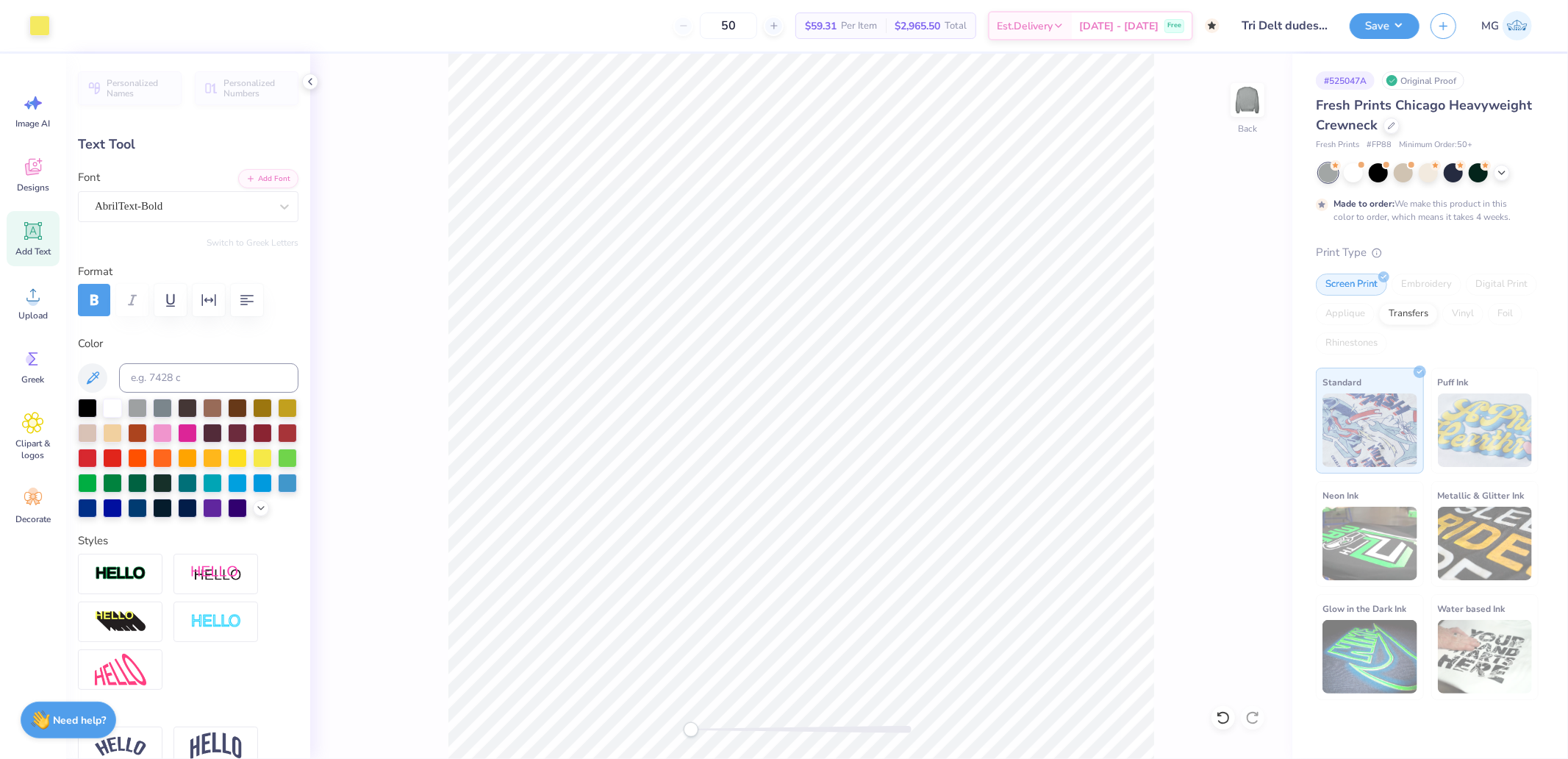
type input "15.07"
type input "1.06"
type input "4.66"
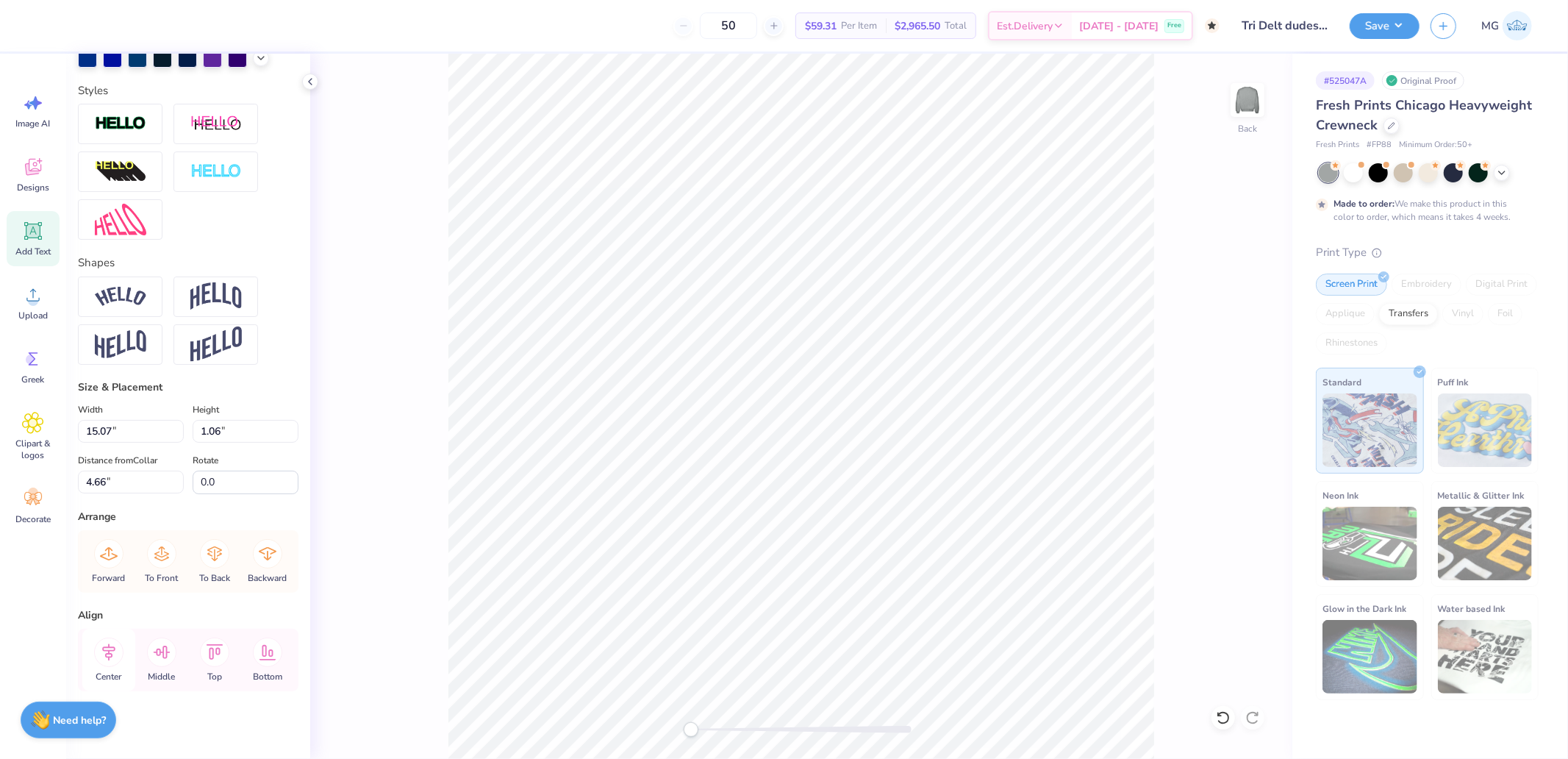
click at [111, 660] on icon at bounding box center [109, 651] width 13 height 17
click at [104, 667] on icon at bounding box center [109, 652] width 29 height 29
type input "5.14"
type input "0.43"
type input "15.24"
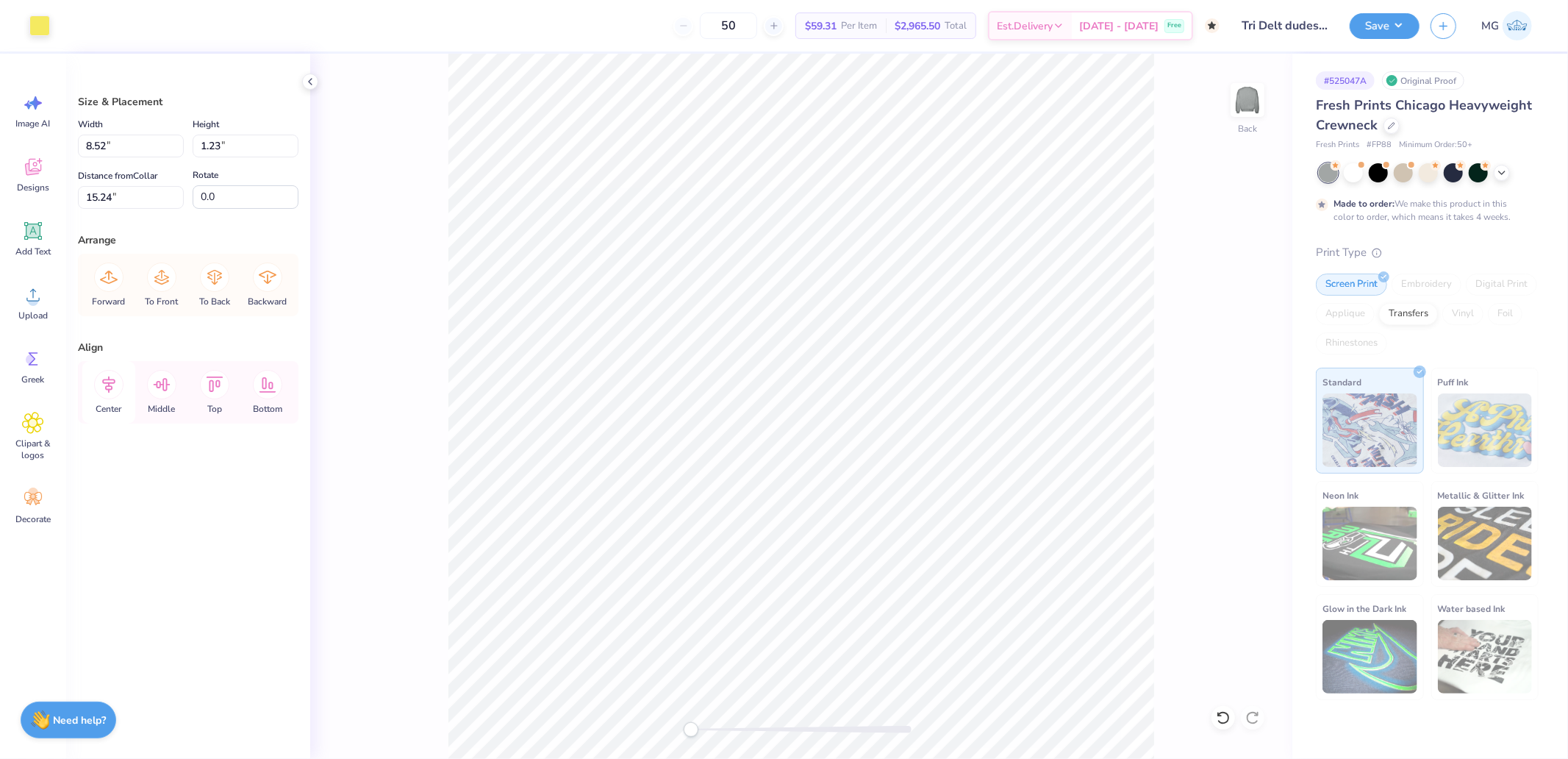
click at [104, 393] on icon at bounding box center [109, 385] width 29 height 29
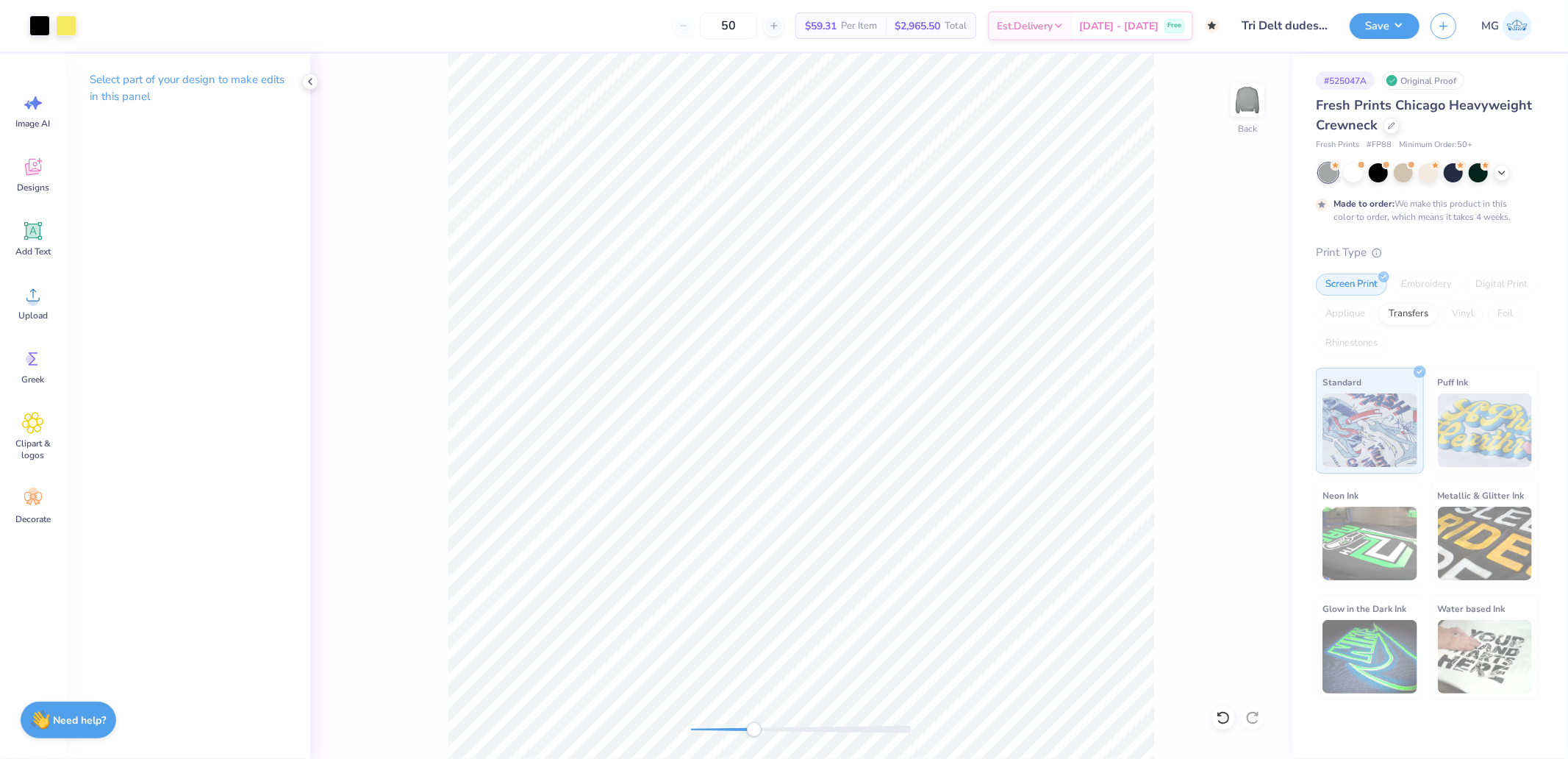
click at [754, 739] on div "Back" at bounding box center [801, 406] width 982 height 705
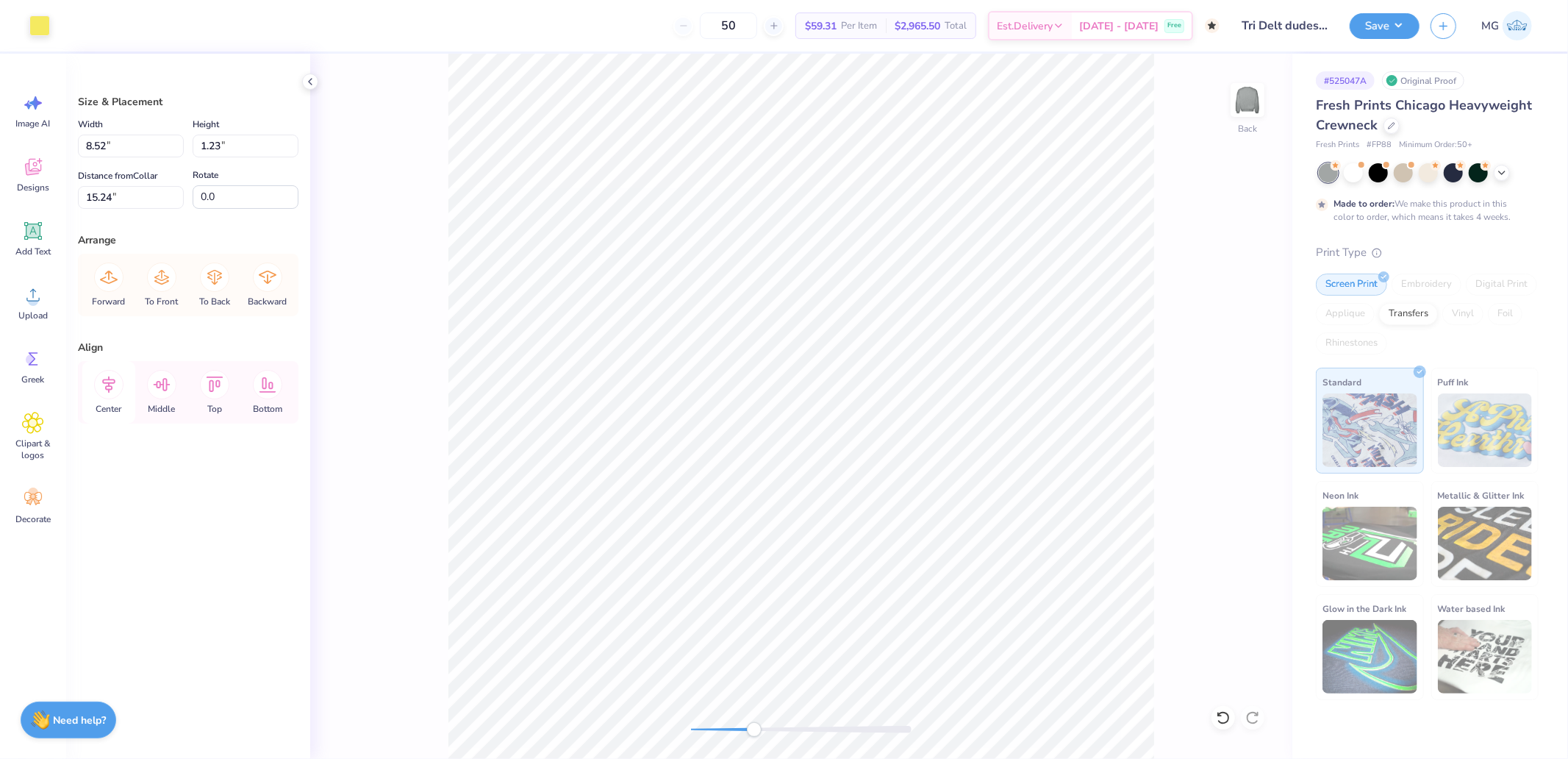
click at [108, 391] on icon at bounding box center [109, 385] width 13 height 17
click at [108, 373] on icon at bounding box center [109, 385] width 29 height 29
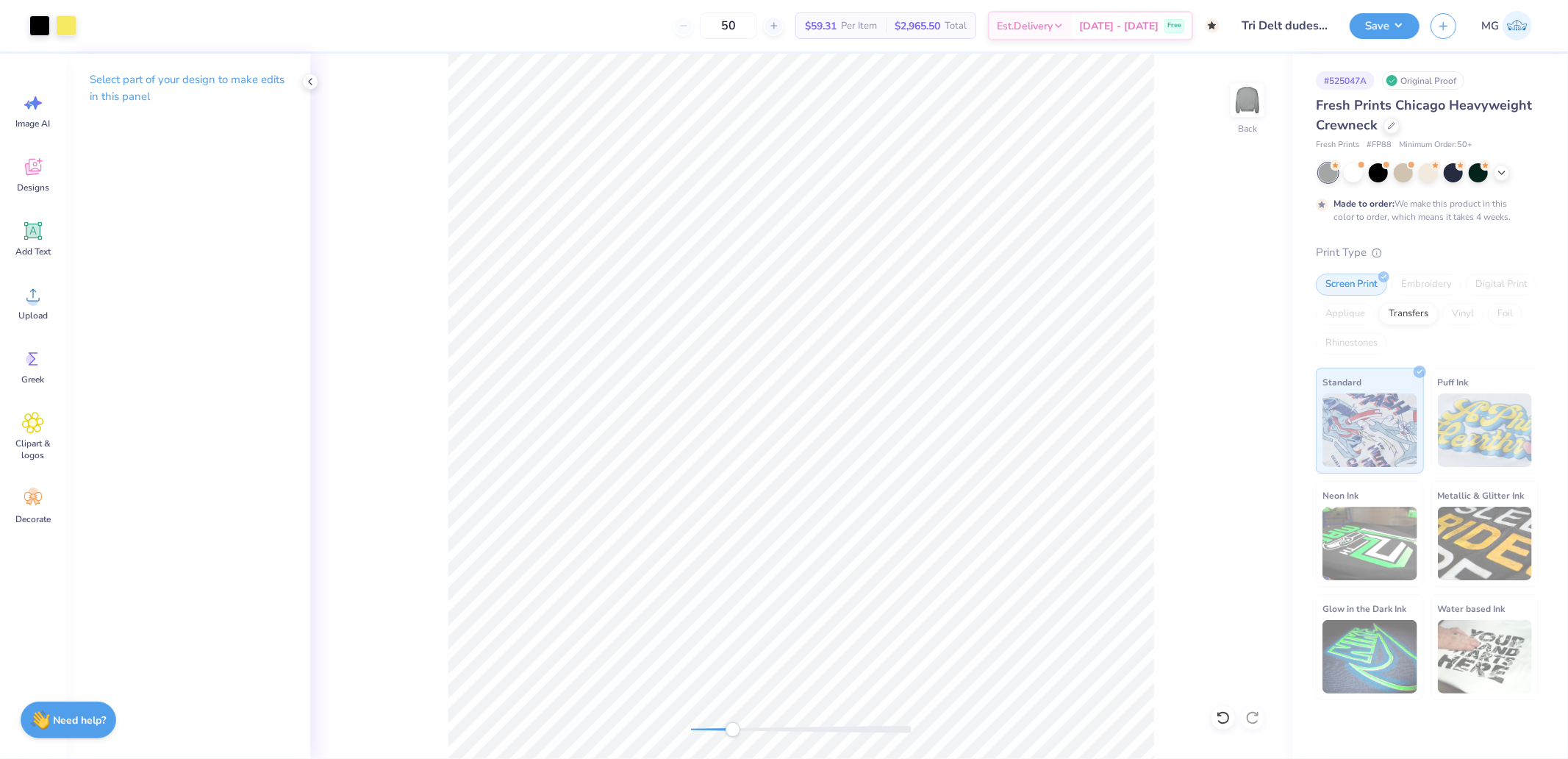
drag, startPoint x: 746, startPoint y: 731, endPoint x: 733, endPoint y: 731, distance: 13.0
click at [733, 731] on div "Accessibility label" at bounding box center [733, 730] width 15 height 15
click at [680, 736] on div "Back" at bounding box center [801, 406] width 982 height 705
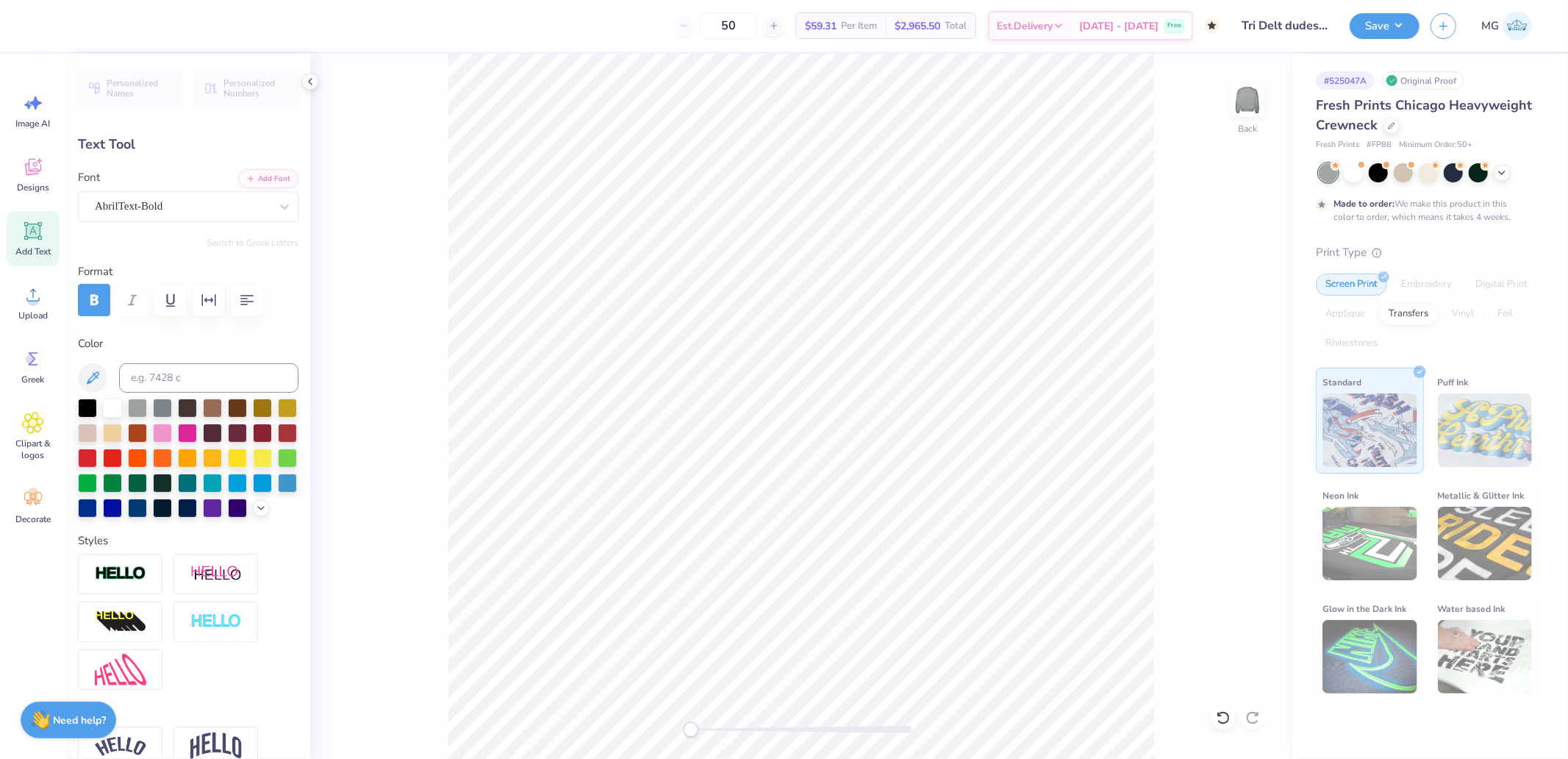
scroll to position [480, 0]
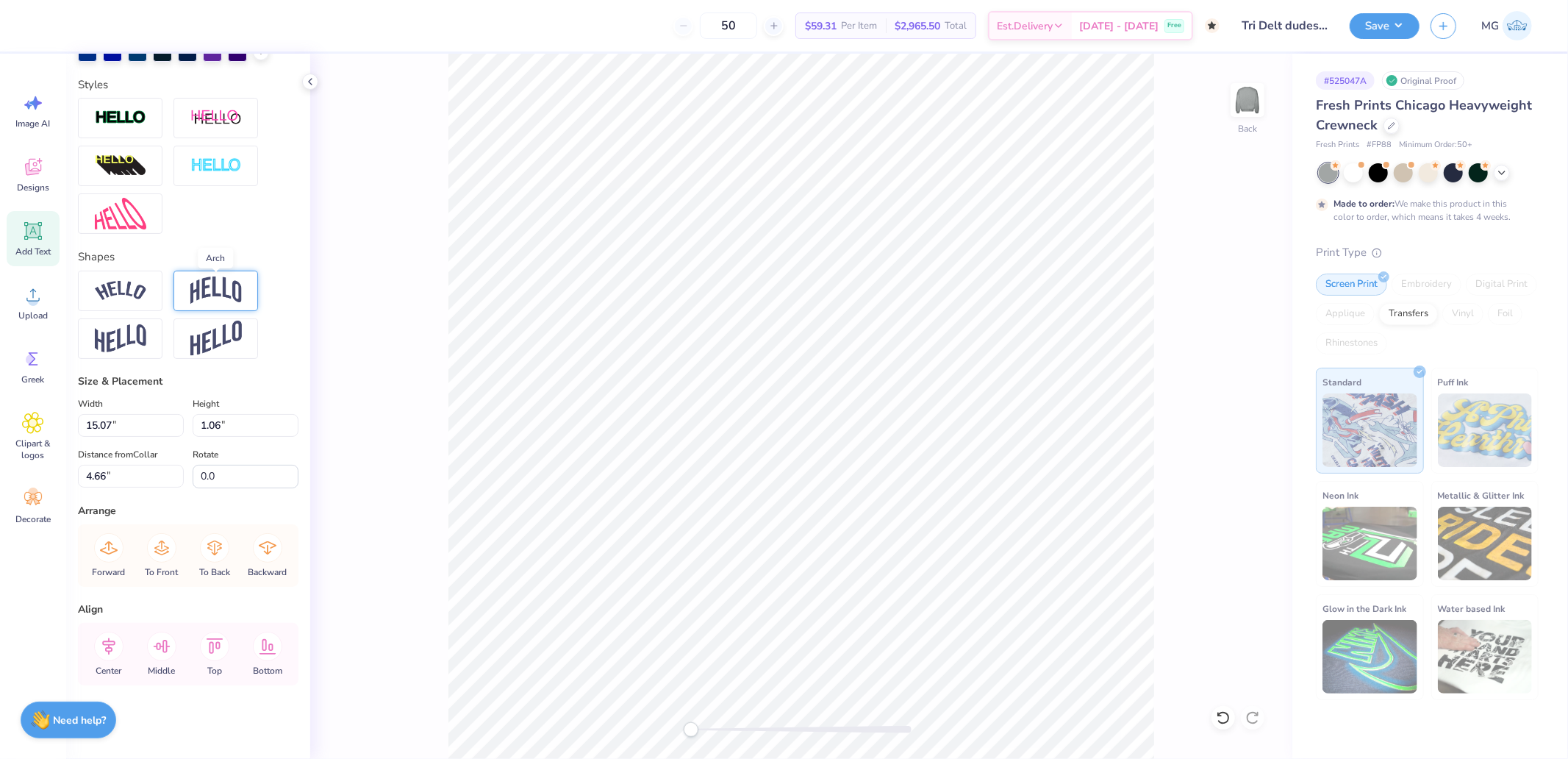
click at [221, 282] on img at bounding box center [217, 290] width 52 height 28
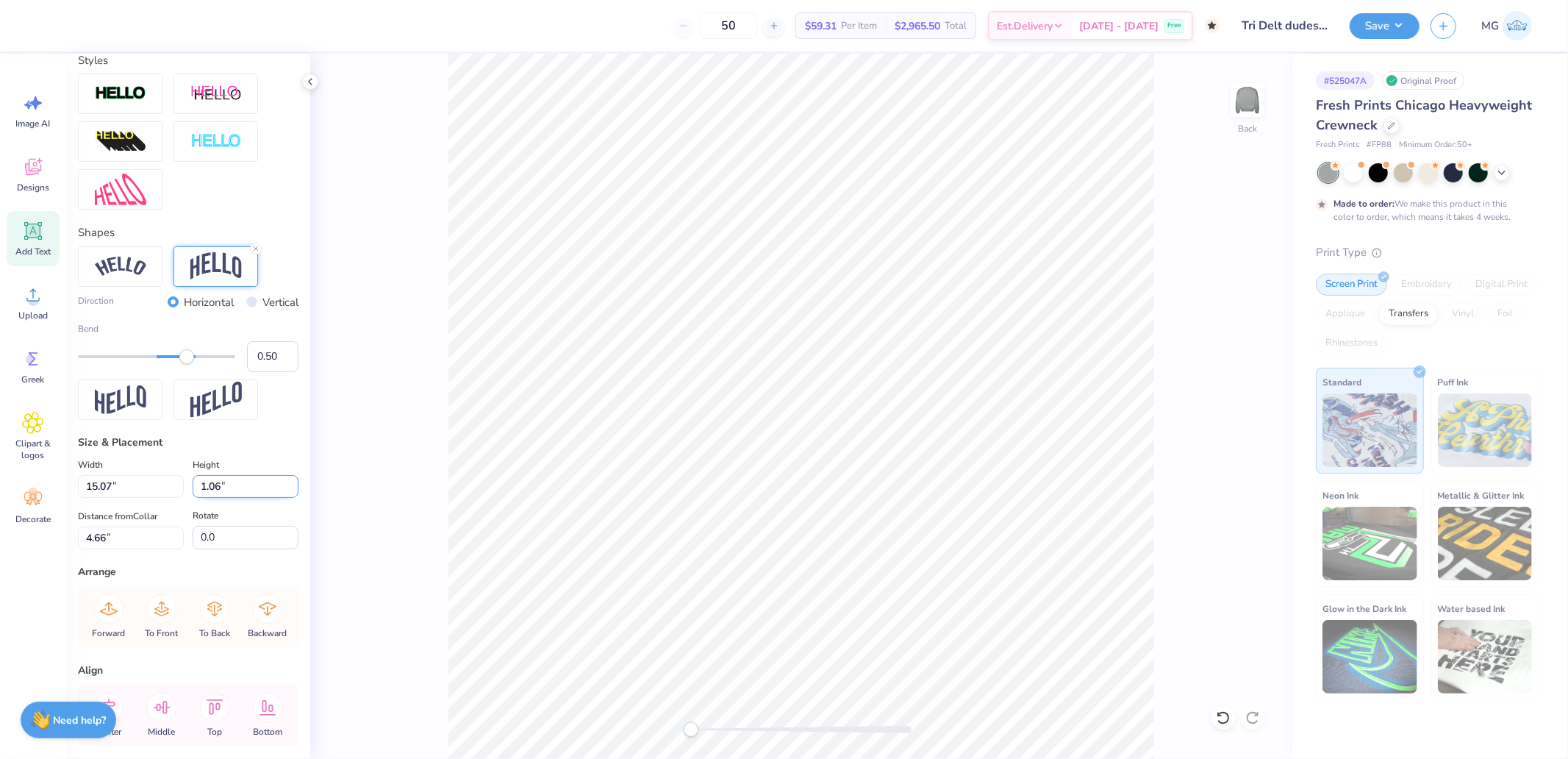
click at [233, 498] on input "1.06" at bounding box center [246, 486] width 106 height 23
click at [263, 372] on input "0.50" at bounding box center [273, 357] width 52 height 31
type input ".3"
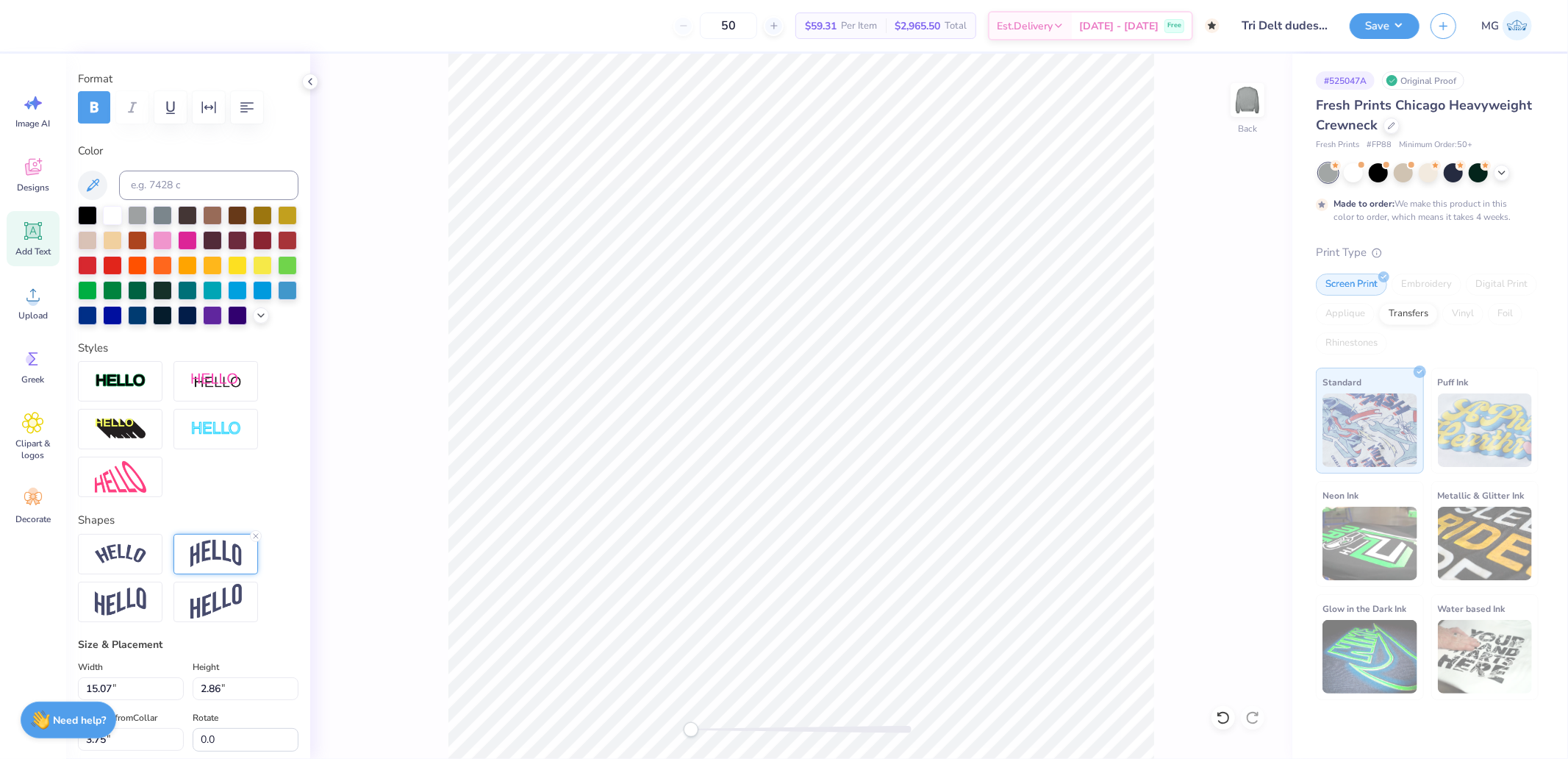
scroll to position [245, 0]
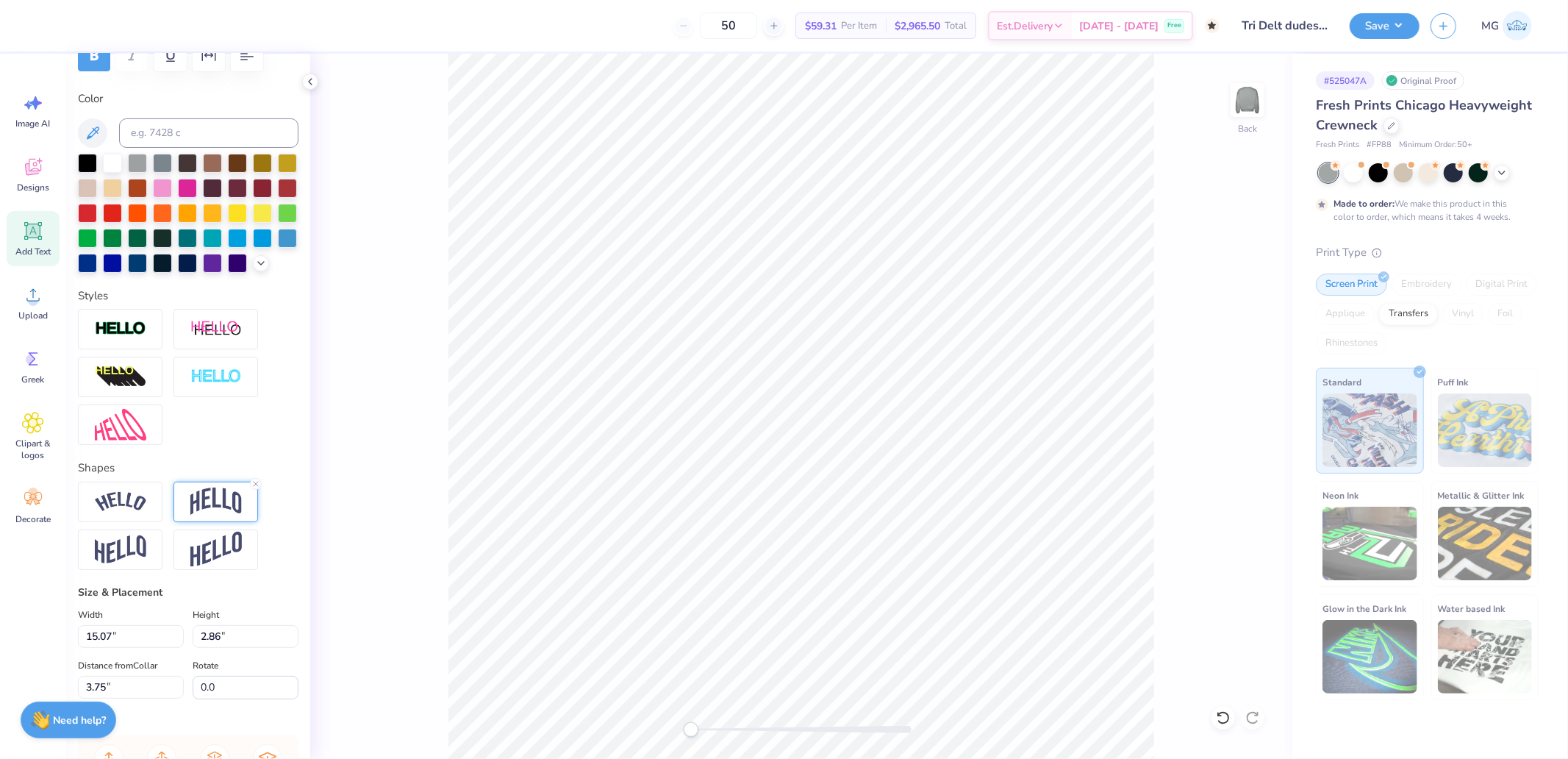
click at [213, 516] on img at bounding box center [217, 502] width 52 height 28
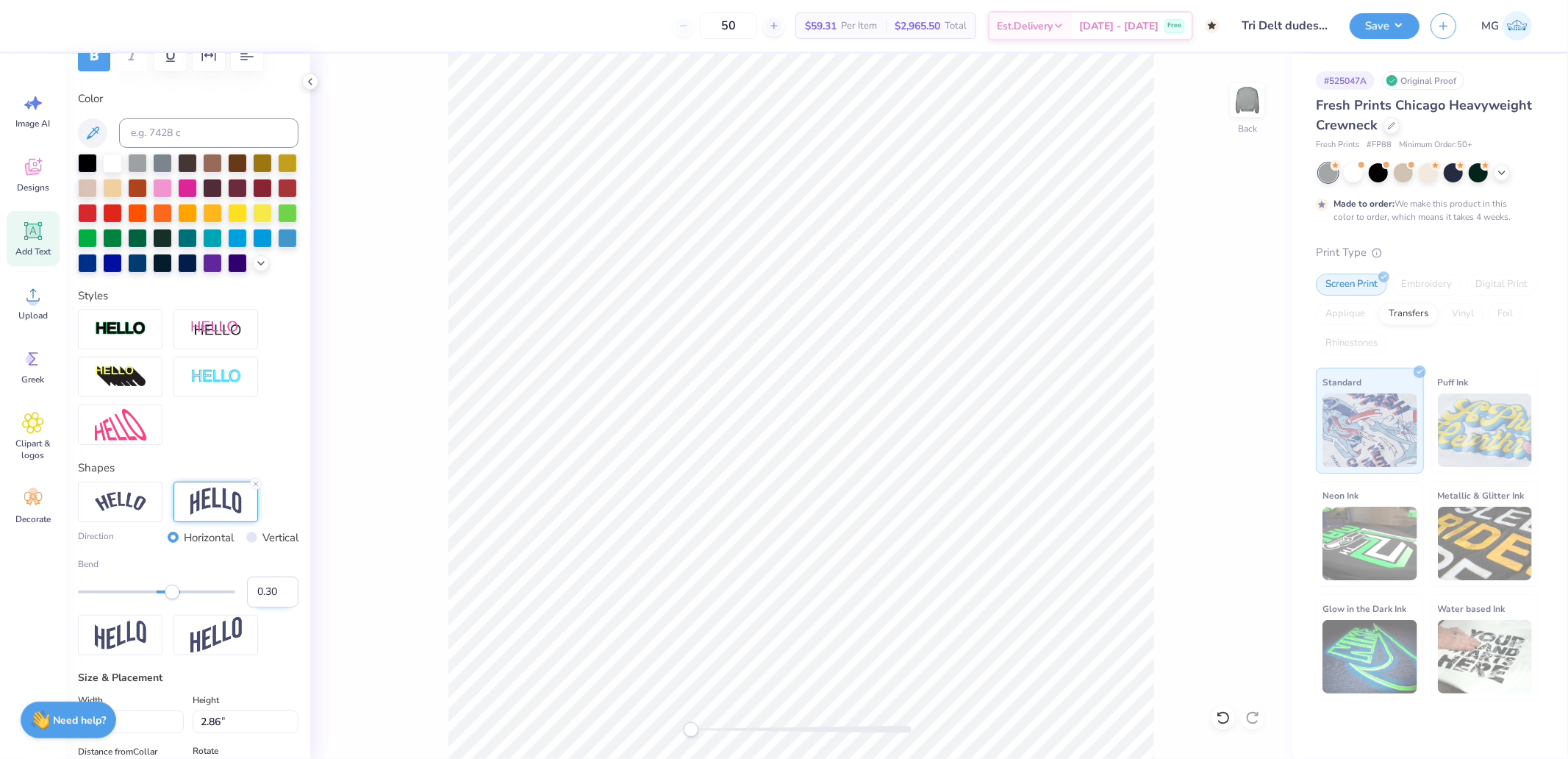
click at [264, 607] on input "0.30" at bounding box center [273, 592] width 52 height 31
type input ".2"
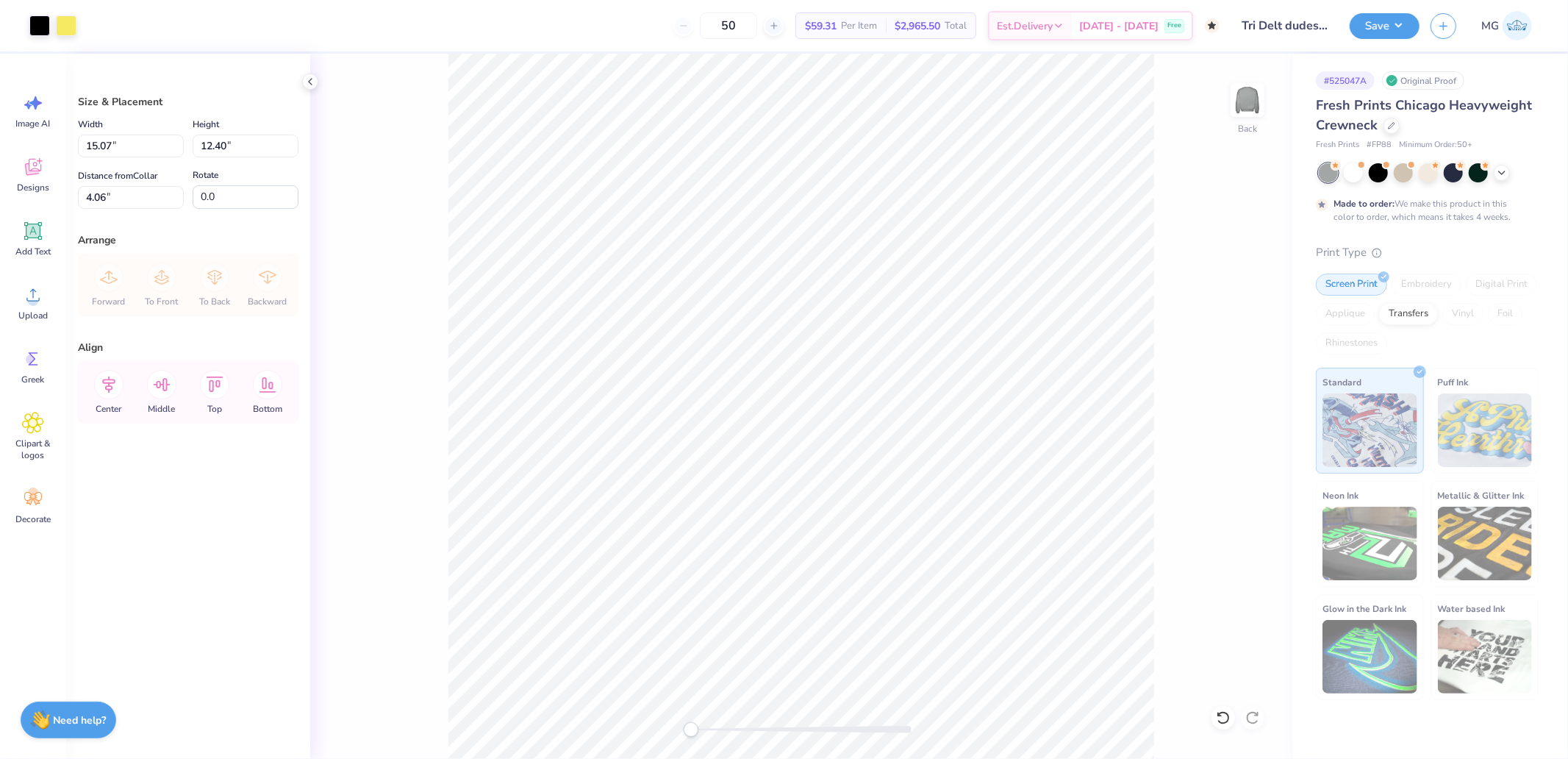
click at [164, 165] on div "Width 15.07 15.07 " Height 12.40 12.40 " Distance from Collar 4.06 4.06 " Rotat…" at bounding box center [188, 162] width 220 height 94
click at [152, 155] on input "15.07" at bounding box center [131, 146] width 106 height 23
click at [149, 206] on input "4.06" at bounding box center [131, 197] width 106 height 23
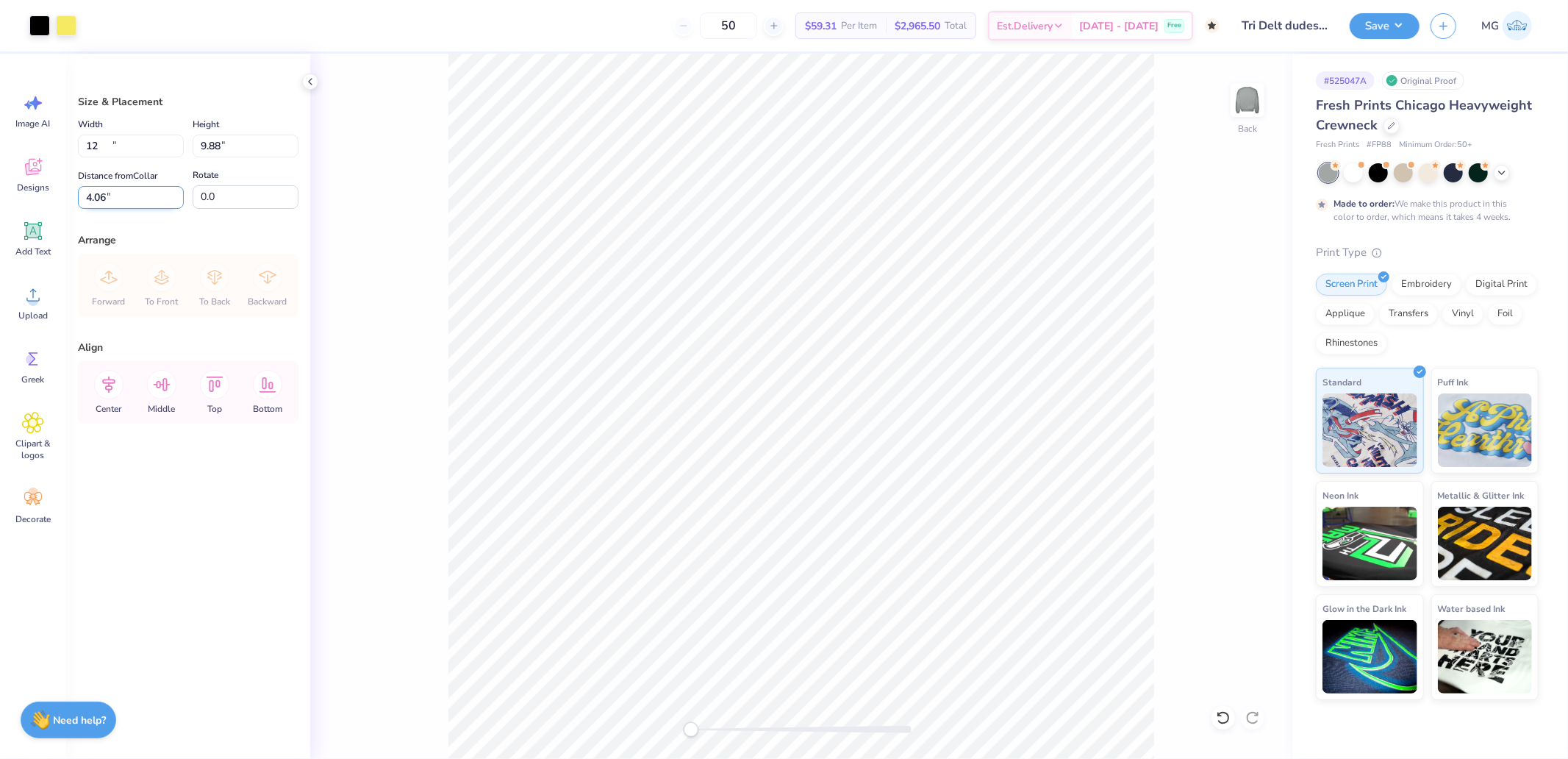
type input "12.00"
type input "9.88"
type input "3.00"
click at [89, 190] on input "3.00" at bounding box center [131, 197] width 106 height 23
type input "2.00"
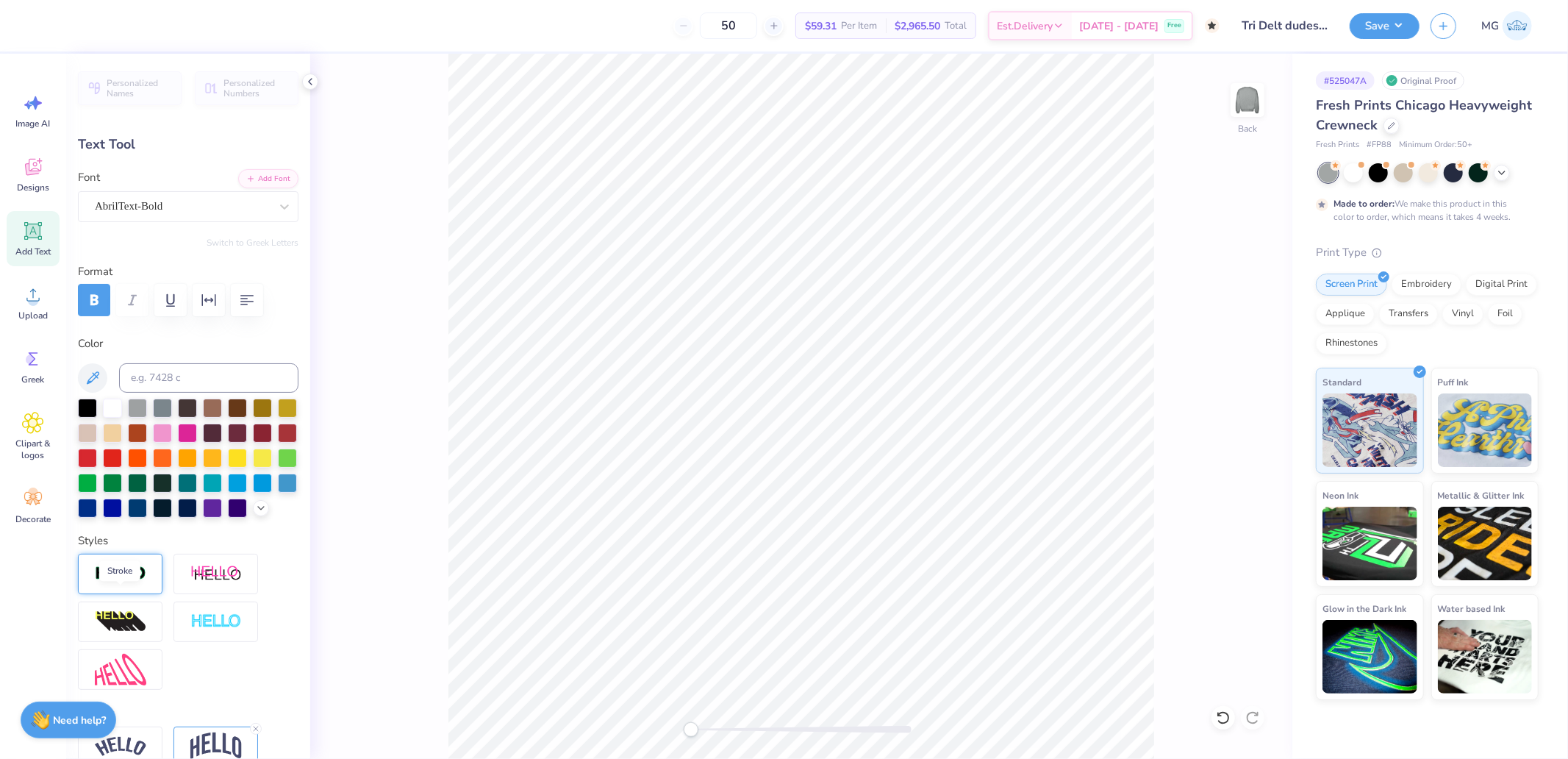
click at [125, 582] on img at bounding box center [121, 574] width 52 height 17
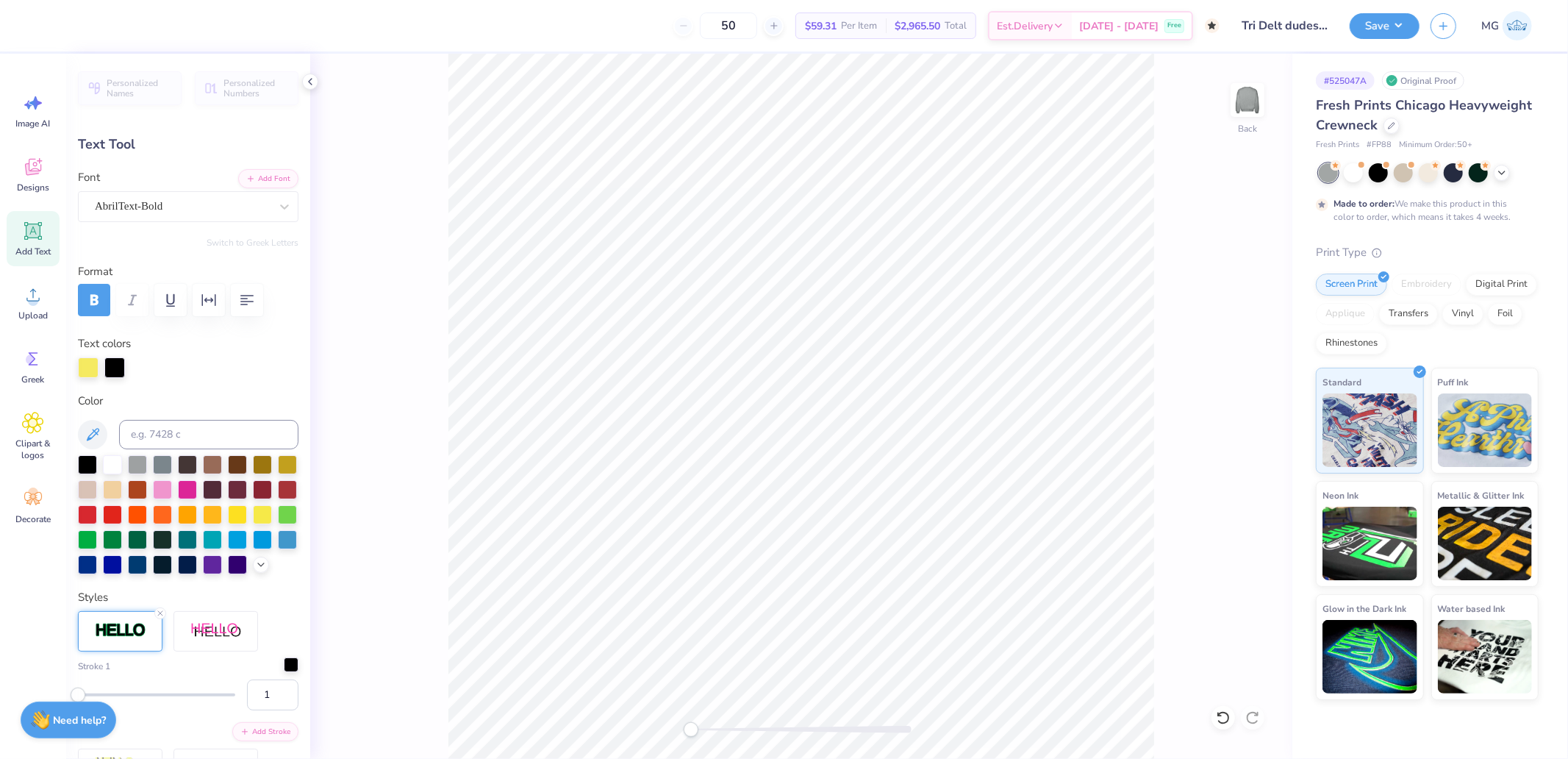
click at [284, 672] on div at bounding box center [291, 665] width 15 height 15
click at [90, 728] on div at bounding box center [85, 721] width 15 height 15
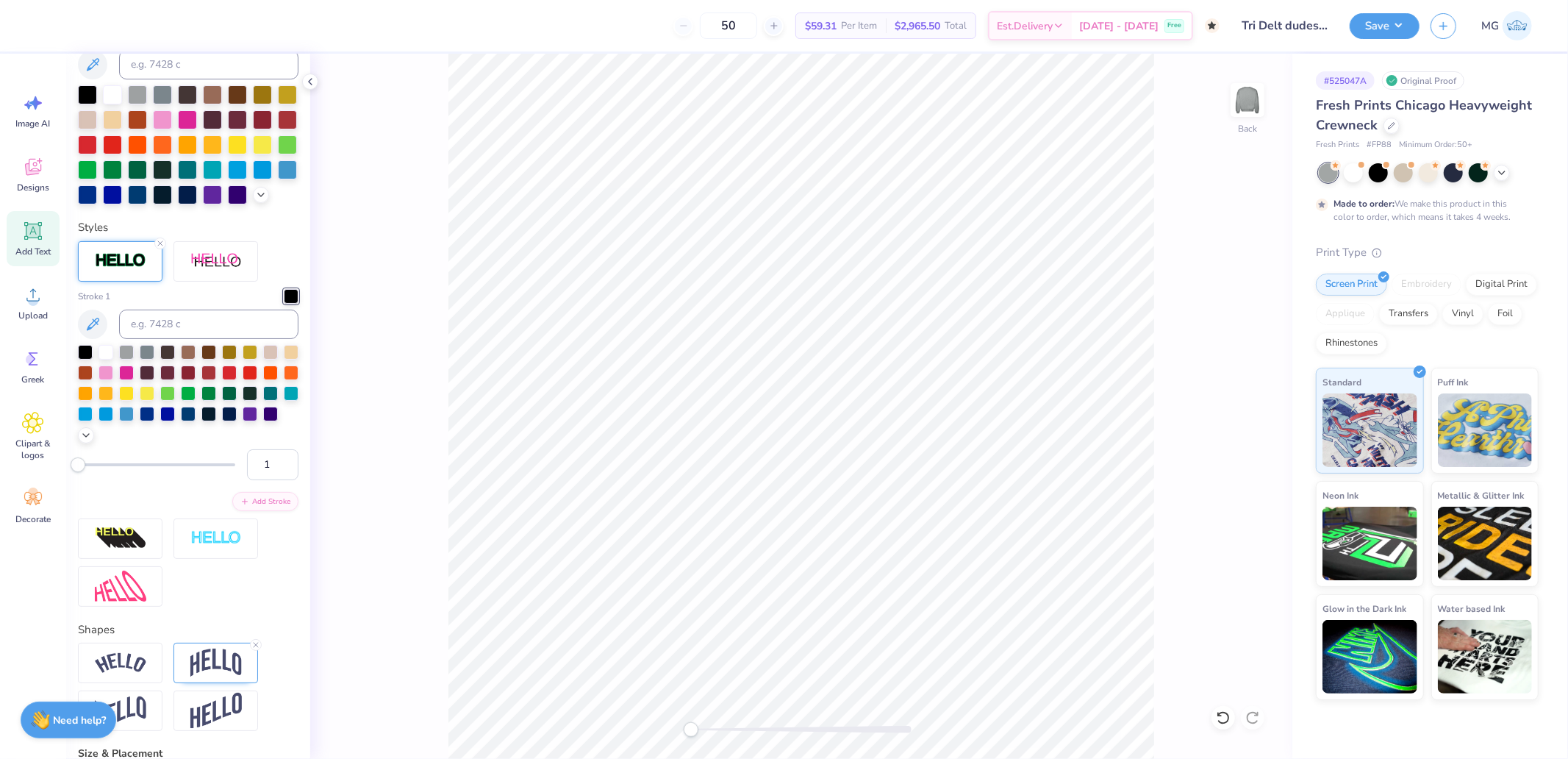
scroll to position [343, 0]
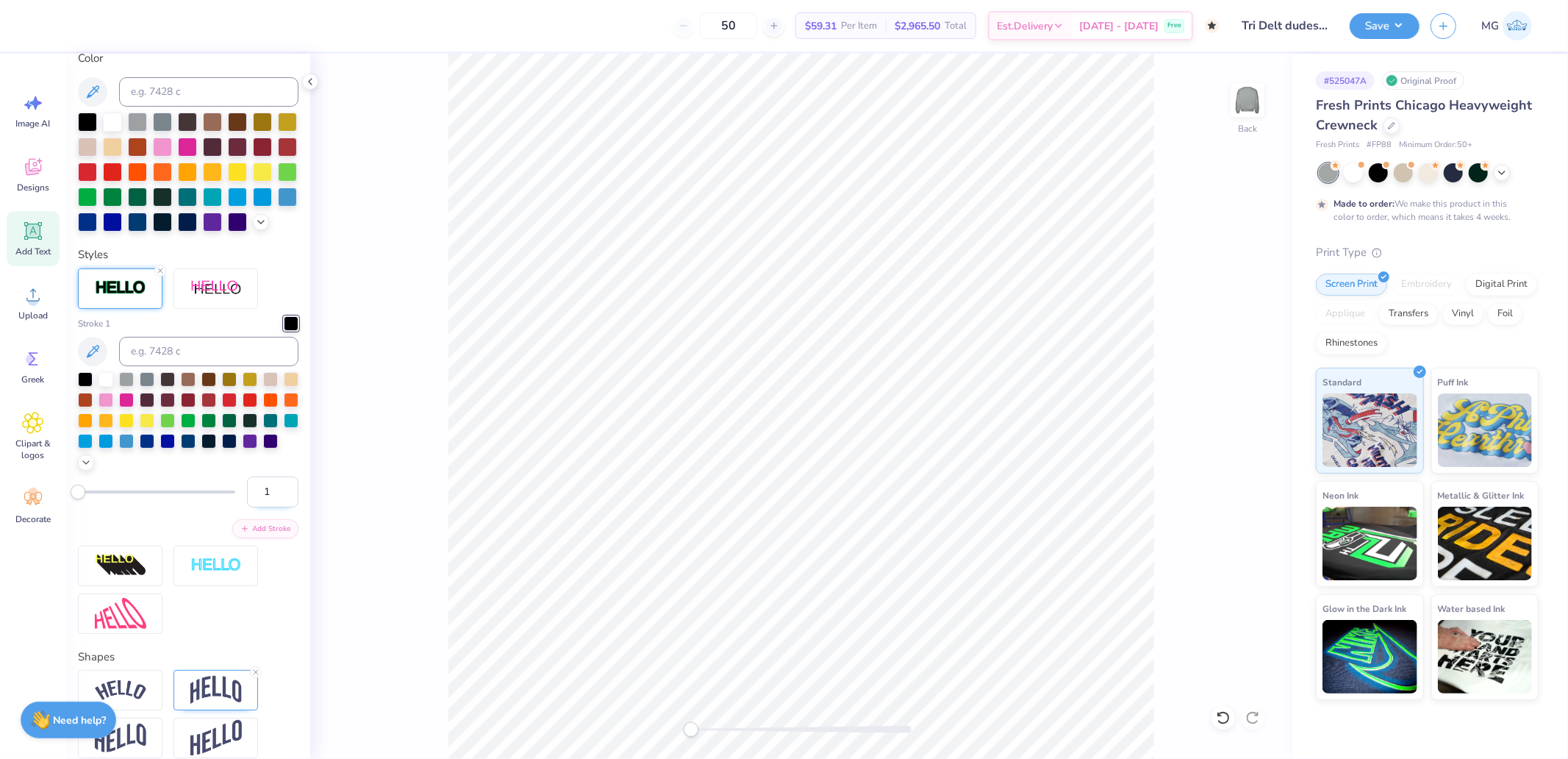
click at [247, 508] on input "1" at bounding box center [273, 492] width 52 height 31
type input "2"
type input "4.09"
type input "0.34"
type input "10.90"
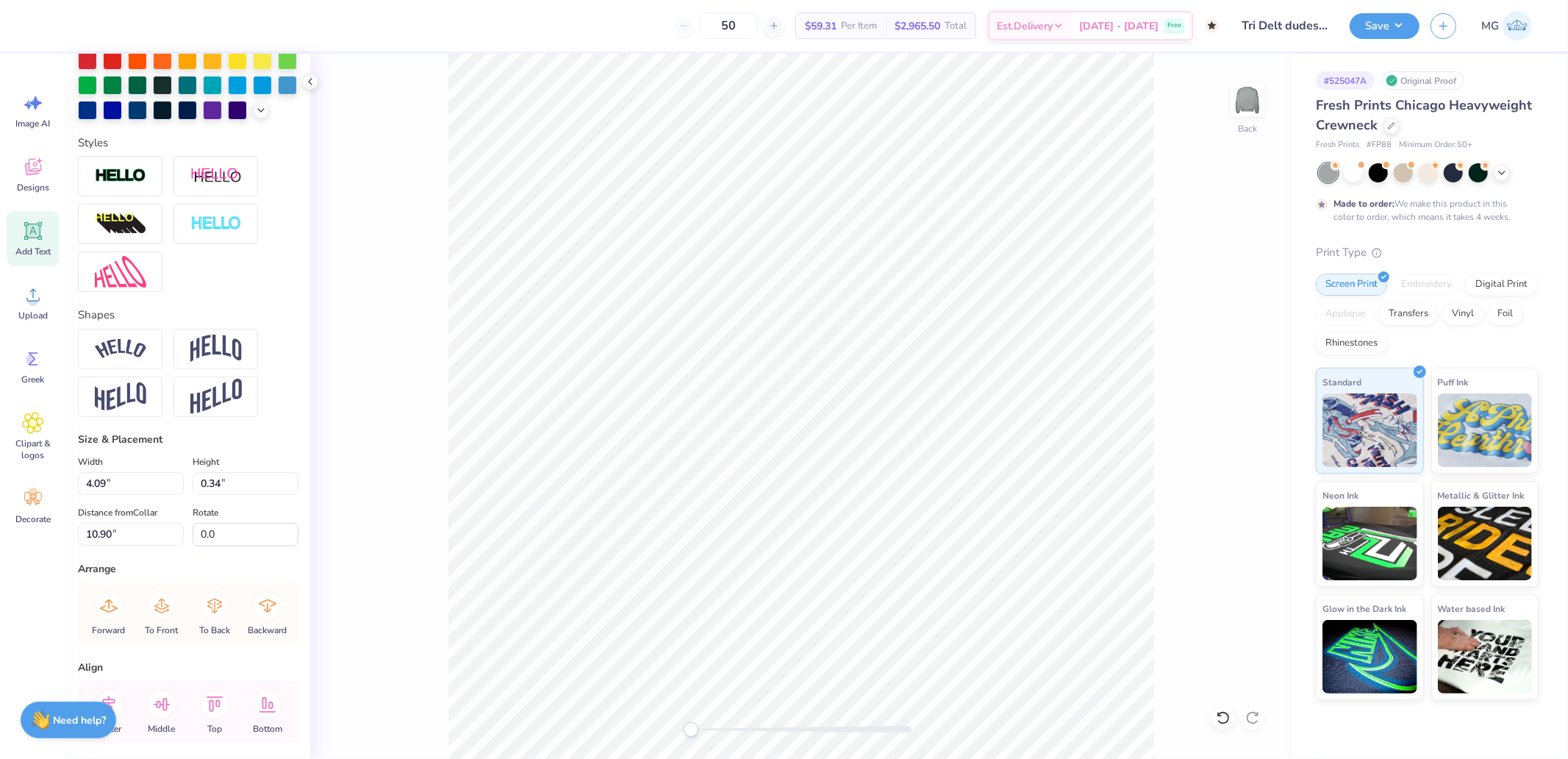
scroll to position [397, 0]
click at [122, 186] on img at bounding box center [121, 177] width 52 height 17
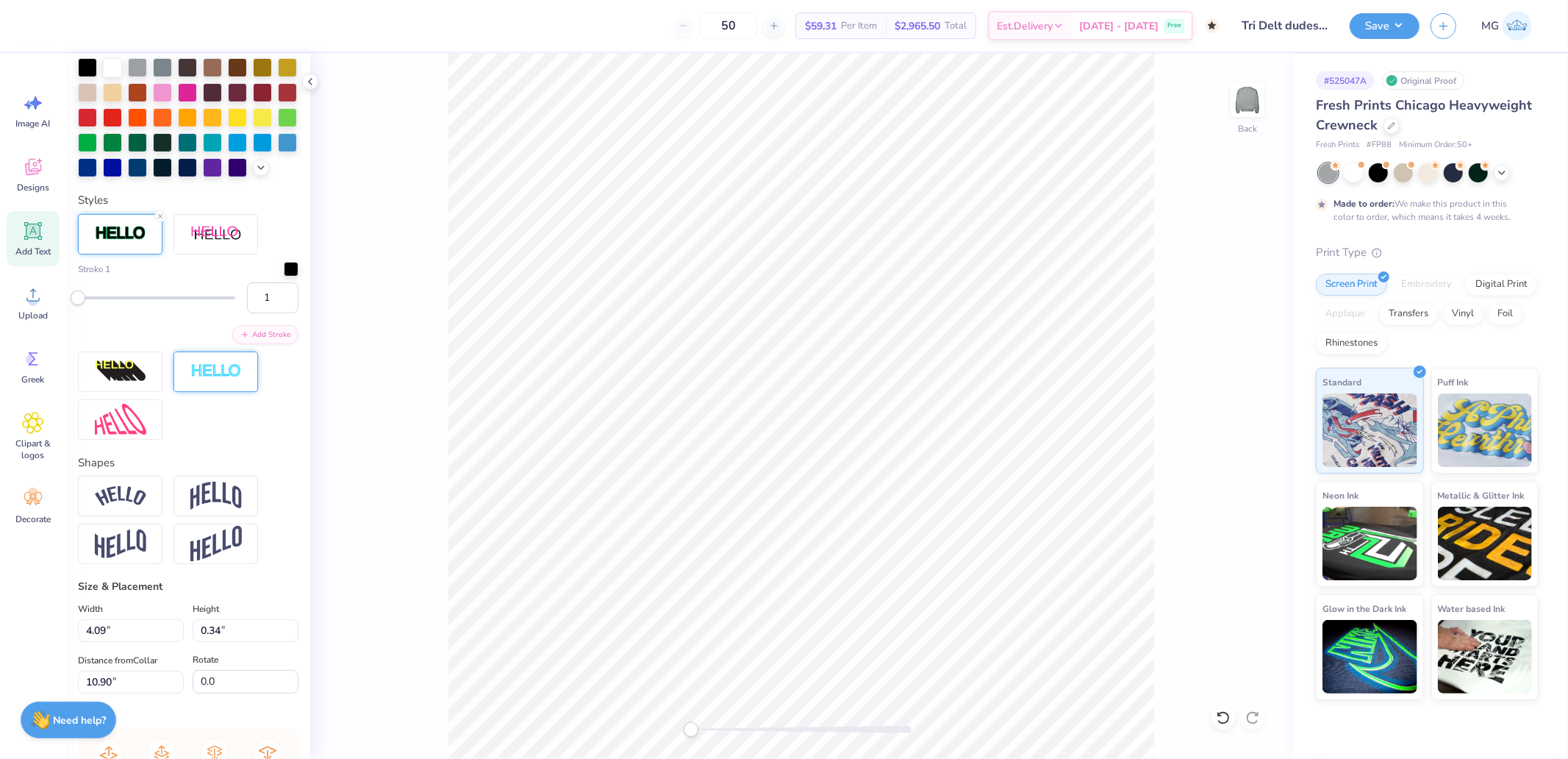
scroll to position [454, 0]
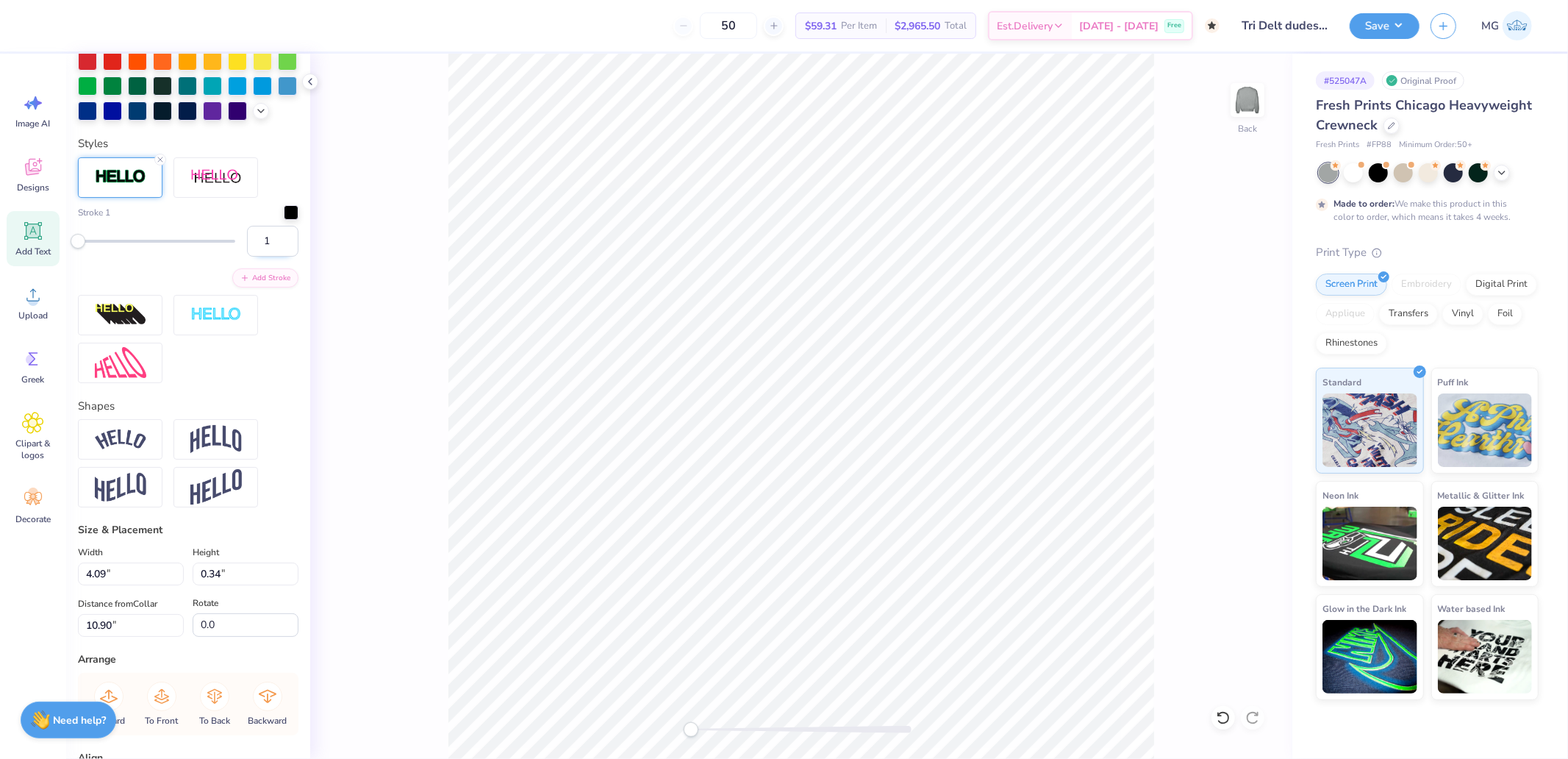
click at [253, 256] on input "1" at bounding box center [273, 241] width 52 height 31
click at [407, 402] on div "Back" at bounding box center [801, 406] width 982 height 705
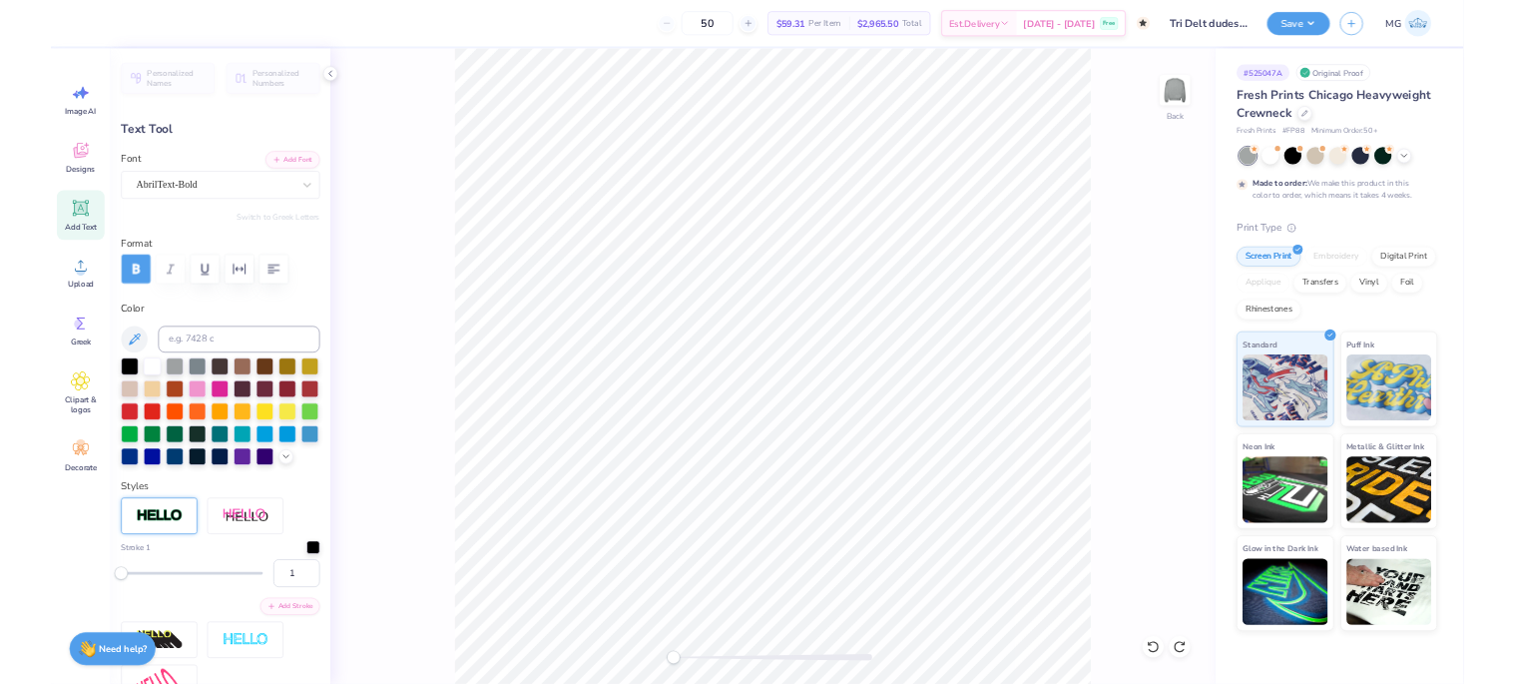
scroll to position [0, 0]
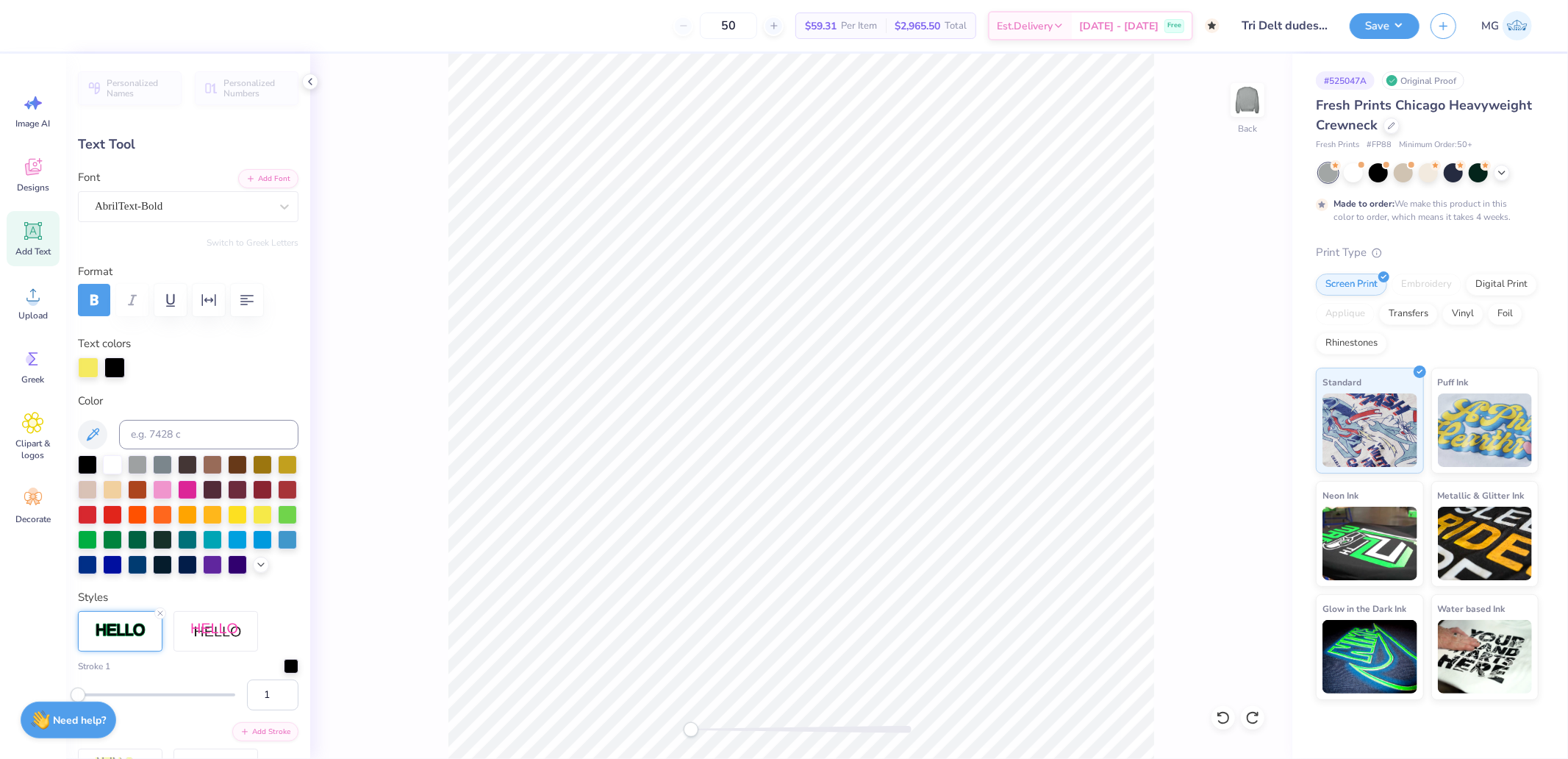
type input "12.03"
type input "1.82"
type input "1.99"
click at [160, 618] on icon at bounding box center [161, 613] width 9 height 9
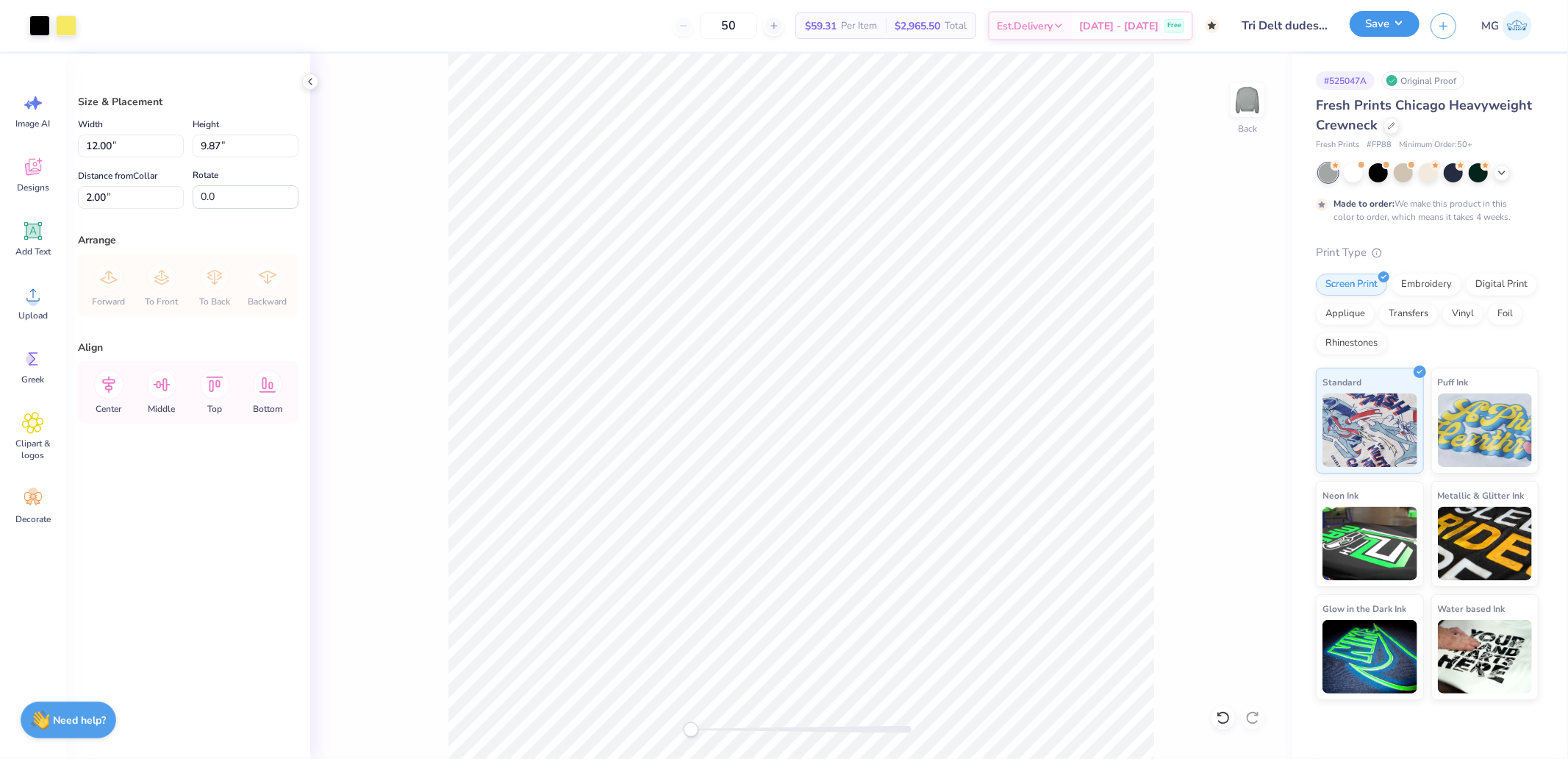
click at [1354, 34] on button "Save" at bounding box center [1385, 24] width 70 height 26
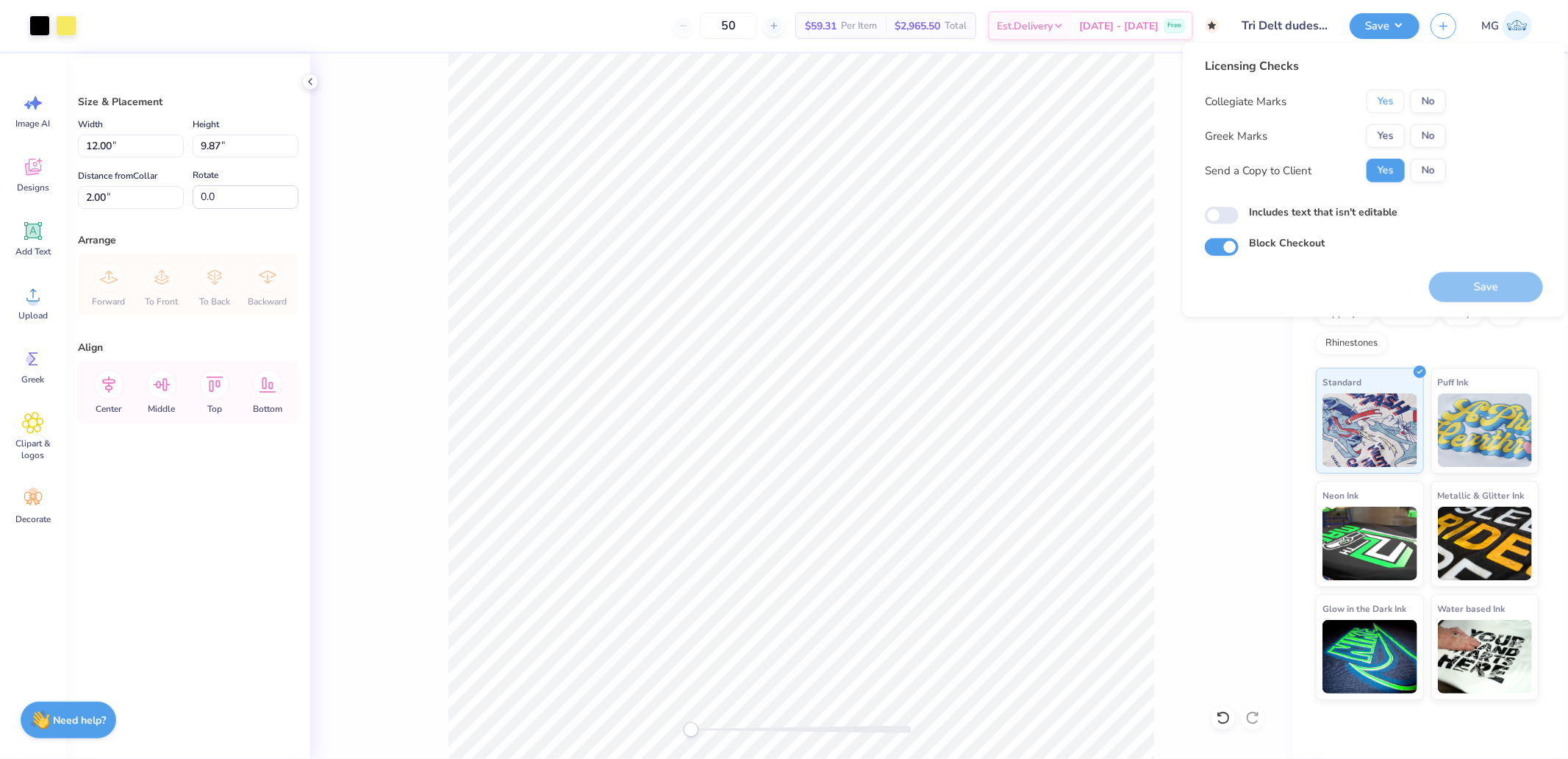
click at [1375, 113] on button "Yes" at bounding box center [1385, 102] width 38 height 24
click at [1379, 131] on button "Yes" at bounding box center [1385, 136] width 38 height 24
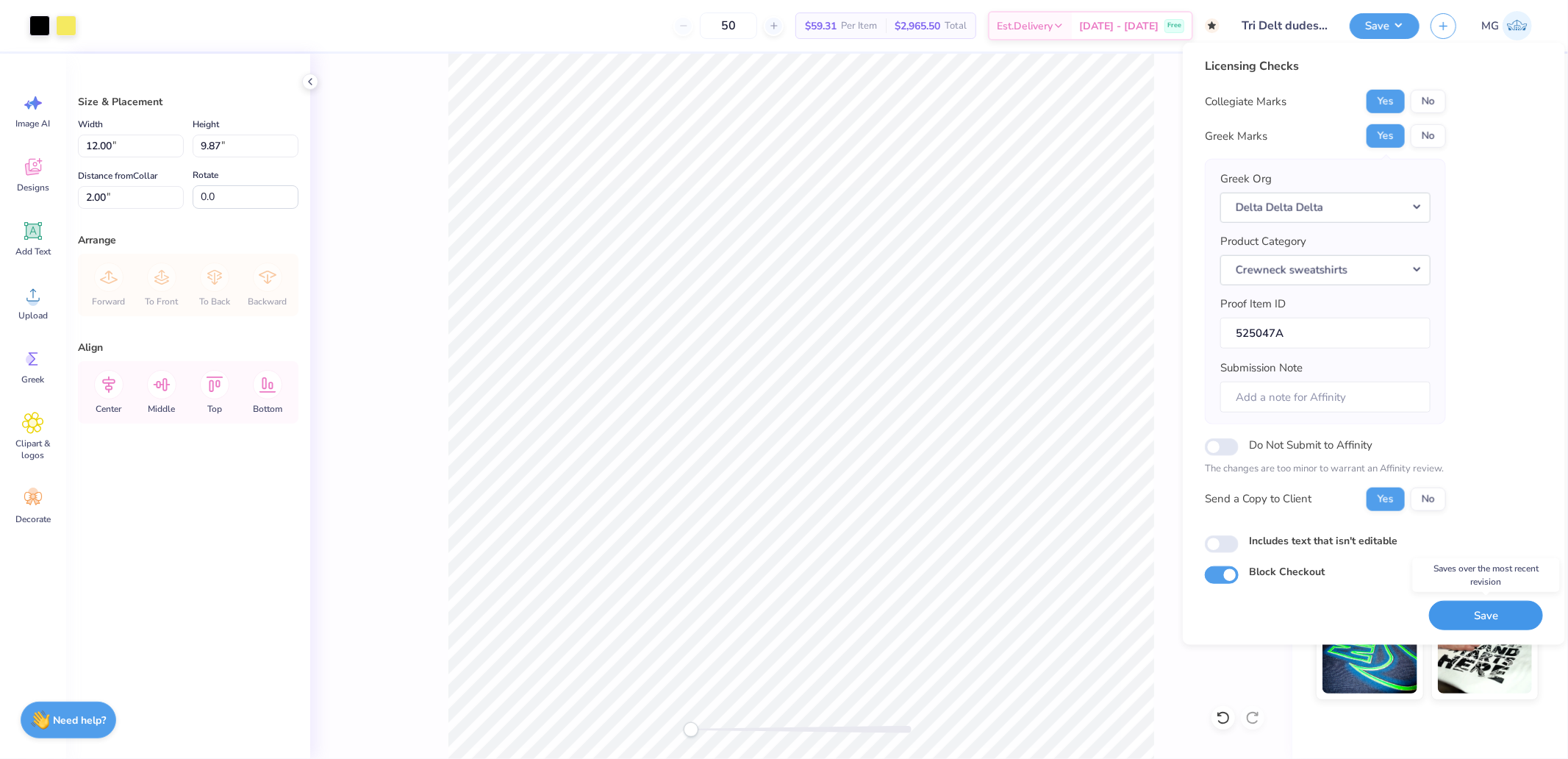
click at [1494, 621] on button "Save" at bounding box center [1486, 615] width 114 height 30
